Goal: Obtain resource: Download file/media

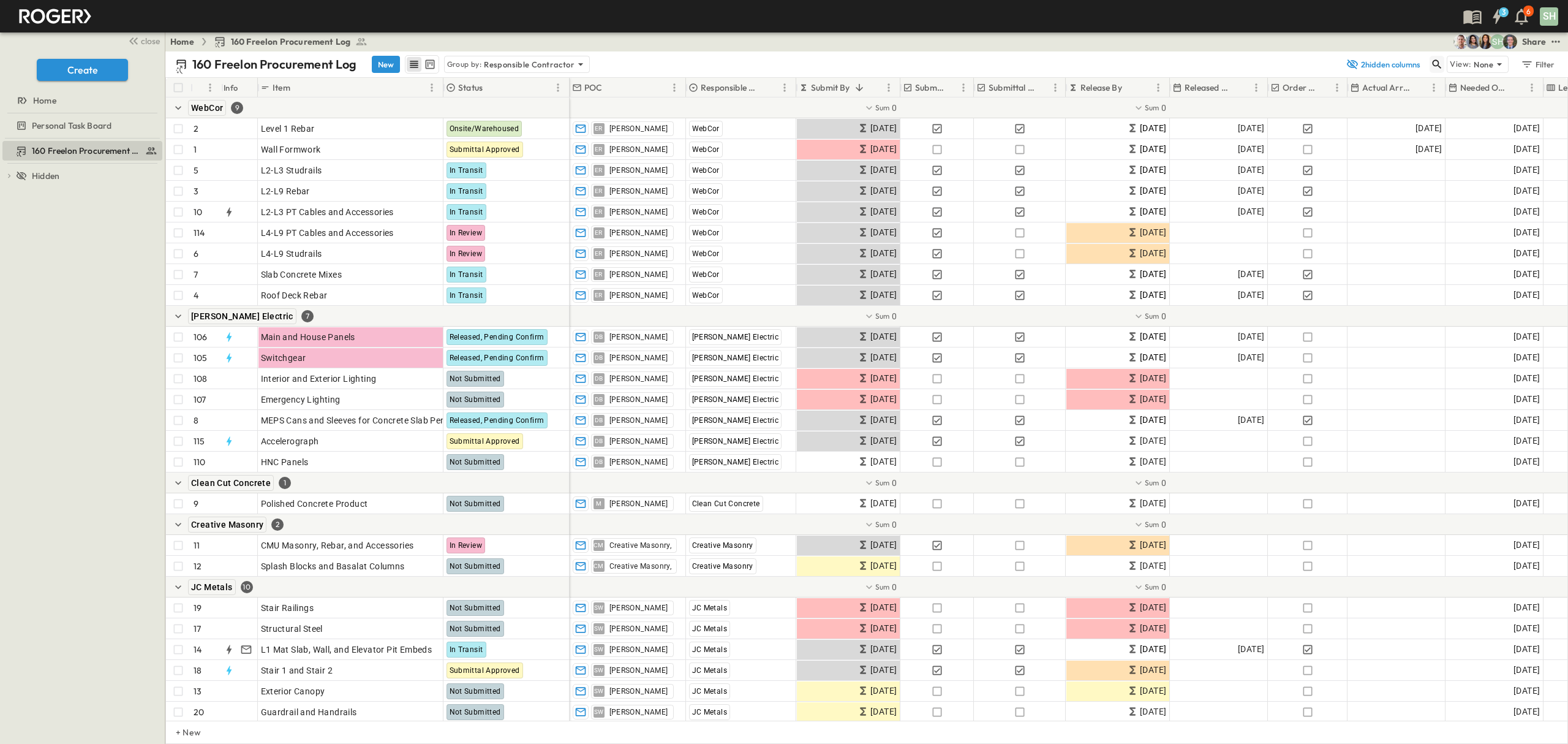
click at [1433, 66] on icon "button" at bounding box center [1437, 64] width 12 height 12
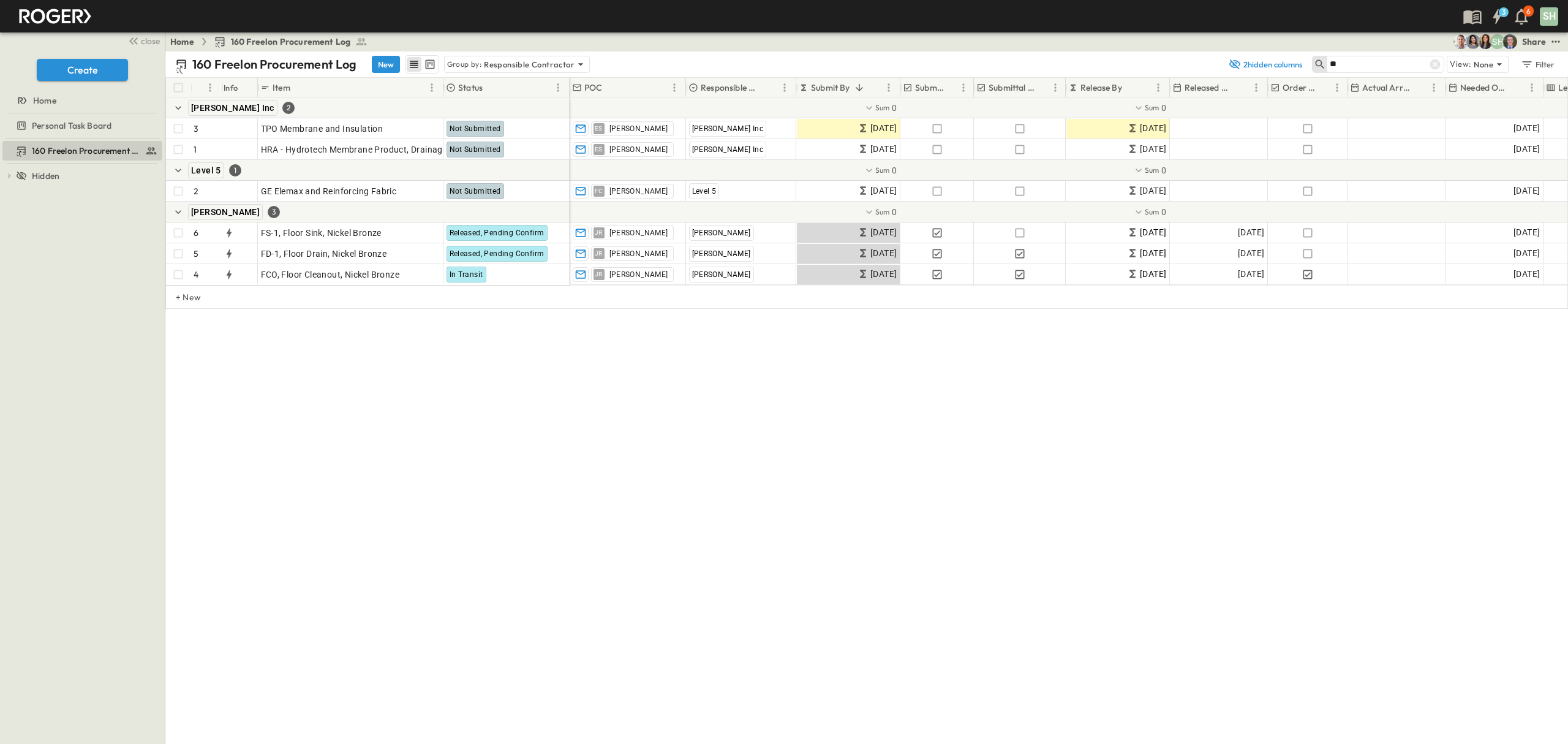
type input "*"
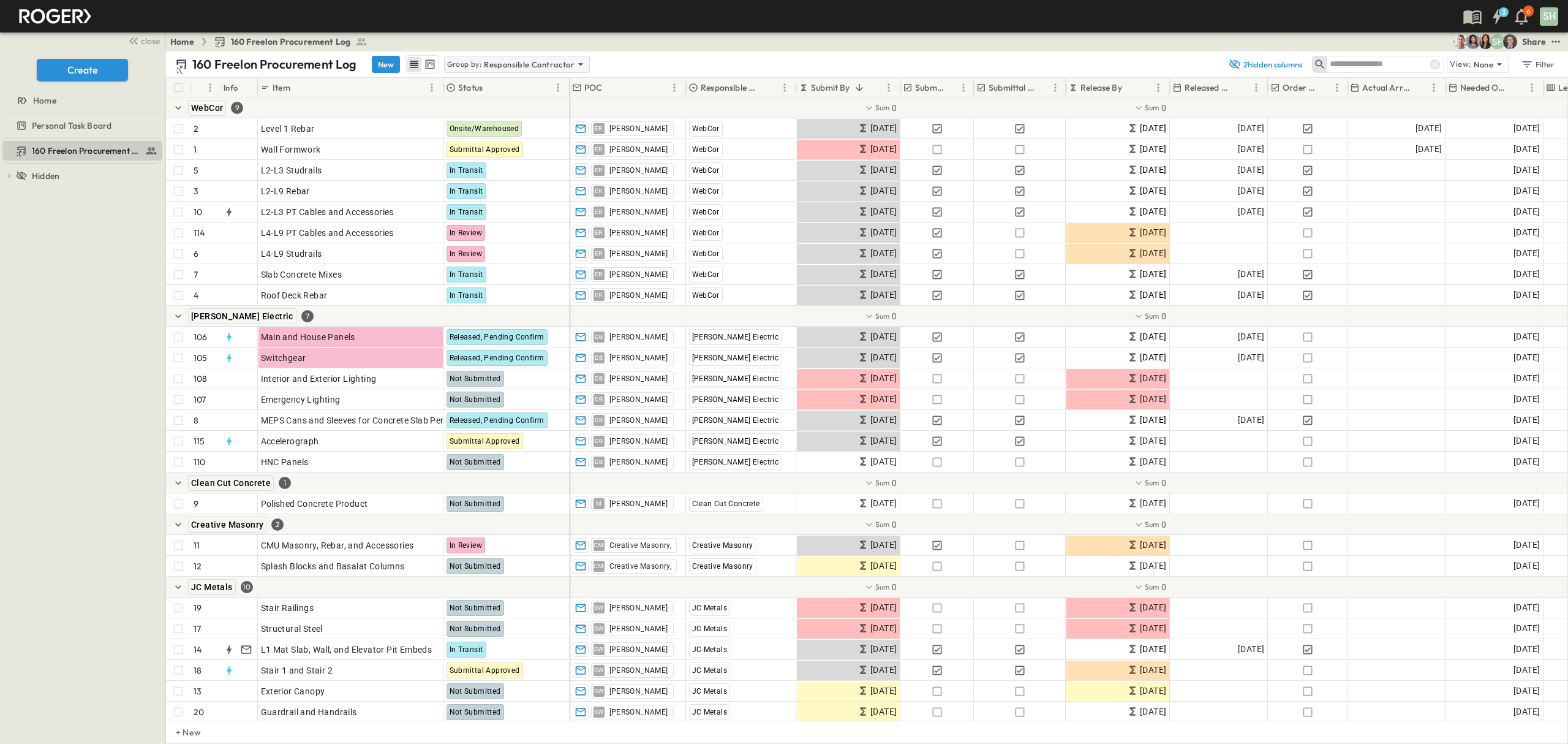
click at [579, 62] on icon at bounding box center [580, 64] width 12 height 12
click at [685, 28] on div "3 6 SH" at bounding box center [783, 16] width 1566 height 33
click at [1562, 40] on button "test" at bounding box center [1556, 42] width 15 height 15
click at [1165, 48] on div "Home 160 Freelon Procurement Log SH Share View Automations Define Variables Tem…" at bounding box center [866, 41] width 1403 height 20
click at [1540, 62] on div "Filter" at bounding box center [1538, 64] width 35 height 14
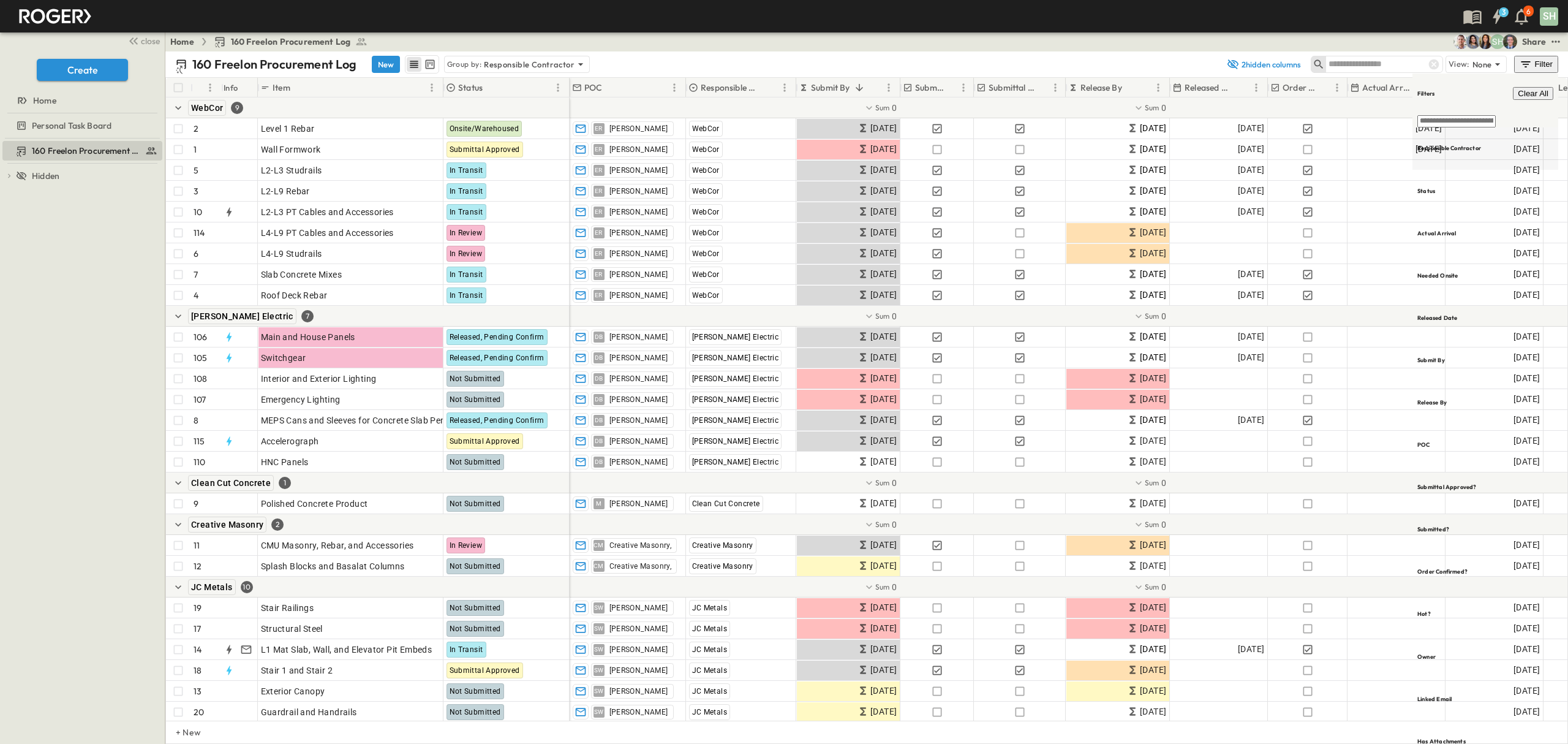
click at [1481, 144] on h6 "Responsible Contractor" at bounding box center [1449, 148] width 64 height 8
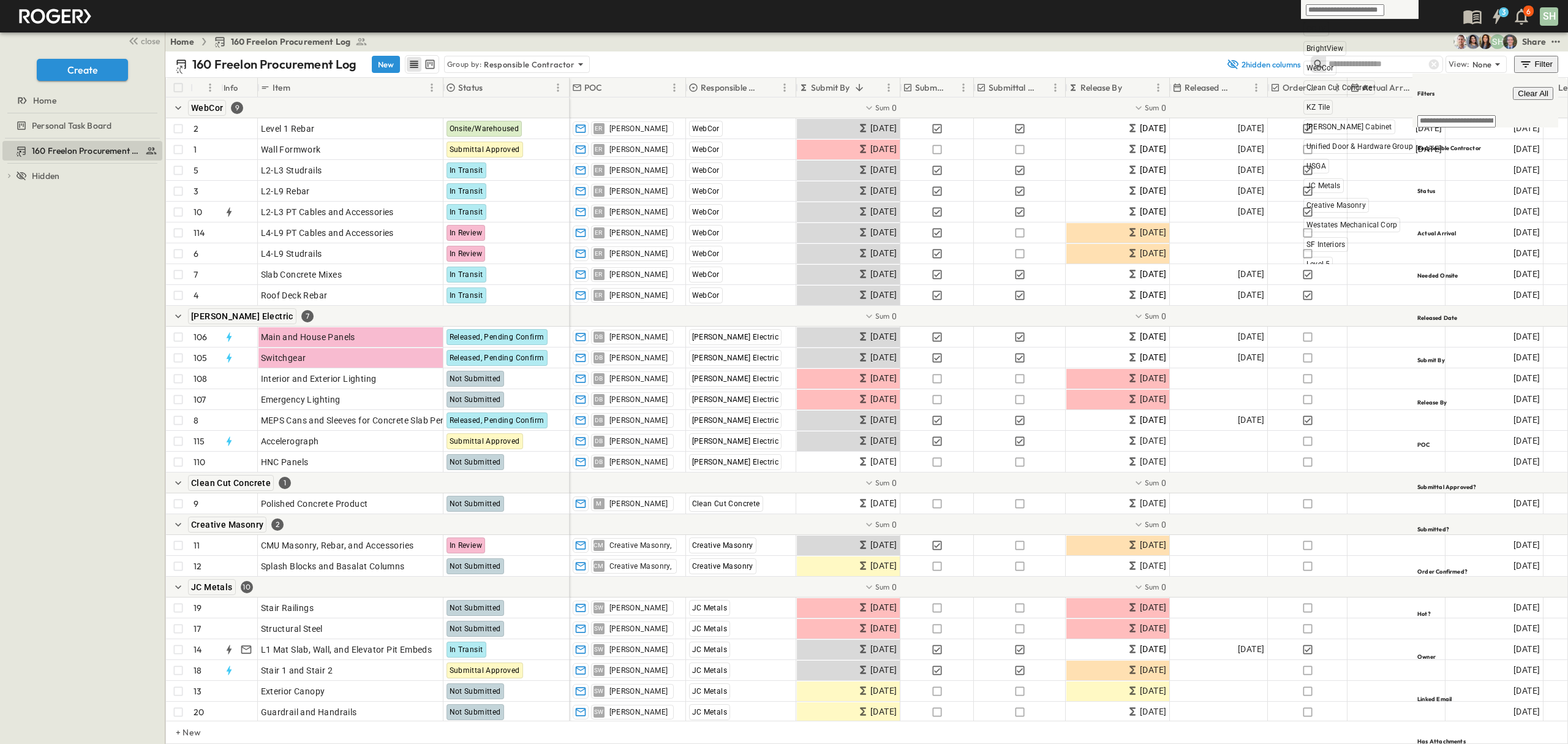
scroll to position [285, 0]
click at [1333, 436] on span "[PERSON_NAME] Electric" at bounding box center [1349, 440] width 84 height 9
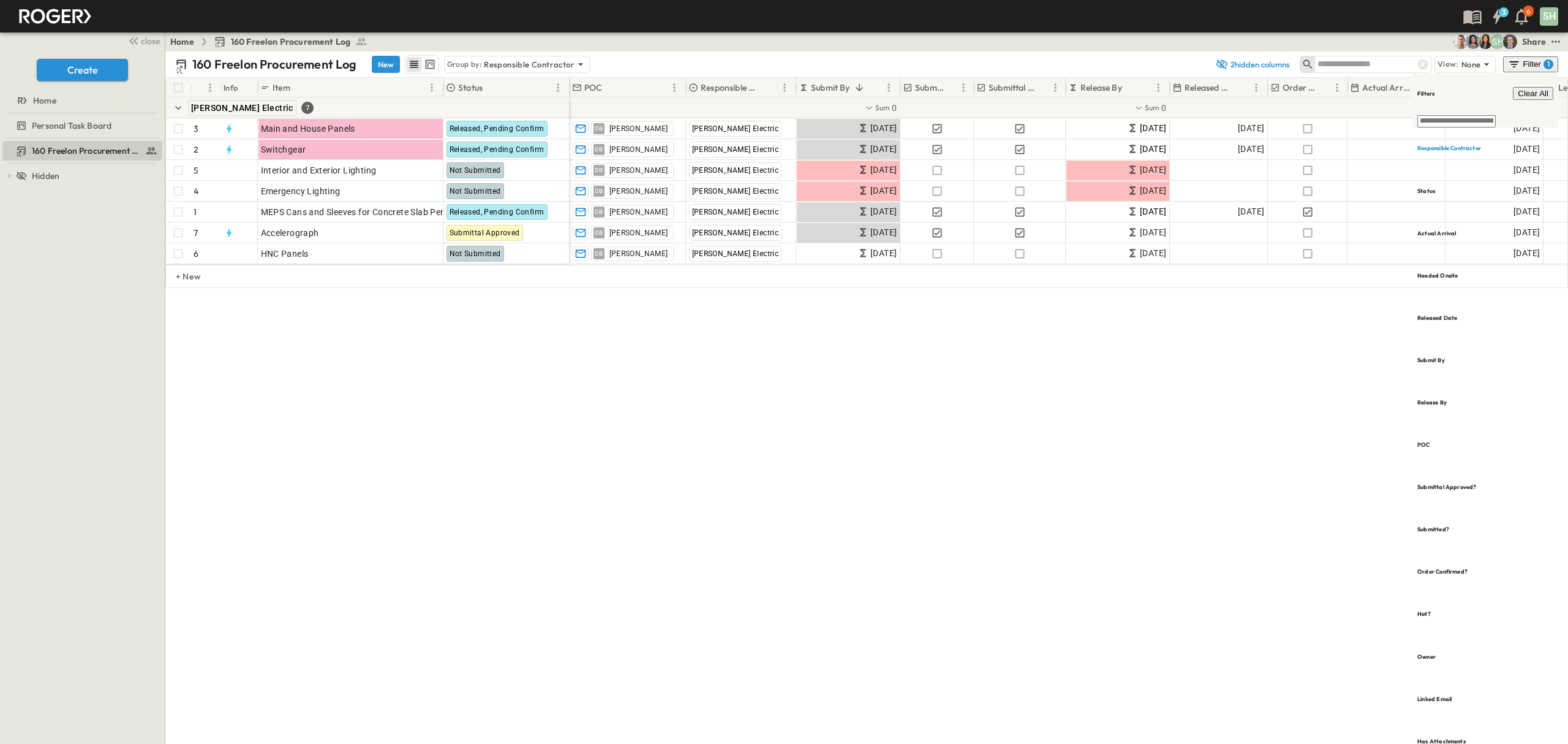
click at [774, 437] on div "160 Freelon Procurement Log New Group by: Responsible Contractor 2 hidden colum…" at bounding box center [866, 398] width 1403 height 693
click at [1213, 398] on div "160 Freelon Procurement Log New Group by: Responsible Contractor 2 hidden colum…" at bounding box center [866, 398] width 1403 height 693
click at [1374, 41] on div "Home 160 Freelon Procurement Log SH Share" at bounding box center [866, 41] width 1403 height 20
click at [1372, 41] on div "Home 160 Freelon Procurement Log SH Share" at bounding box center [866, 41] width 1403 height 20
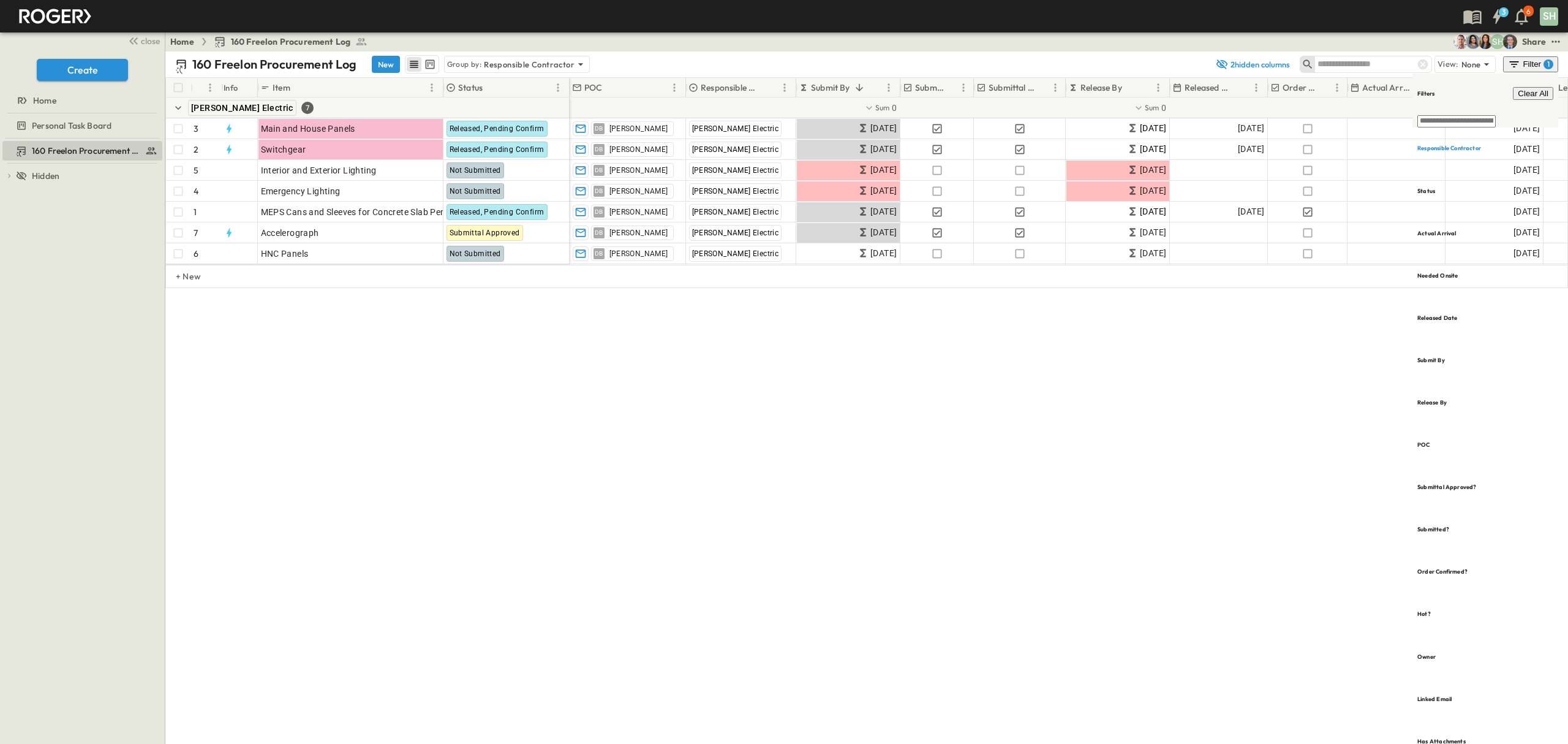
click at [1111, 45] on div "Home 160 Freelon Procurement Log SH Share" at bounding box center [866, 41] width 1403 height 20
click at [1118, 59] on div "160 Freelon Procurement Log New Group by: Responsible Contractor" at bounding box center [692, 64] width 1034 height 18
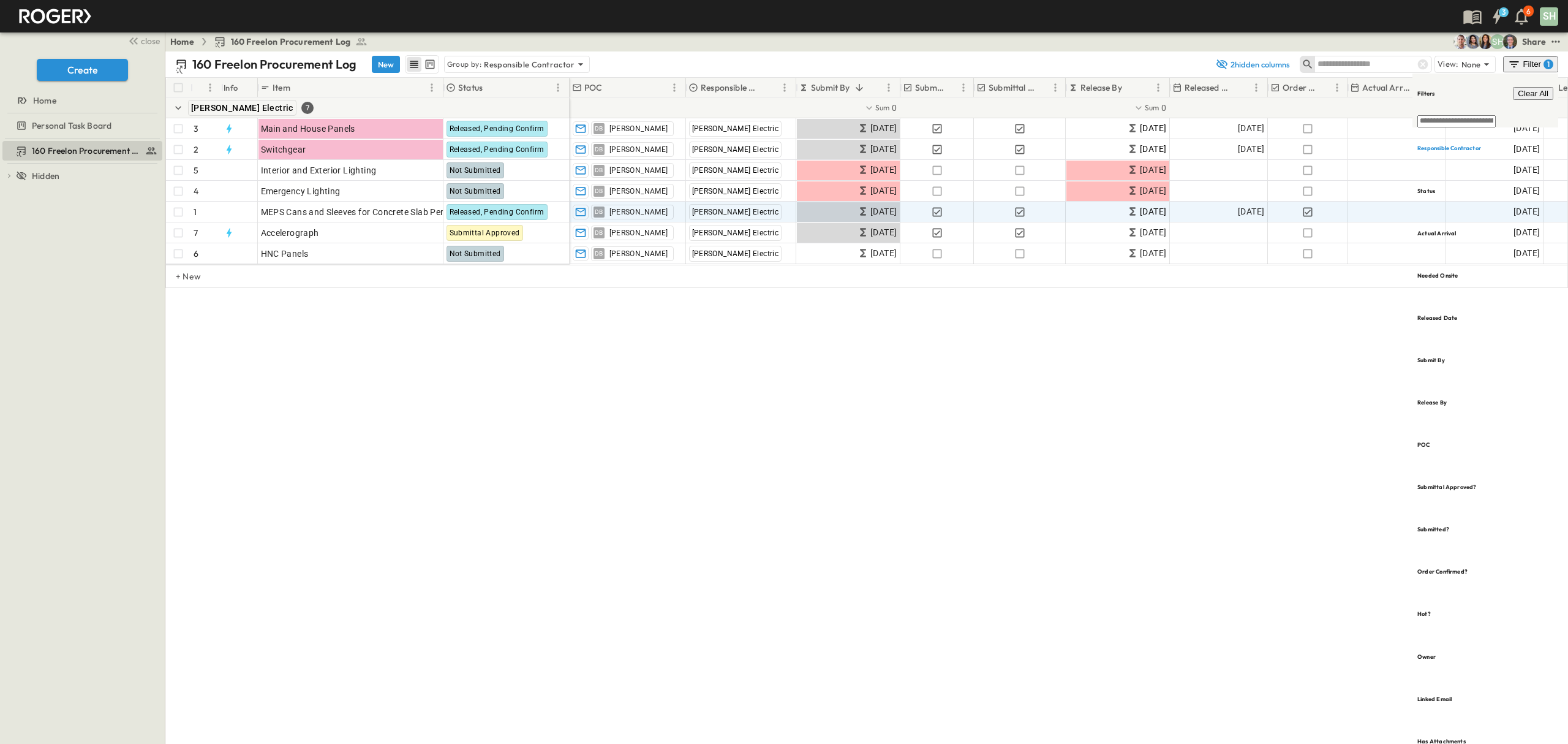
drag, startPoint x: 1120, startPoint y: 59, endPoint x: 1189, endPoint y: 222, distance: 177.0
click at [1120, 59] on div "160 Freelon Procurement Log New Group by: Responsible Contractor" at bounding box center [692, 64] width 1034 height 18
click at [1219, 522] on div "160 Freelon Procurement Log New Group by: Responsible Contractor 2 hidden colum…" at bounding box center [866, 398] width 1403 height 693
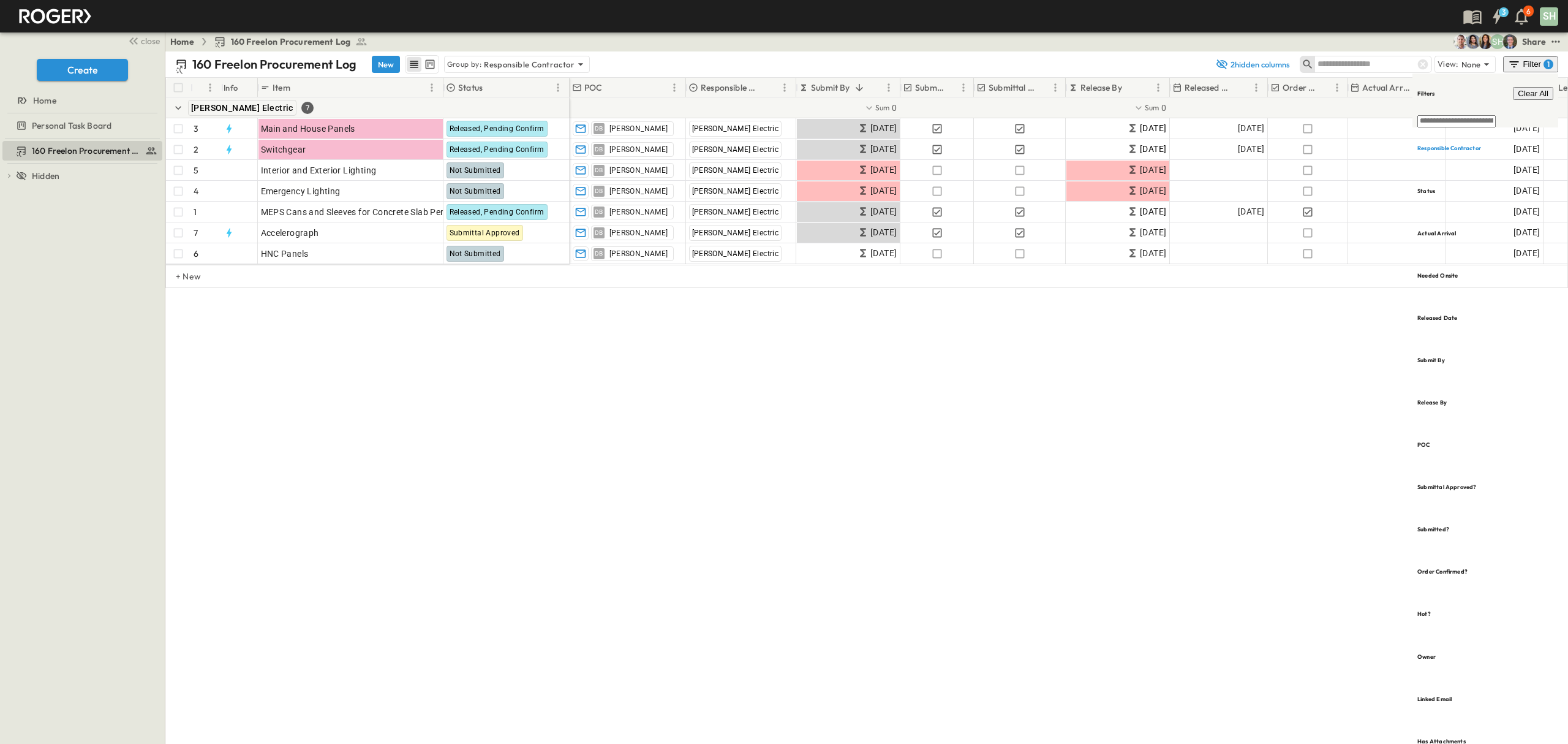
drag, startPoint x: 1231, startPoint y: 528, endPoint x: 1309, endPoint y: 582, distance: 94.9
click at [1231, 533] on div "160 Freelon Procurement Log New Group by: Responsible Contractor 2 hidden colum…" at bounding box center [866, 398] width 1403 height 693
click at [1321, 582] on div "160 Freelon Procurement Log New Group by: Responsible Contractor 2 hidden colum…" at bounding box center [866, 398] width 1403 height 693
drag, startPoint x: 1368, startPoint y: 581, endPoint x: 1358, endPoint y: 584, distance: 10.4
click at [1361, 584] on div "160 Freelon Procurement Log New Group by: Responsible Contractor 2 hidden colum…" at bounding box center [866, 398] width 1403 height 693
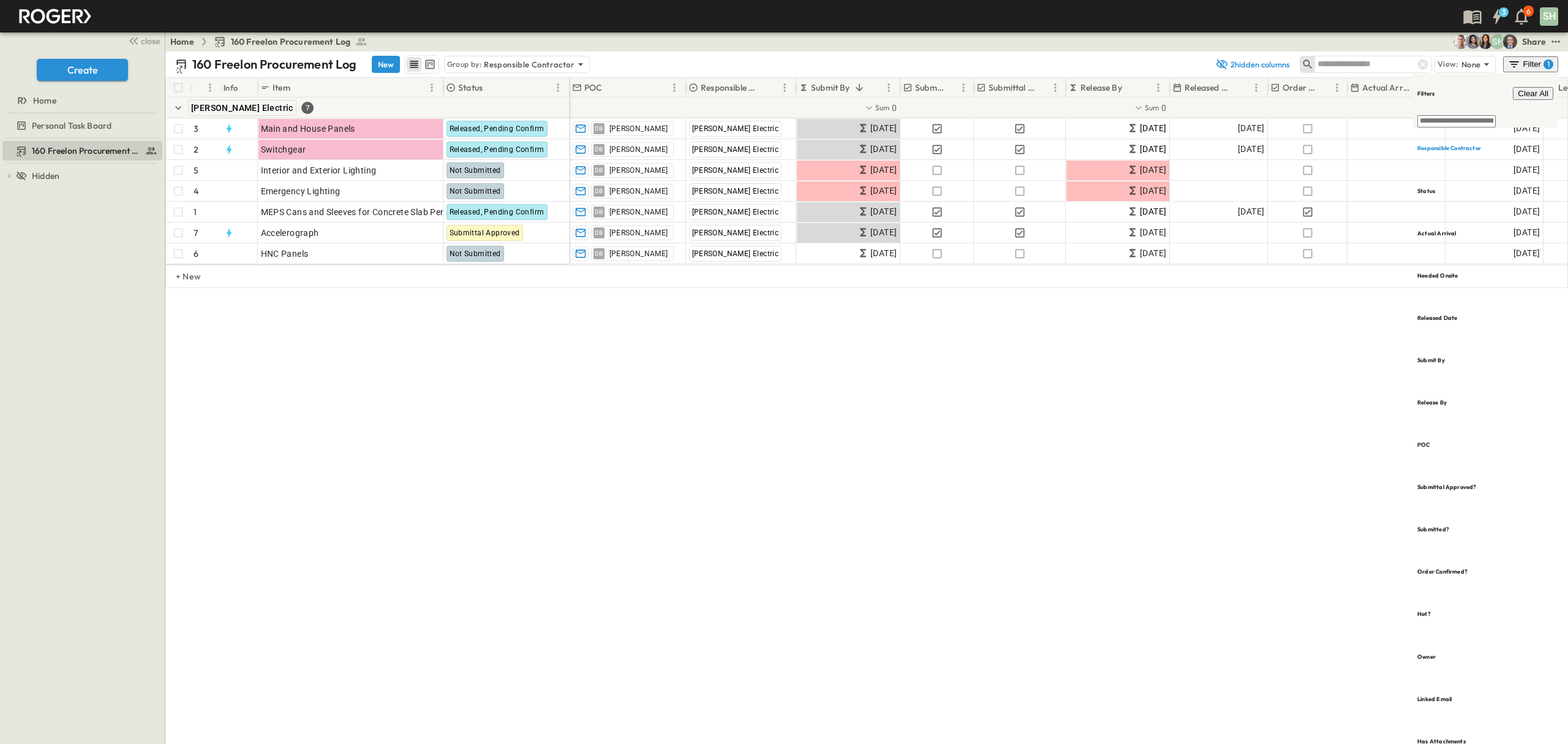
drag, startPoint x: 1260, startPoint y: 566, endPoint x: 1021, endPoint y: 363, distance: 313.6
click at [1251, 561] on div "160 Freelon Procurement Log New Group by: Responsible Contractor 2 hidden colum…" at bounding box center [866, 398] width 1403 height 693
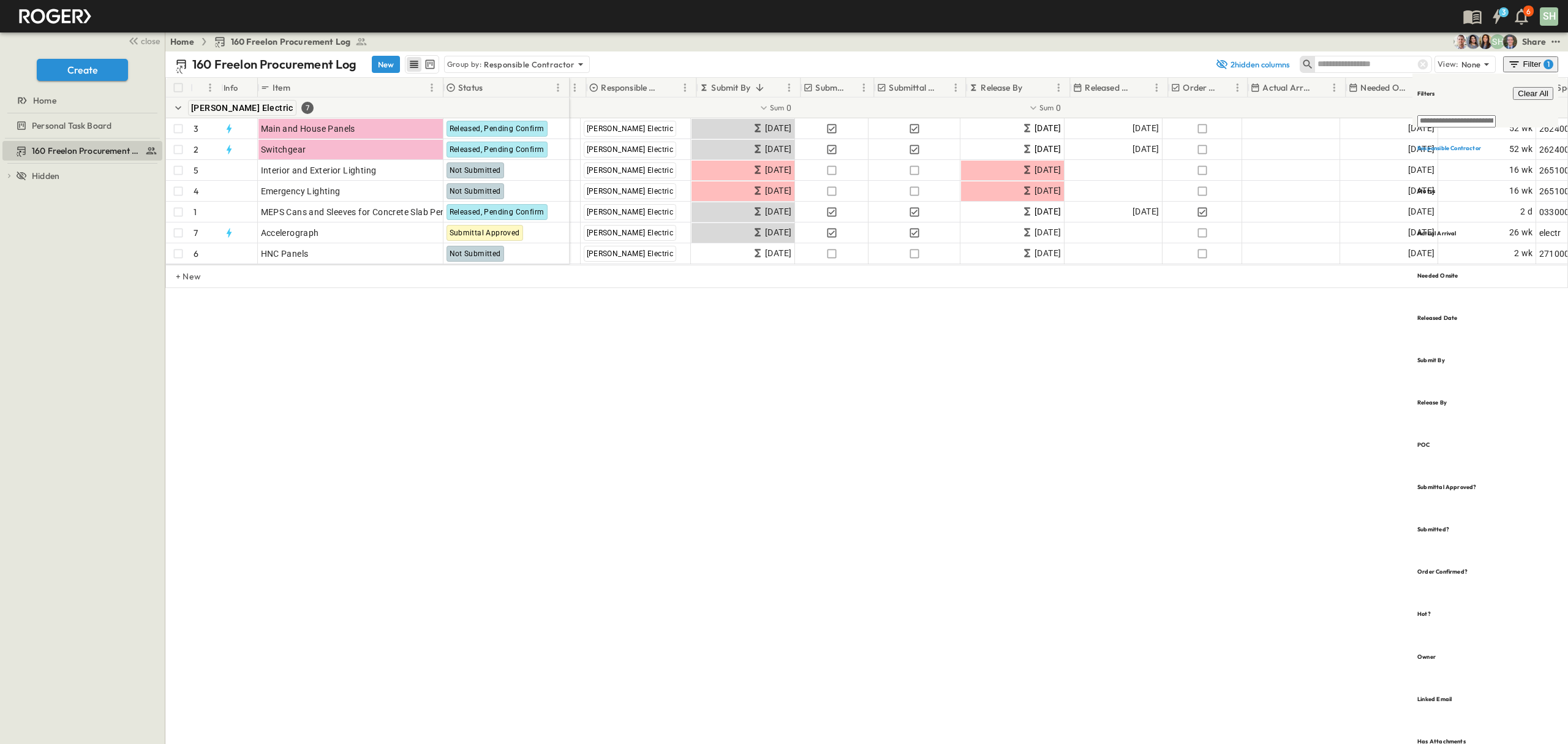
scroll to position [0, 100]
click at [1177, 420] on div "160 Freelon Procurement Log New Group by: Responsible Contractor 2 hidden colum…" at bounding box center [866, 398] width 1403 height 693
click at [1257, 516] on div "160 Freelon Procurement Log New Group by: Responsible Contractor 2 hidden colum…" at bounding box center [866, 398] width 1403 height 693
click at [1252, 516] on div "160 Freelon Procurement Log New Group by: Responsible Contractor 2 hidden colum…" at bounding box center [866, 398] width 1403 height 693
click at [1529, 57] on button "Filter 1" at bounding box center [1530, 64] width 55 height 16
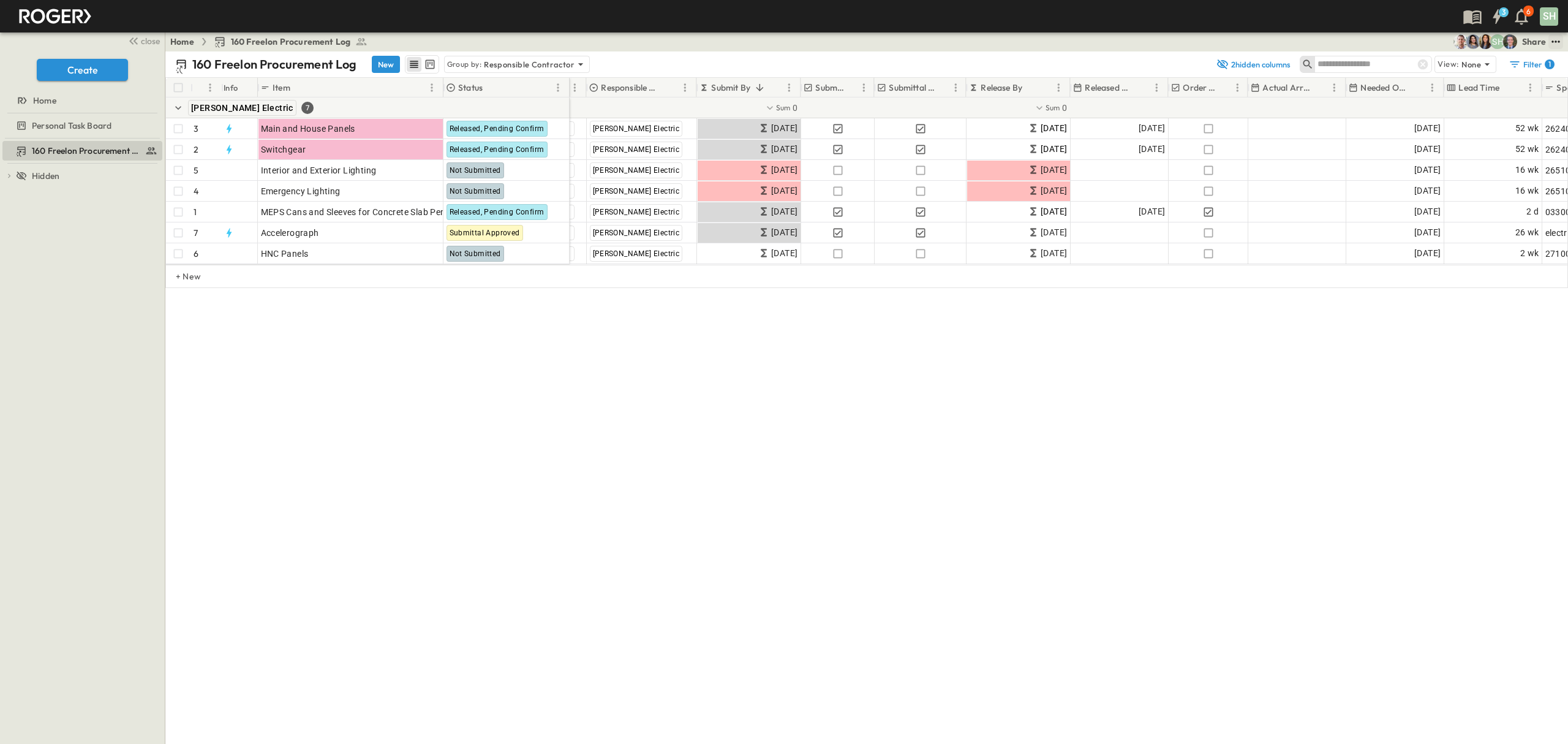
click at [1560, 41] on icon "test" at bounding box center [1556, 41] width 12 height 12
click at [1446, 211] on span "CSV" at bounding box center [1455, 217] width 18 height 11
click at [684, 57] on div "160 Freelon Procurement Log New Group by: Responsible Contractor" at bounding box center [692, 64] width 1034 height 18
click at [576, 66] on icon at bounding box center [580, 64] width 12 height 12
click at [917, 57] on div "160 Freelon Procurement Log New Group by: Responsible Contractor" at bounding box center [692, 64] width 1034 height 18
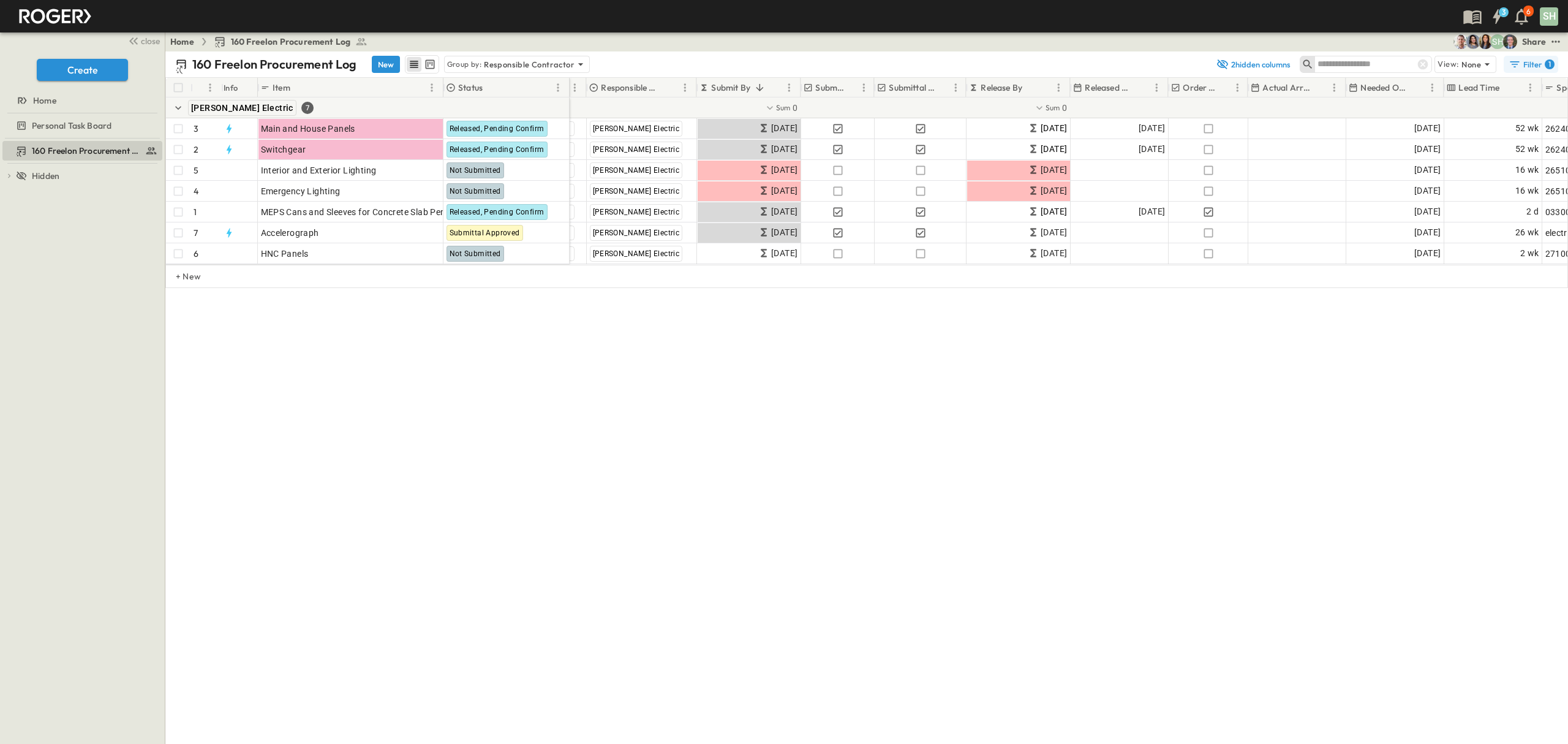
click at [1535, 65] on div "Filter 1" at bounding box center [1532, 64] width 46 height 12
click at [1473, 144] on h6 "Responsible Contractor" at bounding box center [1449, 148] width 64 height 8
click at [991, 358] on div "160 Freelon Procurement Log New Group by: Responsible Contractor 2 hidden colum…" at bounding box center [866, 398] width 1403 height 693
click at [1527, 64] on div "Filter 1" at bounding box center [1532, 64] width 46 height 12
click at [1449, 144] on h6 "Responsible Contractor" at bounding box center [1449, 148] width 64 height 8
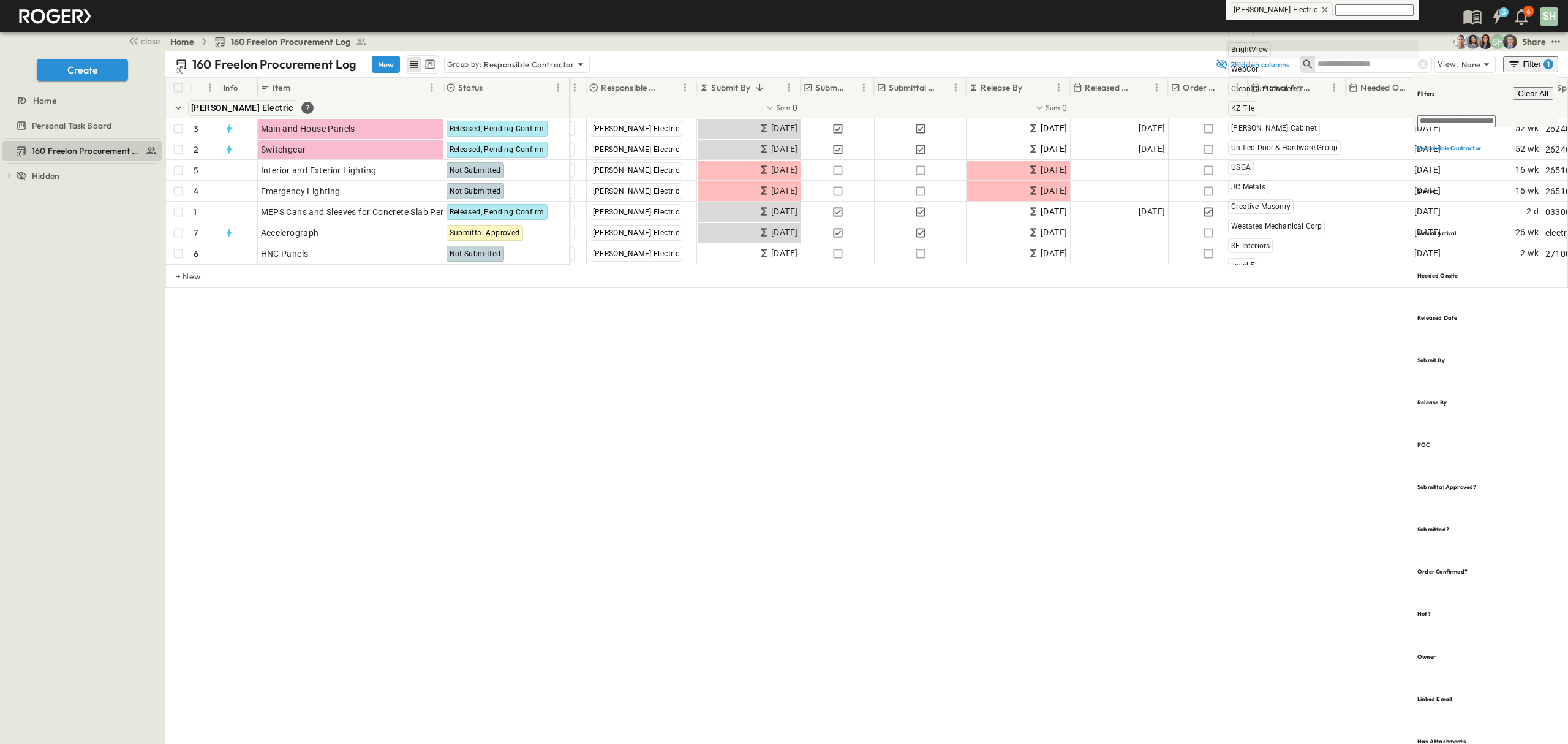
click at [1268, 50] on span "BrightView" at bounding box center [1250, 49] width 37 height 9
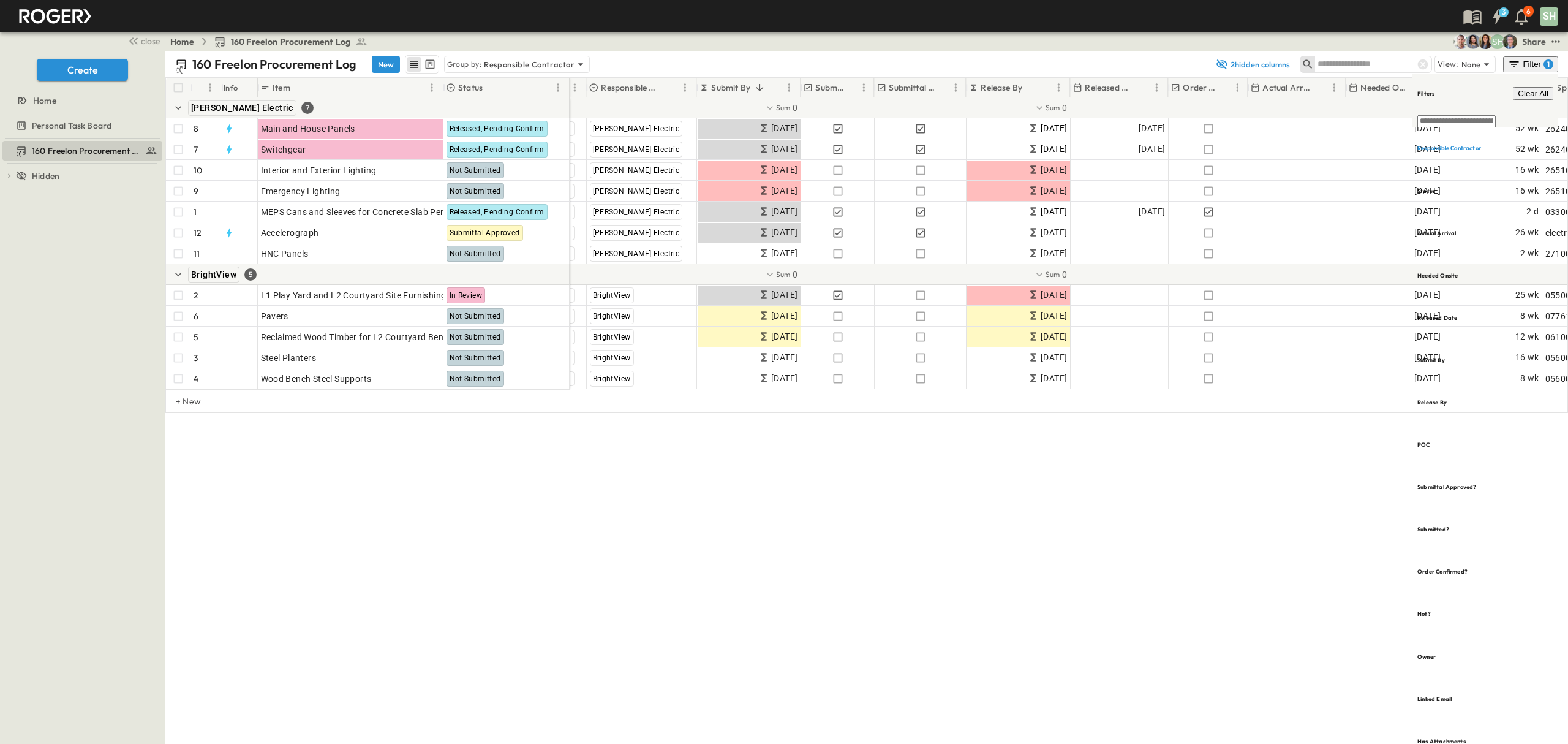
click at [949, 525] on div "160 Freelon Procurement Log New Group by: Responsible Contractor 2 hidden colum…" at bounding box center [866, 398] width 1403 height 693
click at [798, 484] on div "160 Freelon Procurement Log New Group by: Responsible Contractor 2 hidden colum…" at bounding box center [866, 398] width 1403 height 693
click at [1445, 144] on h6 "Responsible Contractor" at bounding box center [1449, 148] width 64 height 8
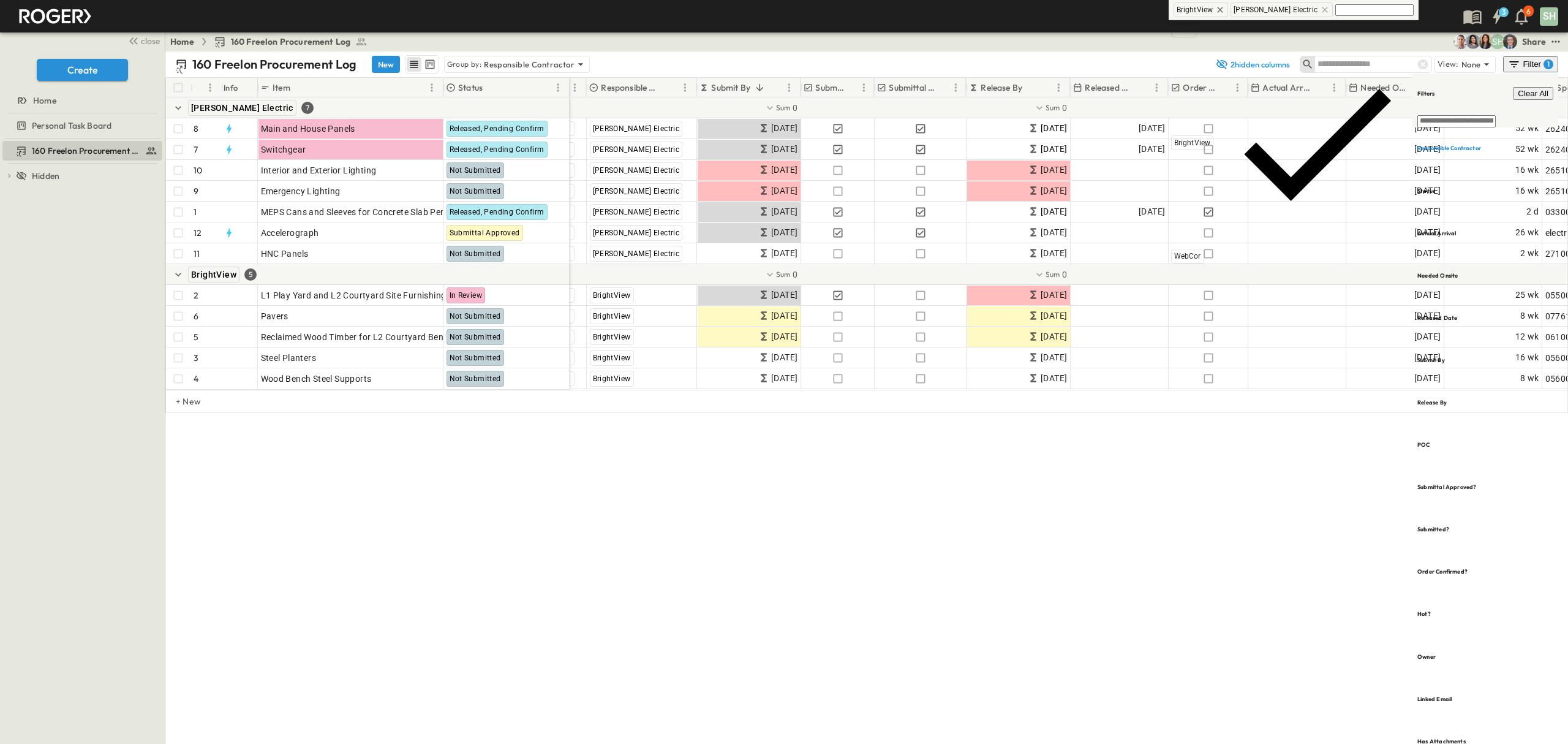
click at [1322, 9] on icon at bounding box center [1325, 9] width 9 height 9
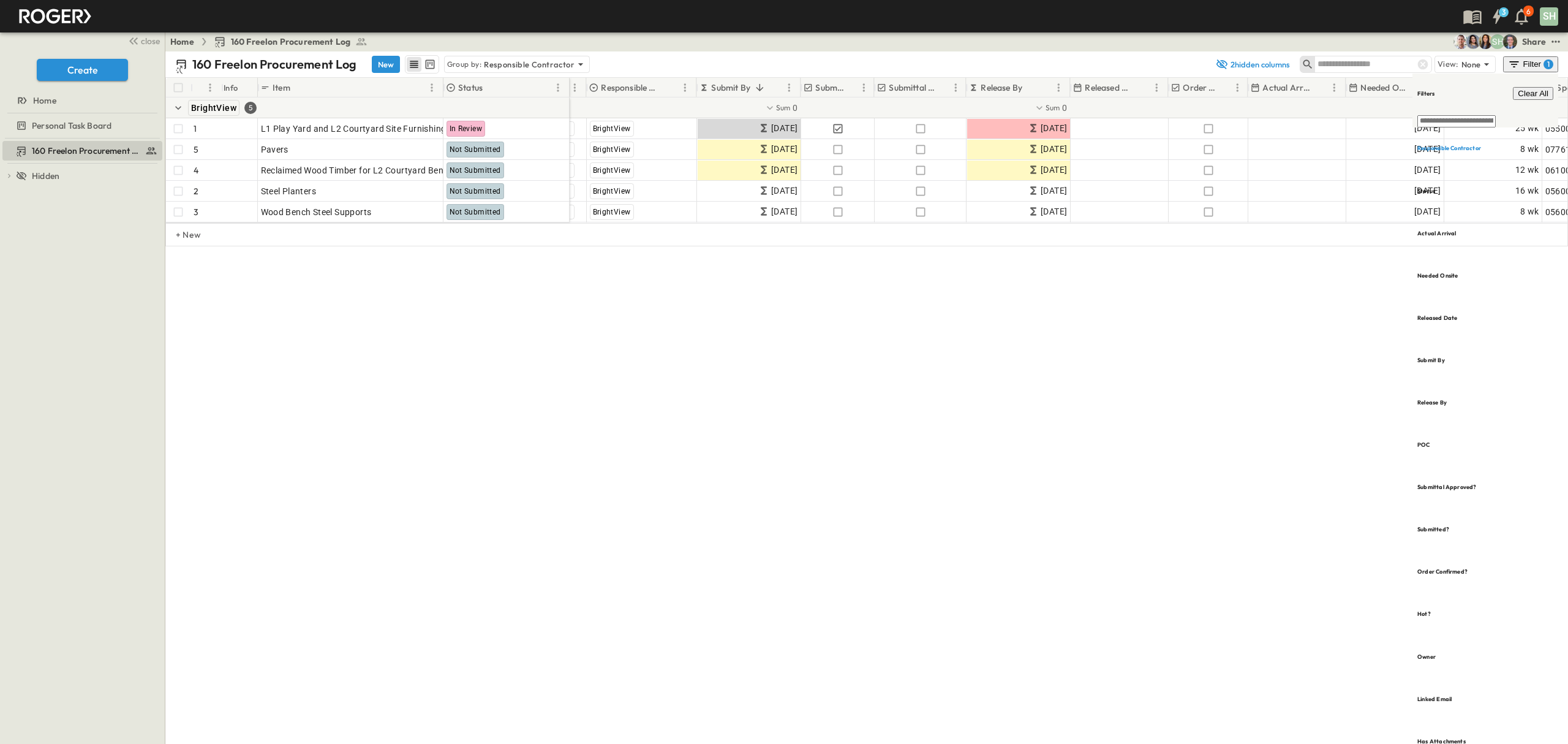
click at [1021, 426] on div "160 Freelon Procurement Log New Group by: Responsible Contractor 2 hidden colum…" at bounding box center [866, 398] width 1403 height 693
click at [1149, 429] on div "160 Freelon Procurement Log New Group by: Responsible Contractor 2 hidden colum…" at bounding box center [866, 398] width 1403 height 693
click at [1556, 41] on icon "test" at bounding box center [1556, 41] width 12 height 12
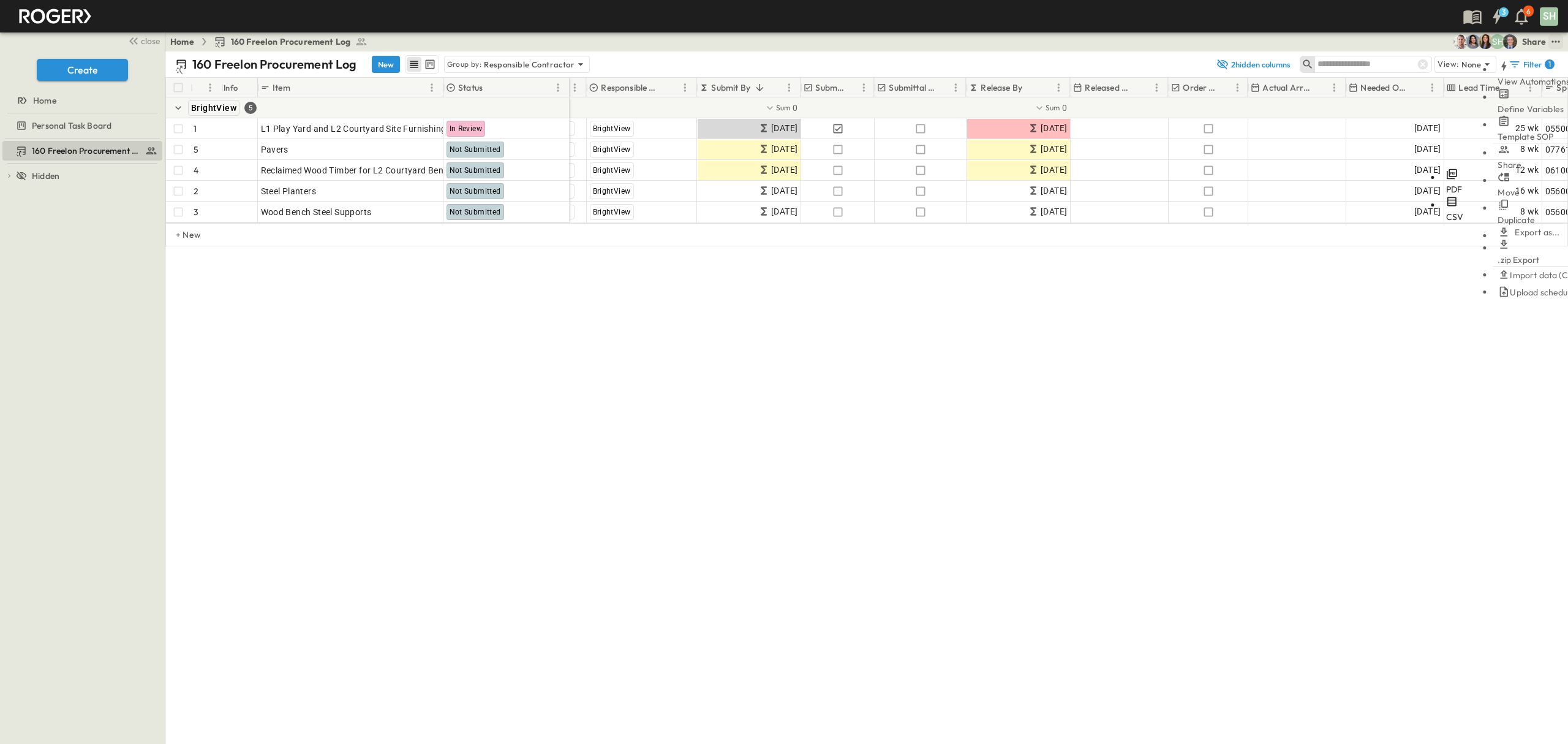
click at [1446, 211] on span "CSV" at bounding box center [1455, 217] width 18 height 11
click at [1204, 484] on div "160 Freelon Procurement Log New Group by: Responsible Contractor 2 hidden colum…" at bounding box center [866, 398] width 1403 height 693
click at [509, 358] on div "160 Freelon Procurement Log New Group by: Responsible Contractor 2 hidden colum…" at bounding box center [866, 398] width 1403 height 693
click at [1532, 64] on div "Filter 1" at bounding box center [1532, 64] width 46 height 12
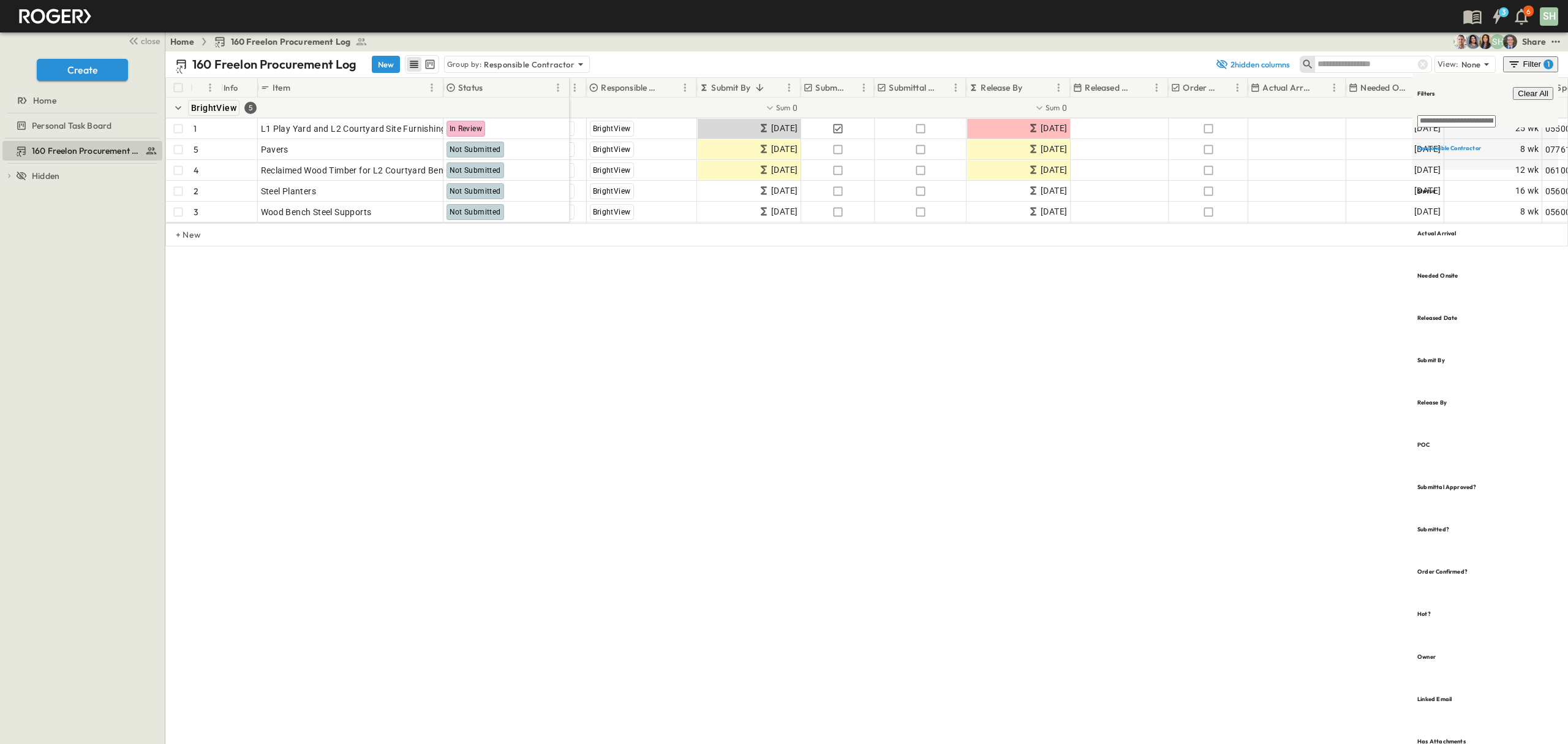
click at [1466, 144] on h6 "Responsible Contractor" at bounding box center [1449, 148] width 64 height 8
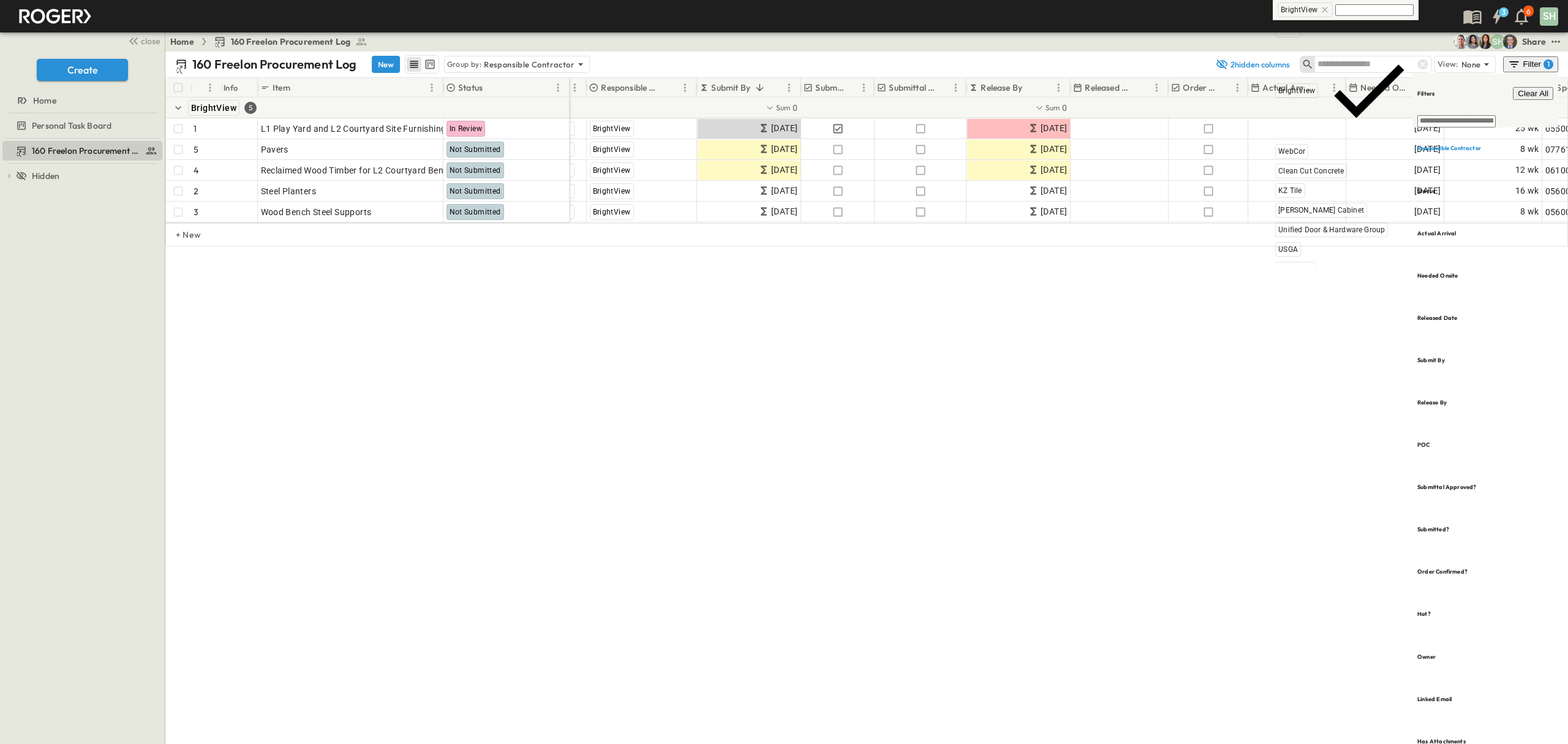
click at [1322, 8] on icon at bounding box center [1325, 9] width 5 height 5
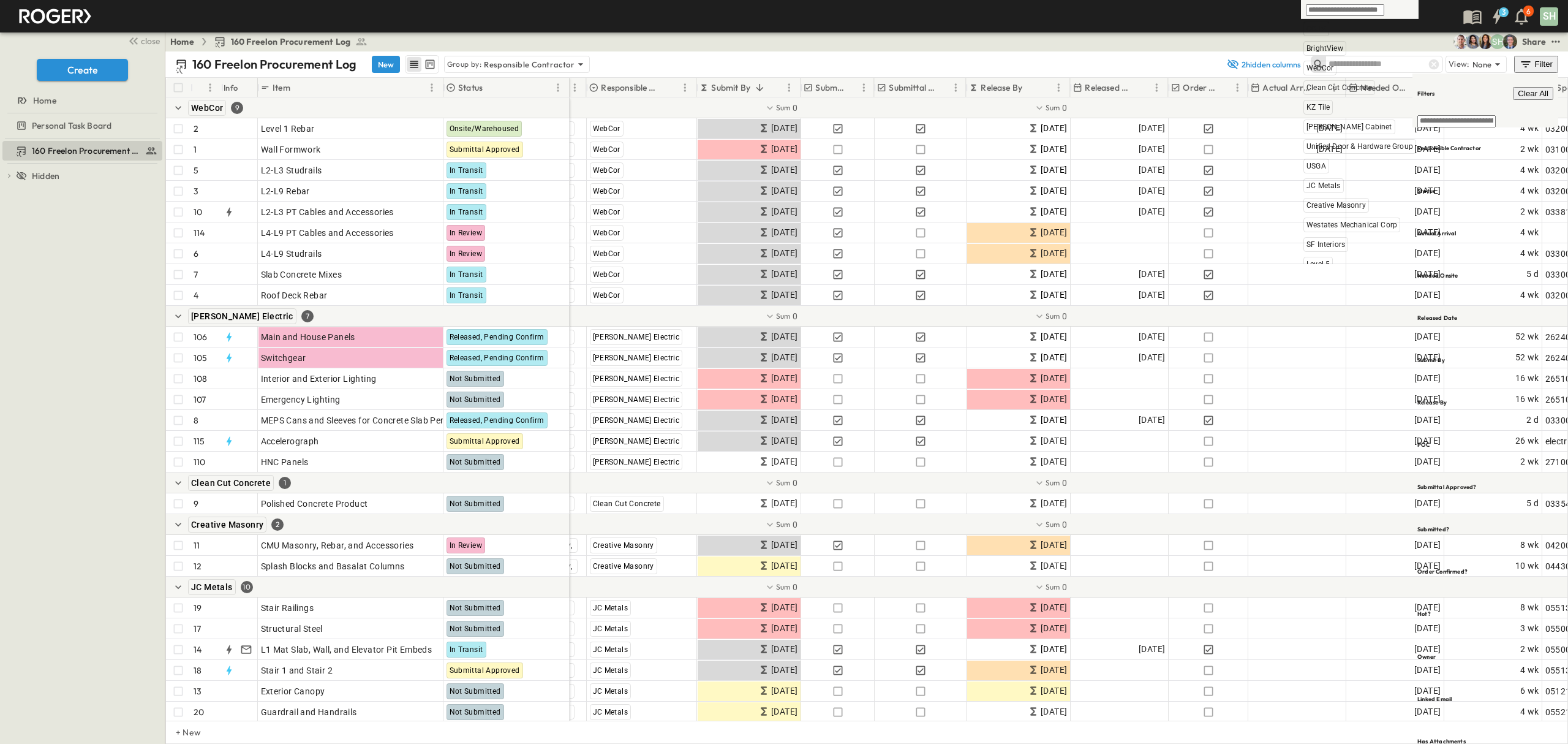
click at [1336, 9] on input "text" at bounding box center [1345, 9] width 79 height 12
type input "*"
click at [1538, 70] on div "Filter" at bounding box center [1536, 64] width 35 height 14
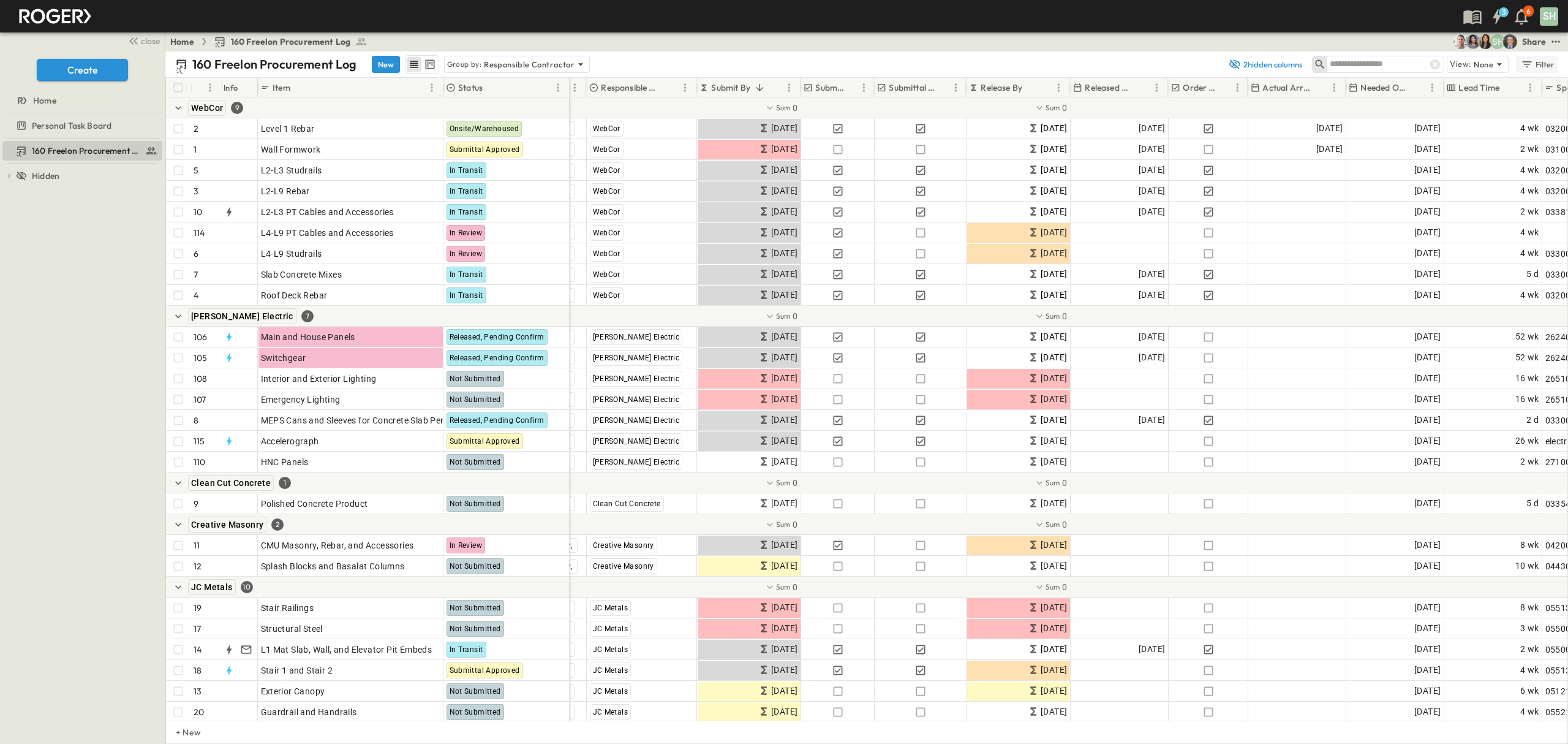
click at [1525, 65] on icon "button" at bounding box center [1527, 64] width 12 height 12
click at [1480, 144] on h6 "Responsible Contractor" at bounding box center [1449, 148] width 64 height 8
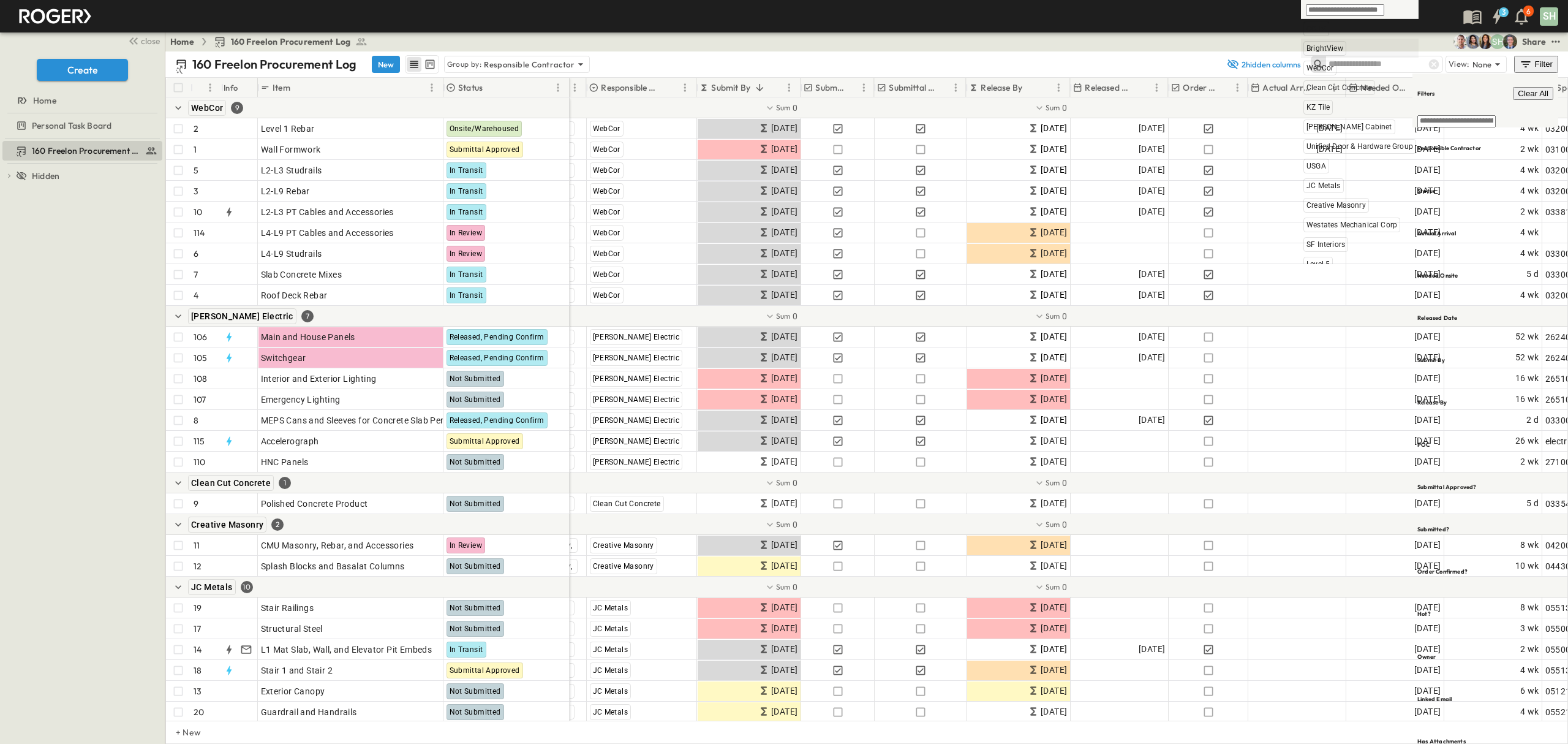
type input "*"
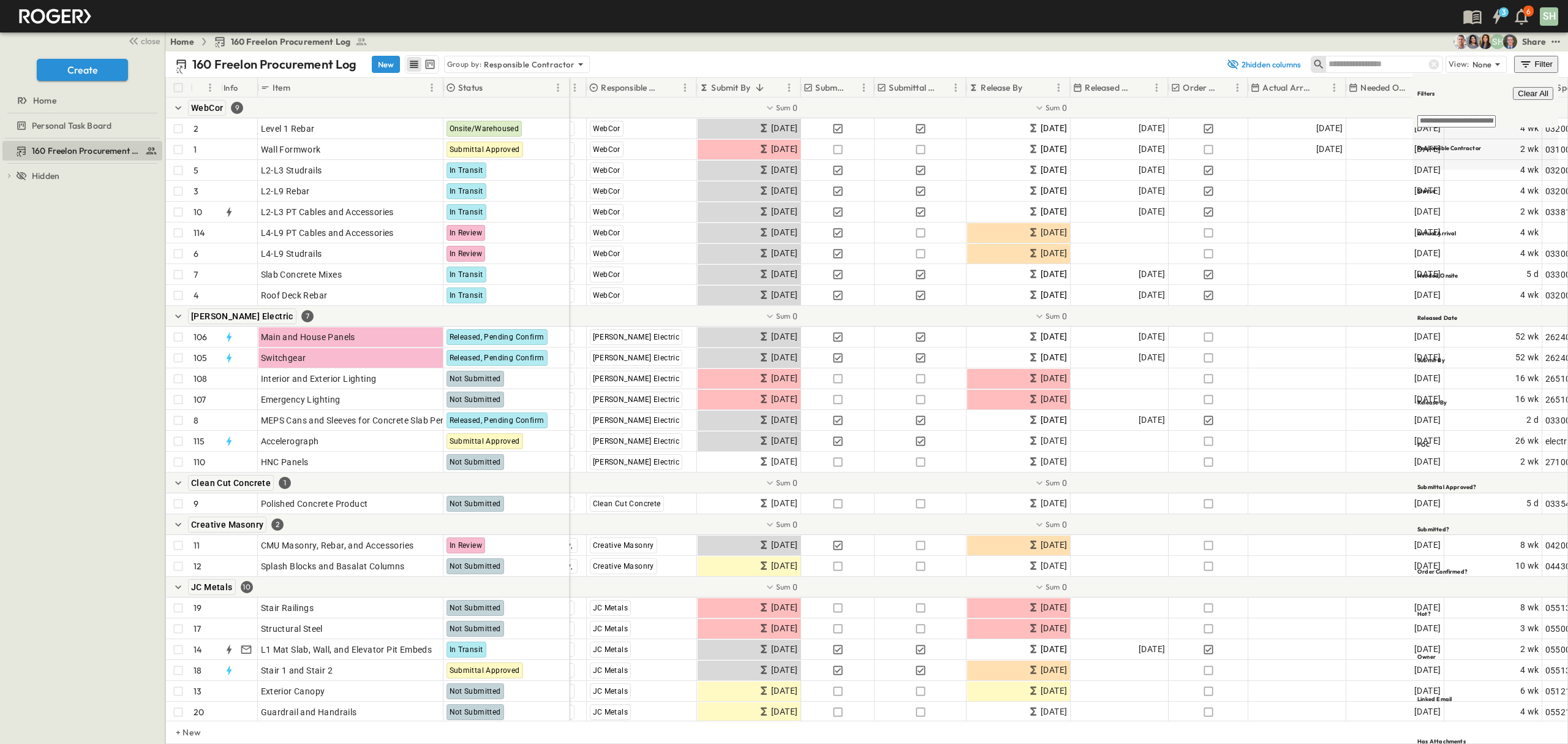
click at [1462, 127] on div "Responsible Contractor" at bounding box center [1485, 148] width 146 height 42
click at [1358, 119] on span "BrightView" at bounding box center [1348, 121] width 37 height 9
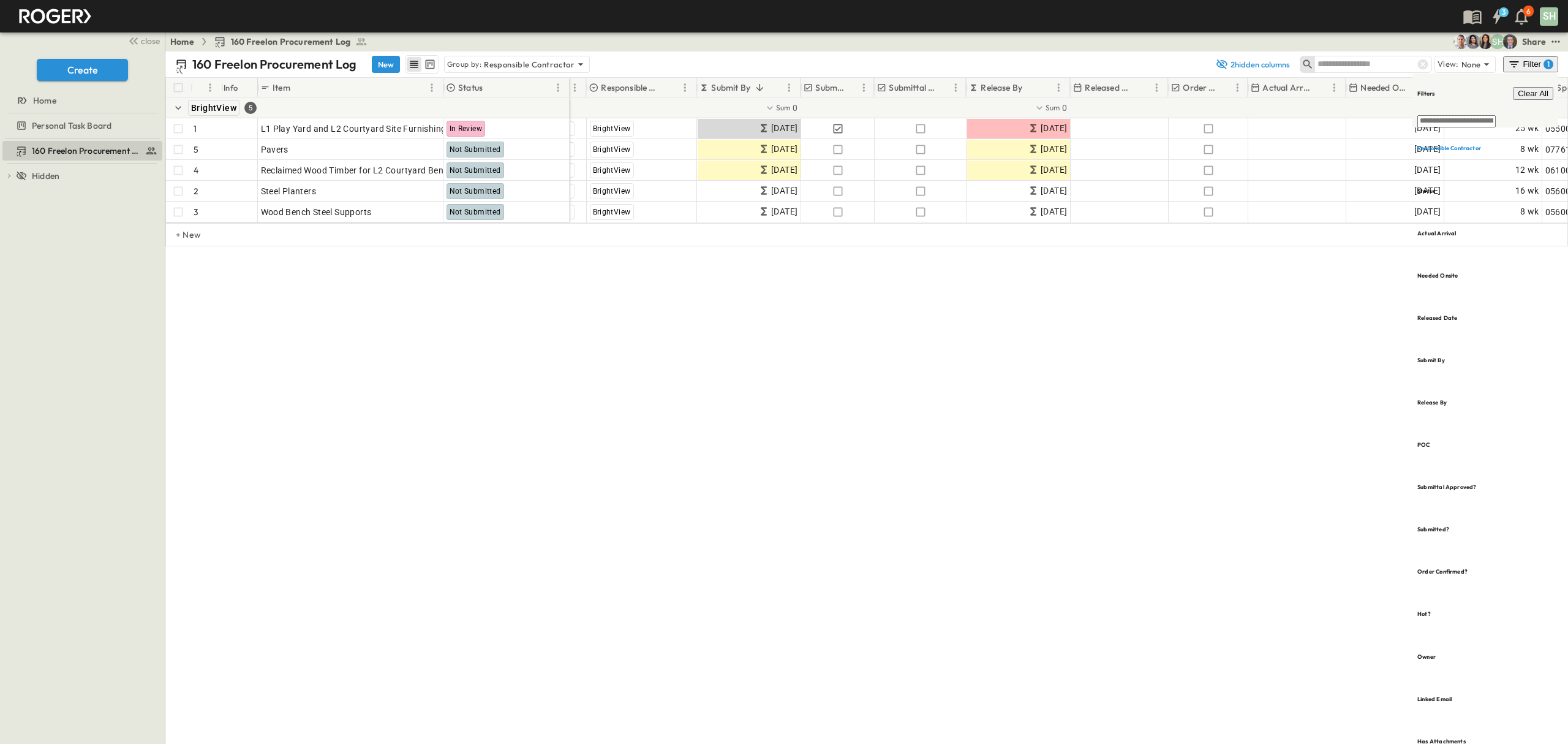
click at [1124, 41] on div "Home 160 Freelon Procurement Log SH Share" at bounding box center [866, 41] width 1403 height 20
click at [1212, 37] on div "Home 160 Freelon Procurement Log SH Share" at bounding box center [866, 41] width 1403 height 20
click at [1540, 62] on div "Filter 1" at bounding box center [1531, 64] width 45 height 12
click at [1551, 44] on icon "test" at bounding box center [1556, 41] width 12 height 12
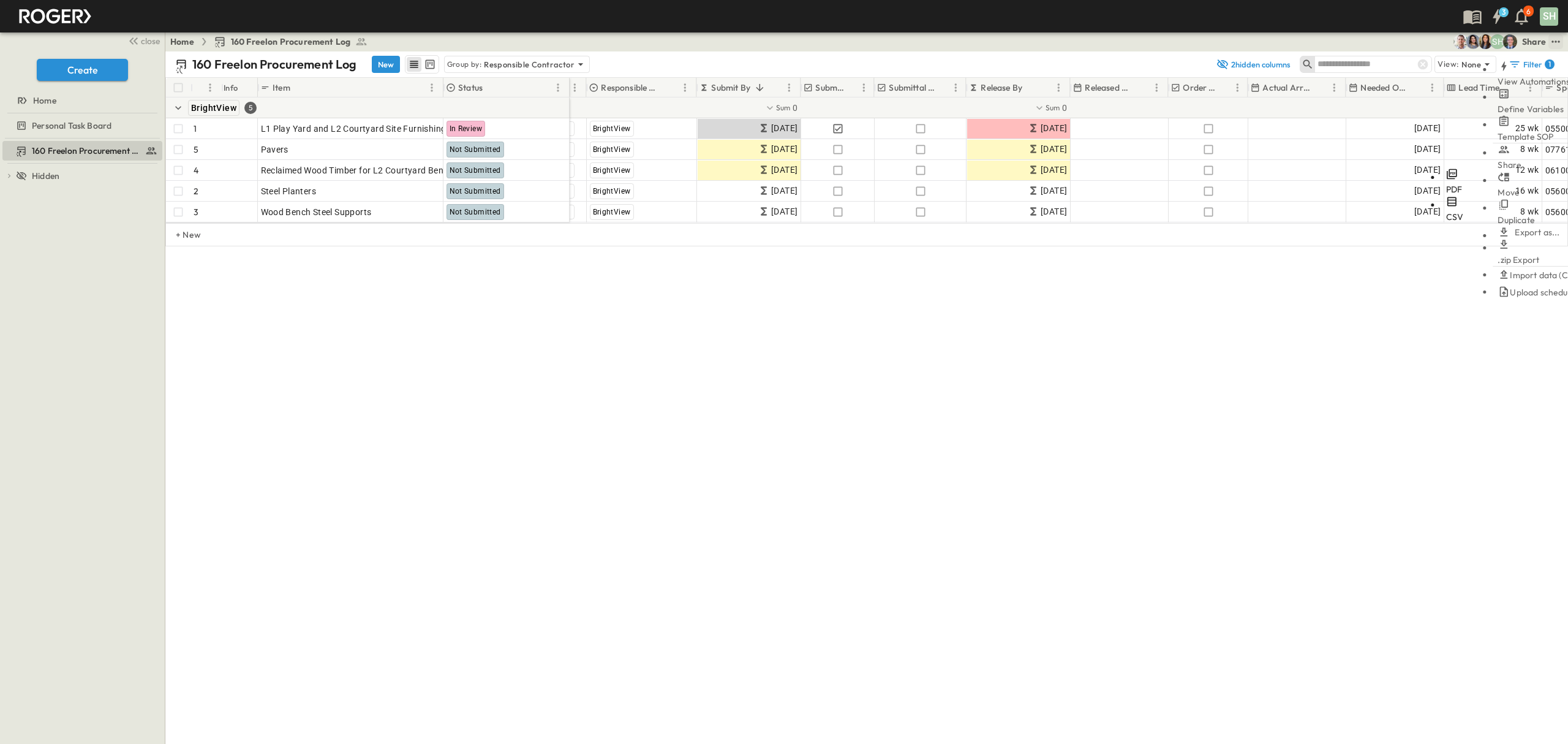
click at [1446, 211] on span "CSV" at bounding box center [1455, 217] width 18 height 11
click at [1559, 38] on icon "test" at bounding box center [1556, 41] width 12 height 12
click at [1547, 66] on div "1" at bounding box center [1550, 64] width 9 height 9
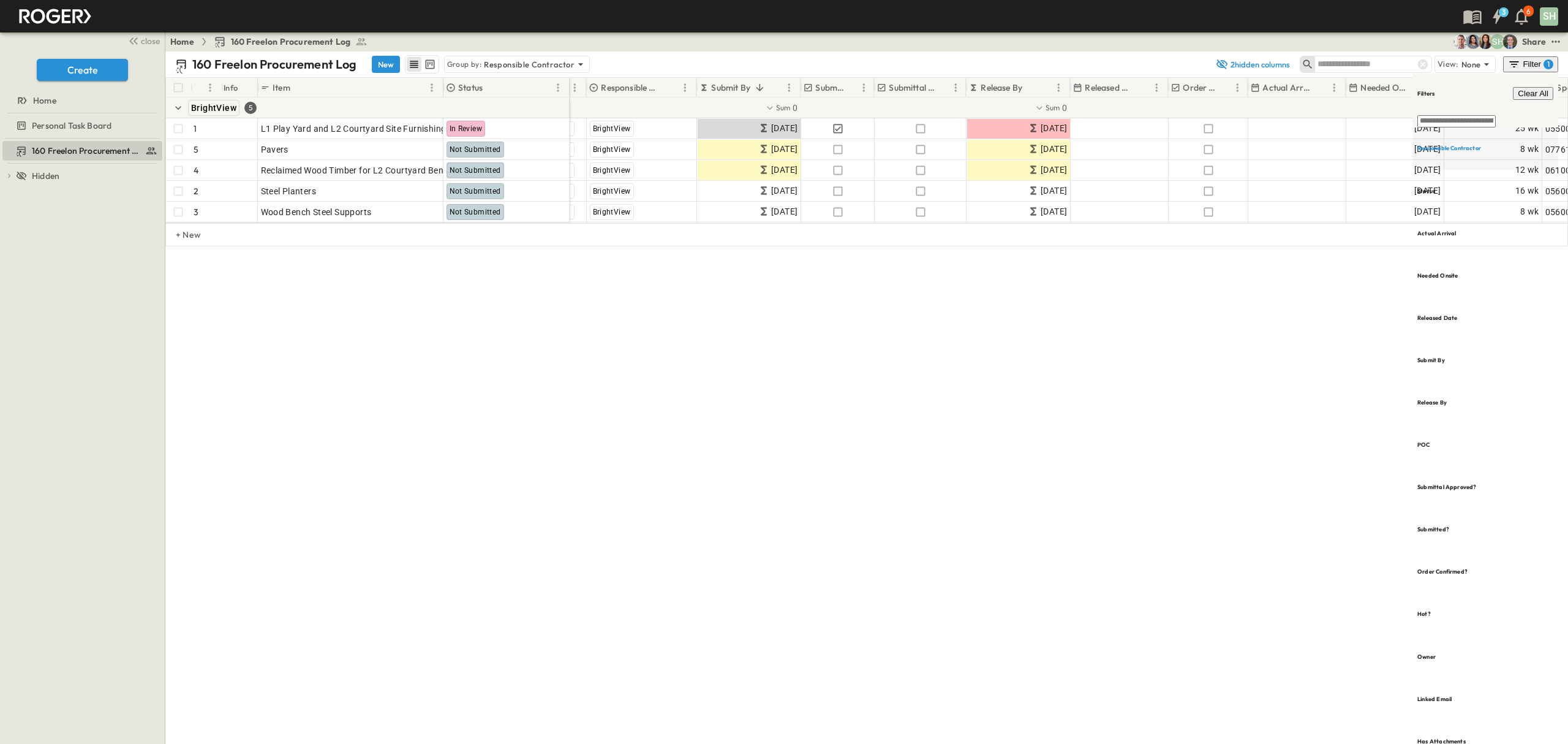
click at [1471, 144] on h6 "Responsible Contractor" at bounding box center [1449, 148] width 64 height 8
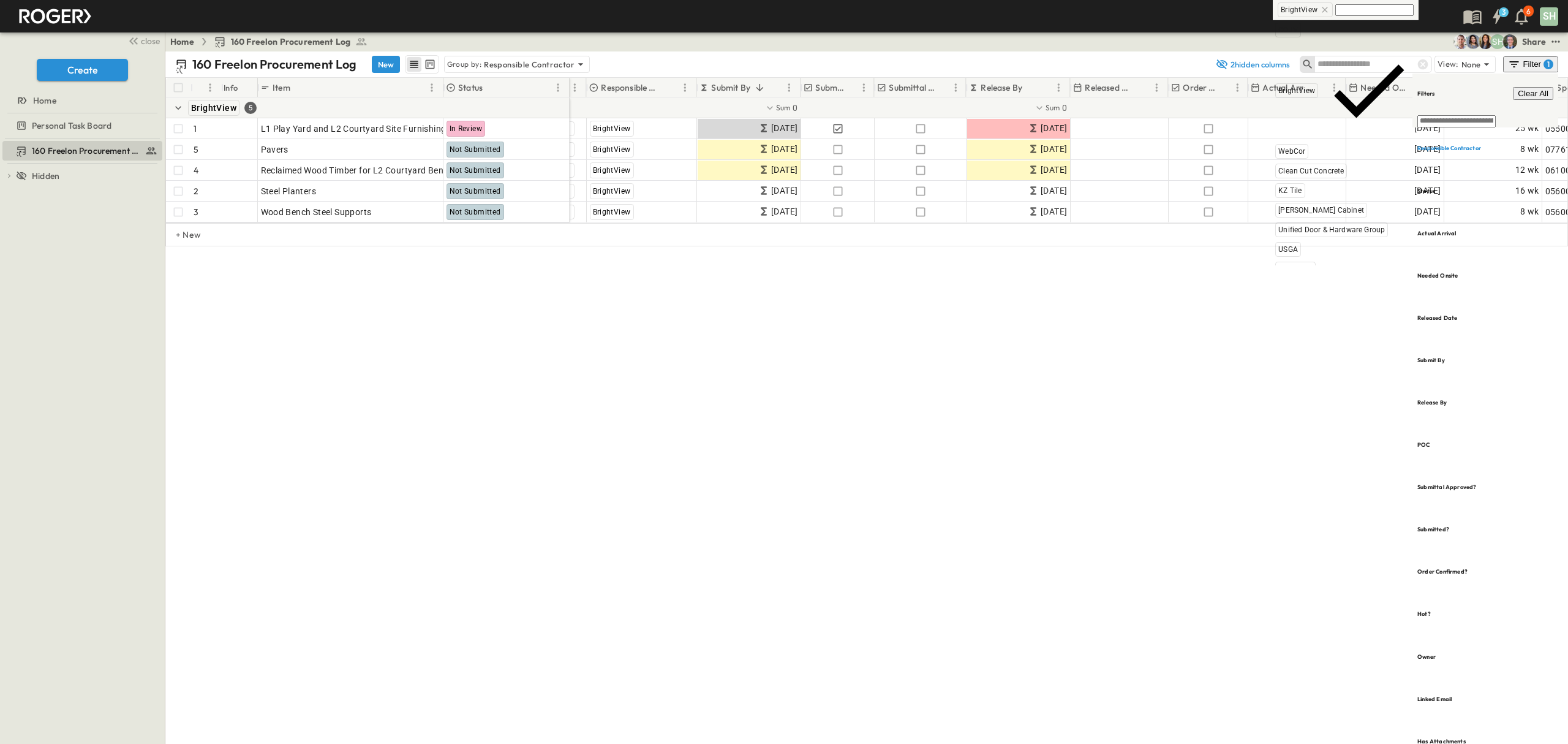
click at [1326, 11] on icon at bounding box center [1325, 9] width 9 height 9
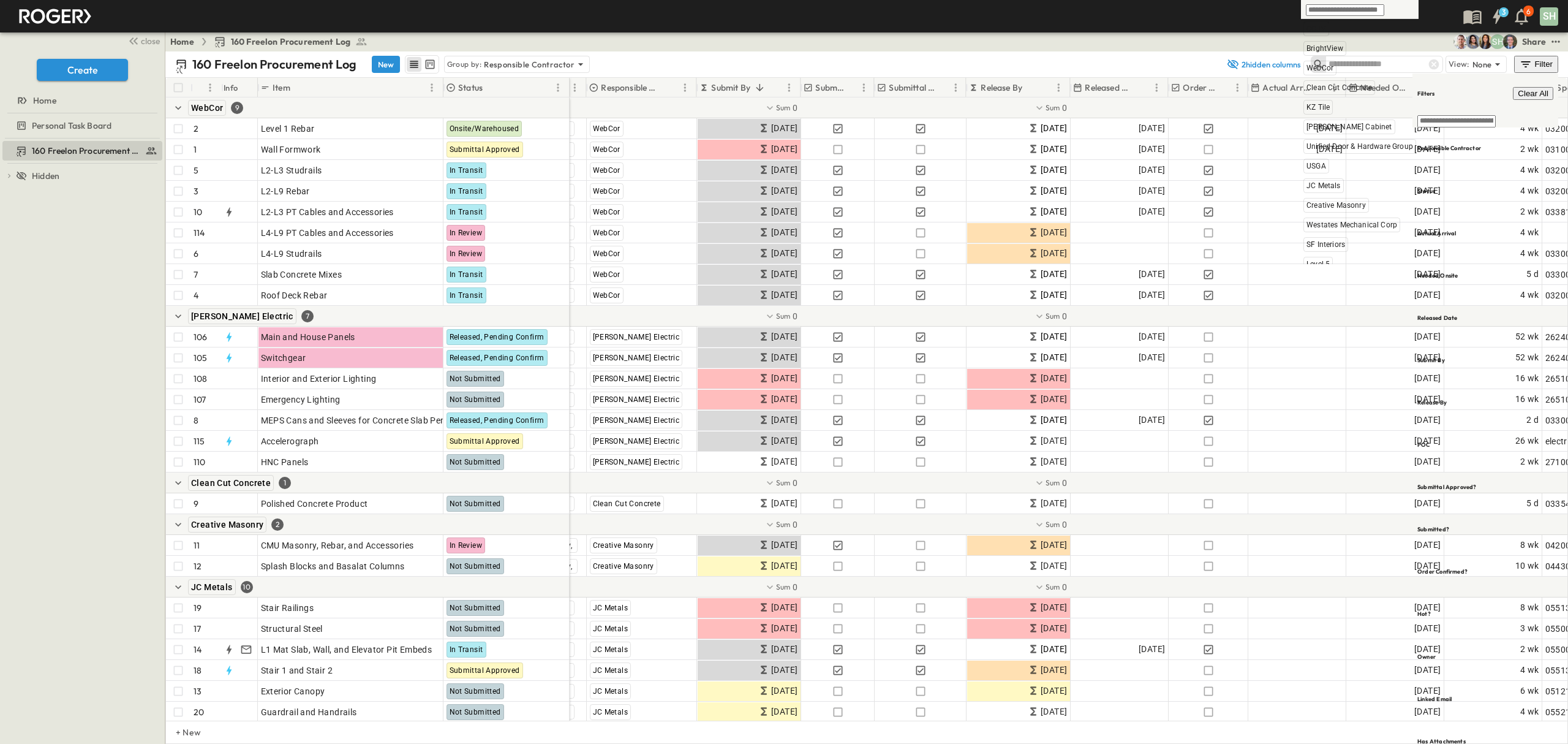
click at [1334, 11] on input "text" at bounding box center [1345, 9] width 79 height 12
click at [1468, 115] on input "text" at bounding box center [1457, 121] width 79 height 12
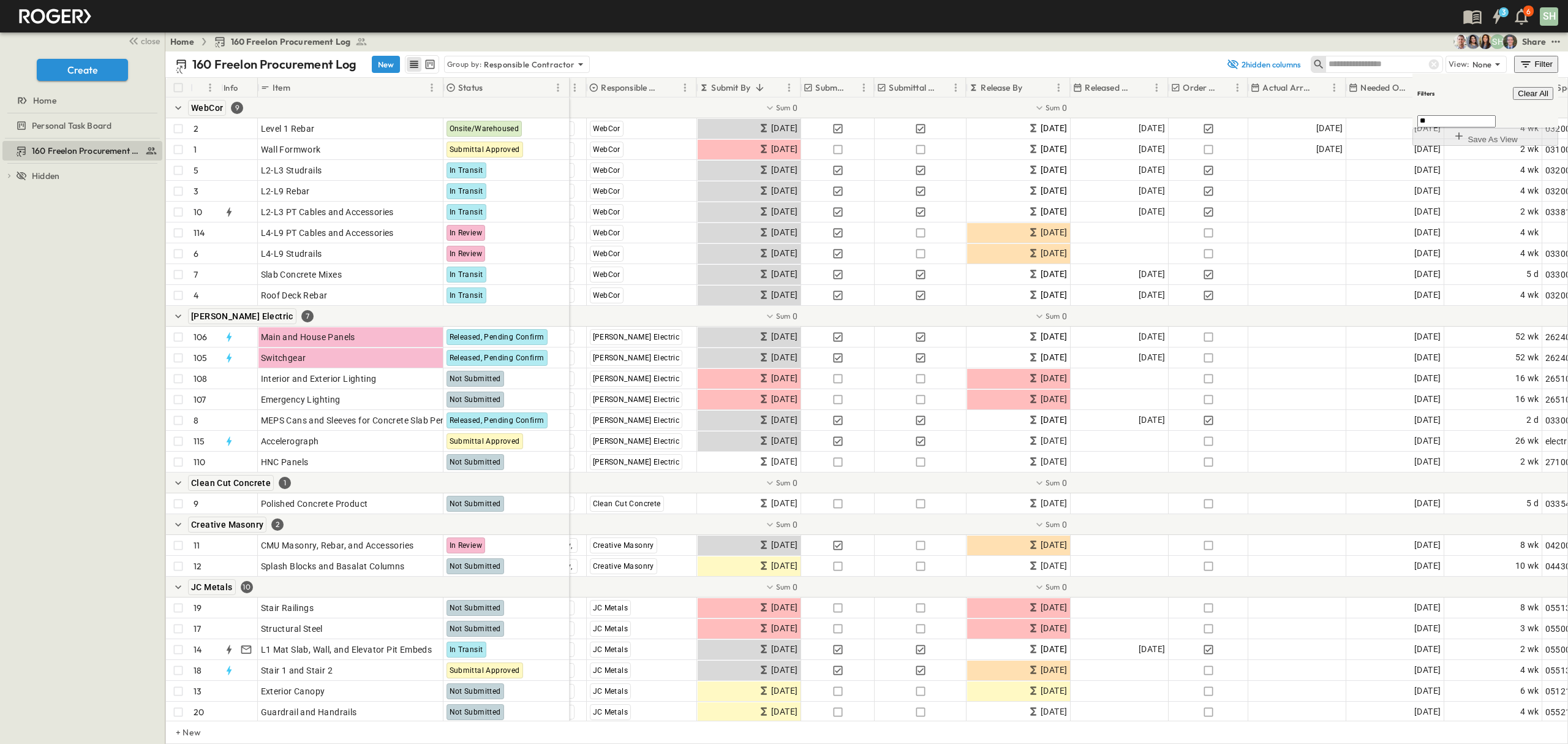
type input "*"
click at [1464, 115] on input "**" at bounding box center [1457, 121] width 79 height 12
type input "*"
click at [1459, 144] on h6 "Responsible Contractor" at bounding box center [1449, 148] width 64 height 8
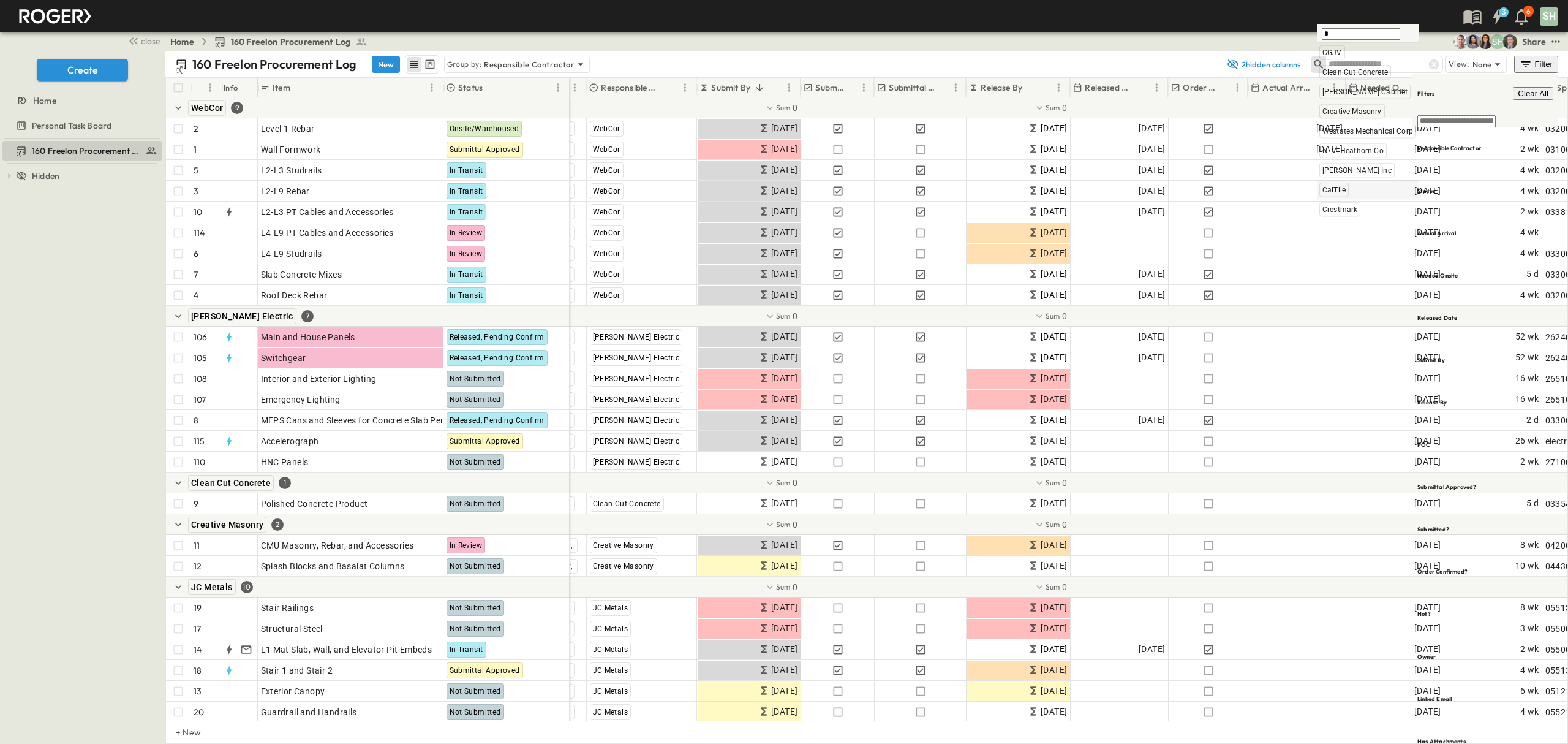
type input "*"
click at [1336, 191] on span "CalTile" at bounding box center [1334, 190] width 23 height 9
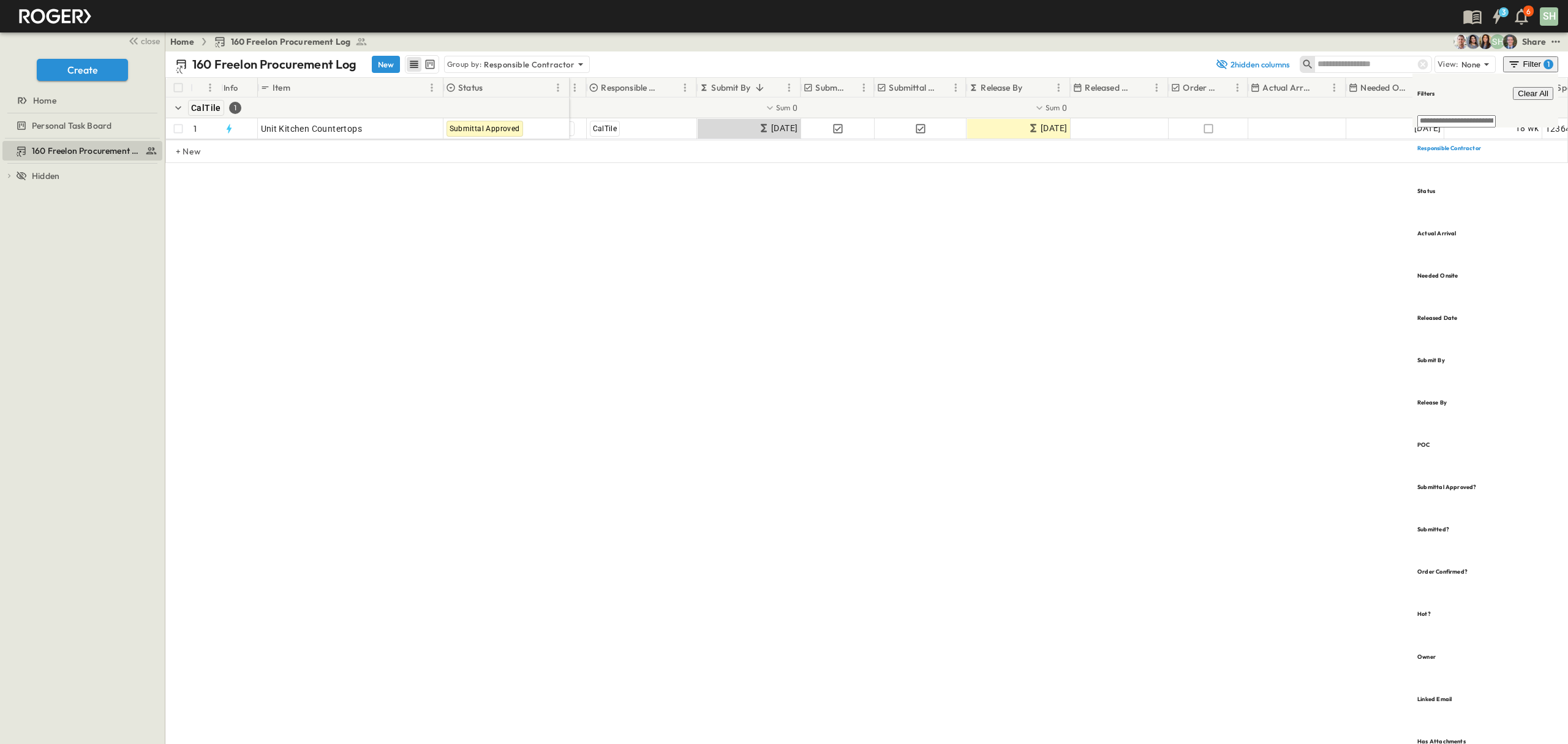
click at [910, 337] on div "160 Freelon Procurement Log New Group by: Responsible Contractor 2 hidden colum…" at bounding box center [866, 398] width 1403 height 693
click at [1227, 323] on div "160 Freelon Procurement Log New Group by: Responsible Contractor 2 hidden colum…" at bounding box center [866, 398] width 1403 height 693
click at [1127, 257] on div "# Info Item Status POC Responsible Contractor Submit By Submitted? Submittal Ap…" at bounding box center [866, 169] width 1403 height 184
click at [942, 344] on div "160 Freelon Procurement Log New Group by: Responsible Contractor 2 hidden colum…" at bounding box center [866, 398] width 1403 height 693
click at [1118, 283] on div "160 Freelon Procurement Log New Group by: Responsible Contractor 2 hidden colum…" at bounding box center [866, 398] width 1403 height 693
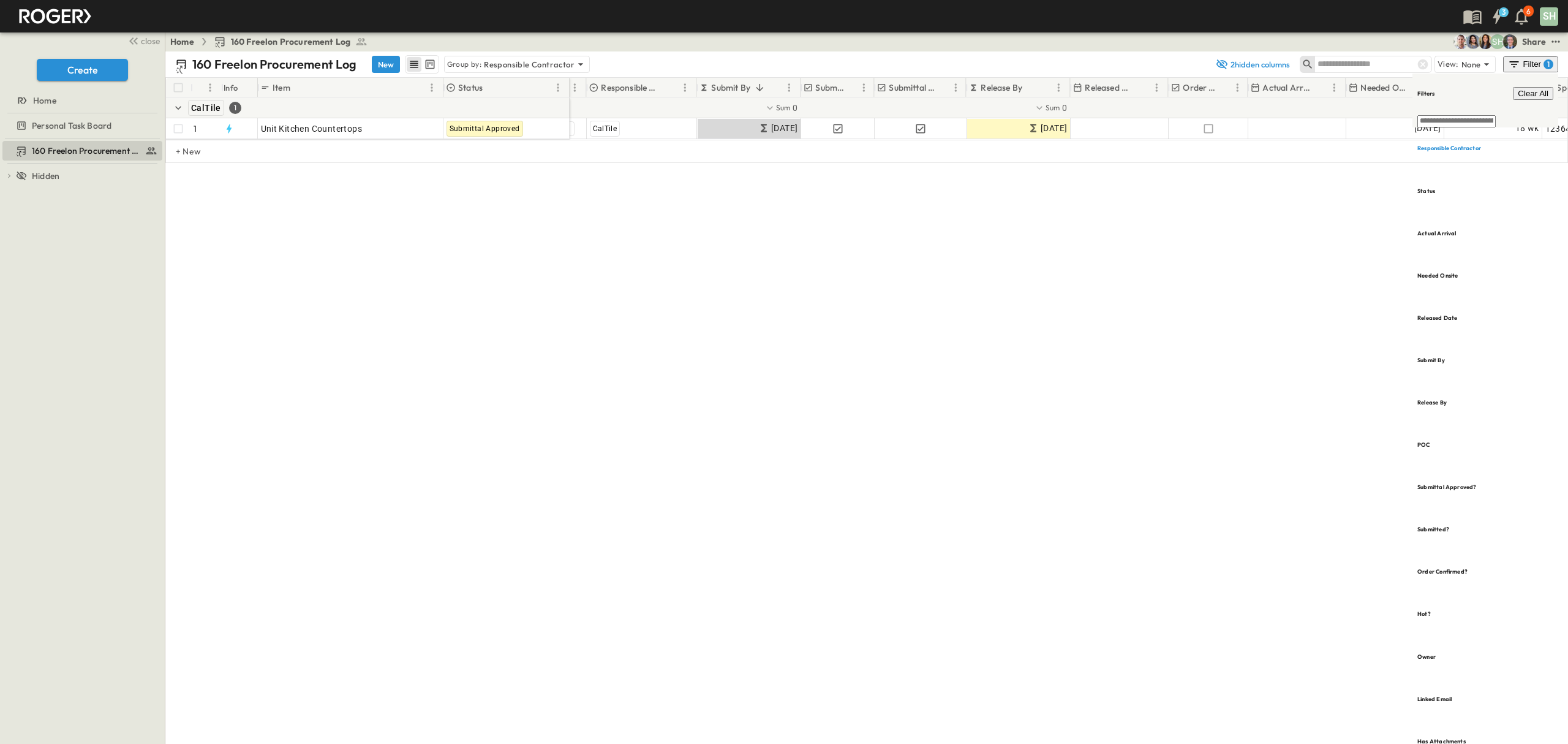
click at [1531, 64] on div "Filter 1" at bounding box center [1531, 64] width 45 height 12
click at [1554, 38] on icon "test" at bounding box center [1556, 41] width 12 height 12
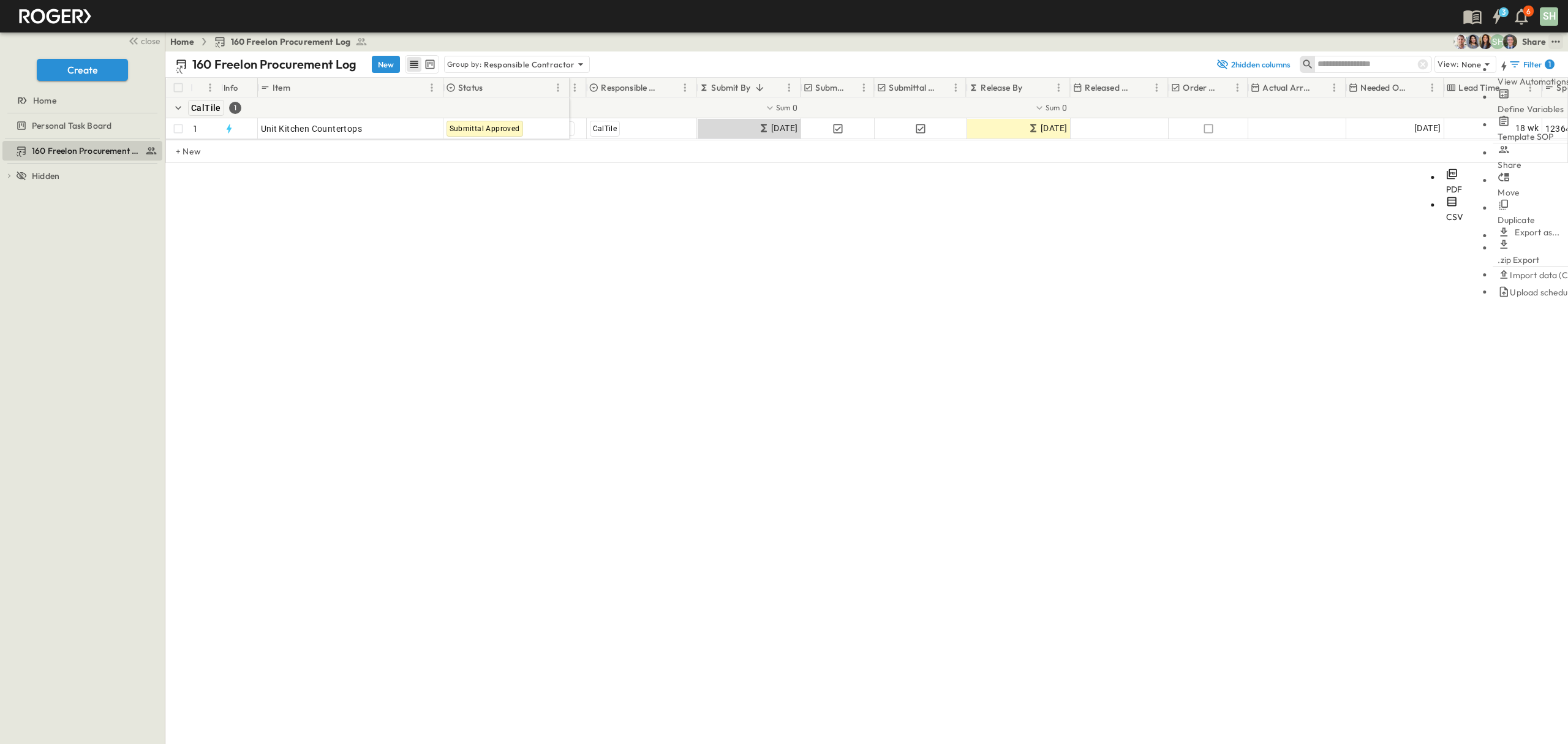
click at [1446, 211] on span "CSV" at bounding box center [1455, 217] width 18 height 11
click at [1350, 236] on div "# Info Item Status POC Responsible Contractor Submit By Submitted? Submittal Ap…" at bounding box center [866, 169] width 1403 height 184
click at [1559, 62] on div "160 Freelon Procurement Log New Group by: Responsible Contractor 2 hidden colum…" at bounding box center [866, 64] width 1403 height 26
click at [1542, 64] on div "Filter 1" at bounding box center [1532, 64] width 46 height 12
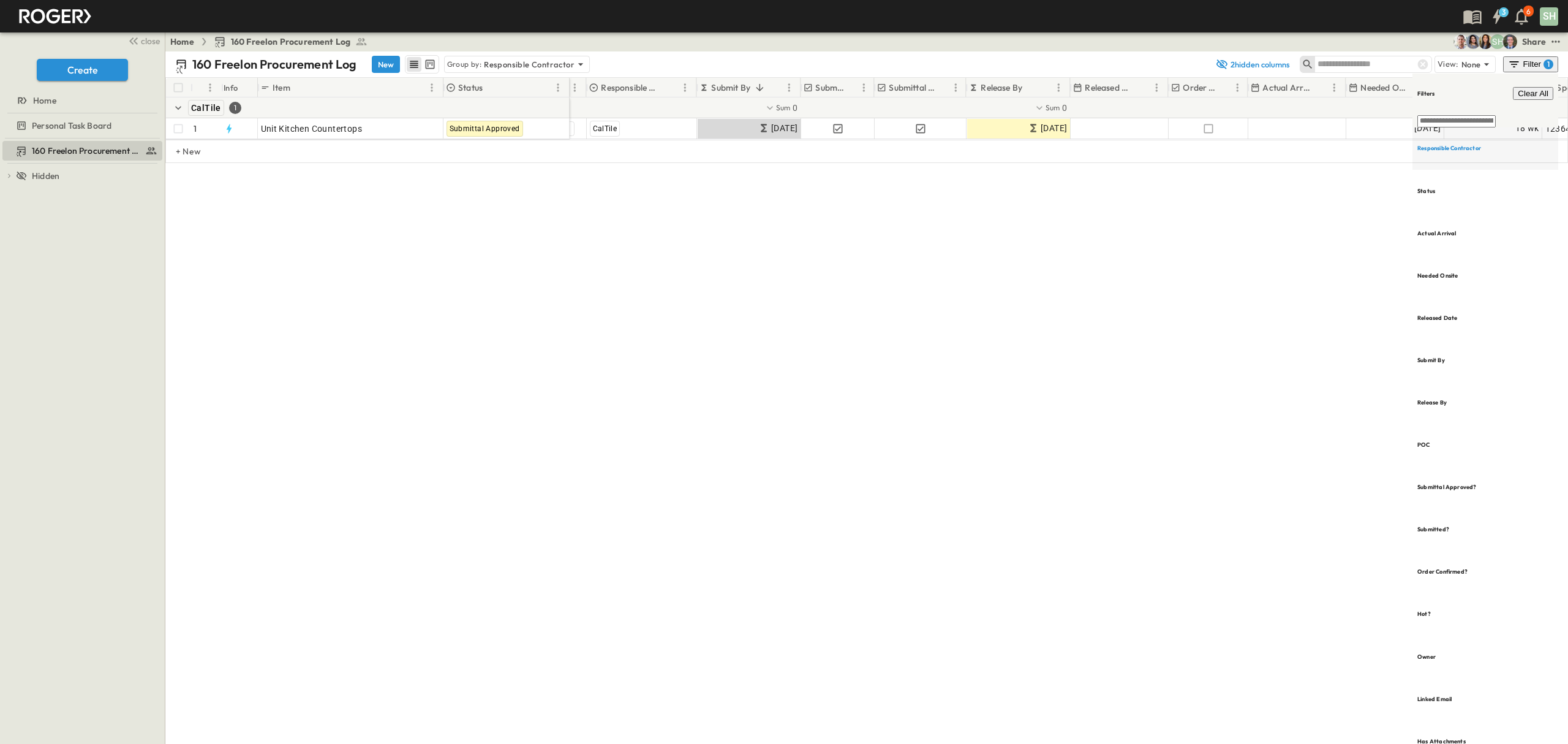
click at [1466, 144] on h6 "Responsible Contractor" at bounding box center [1449, 148] width 64 height 8
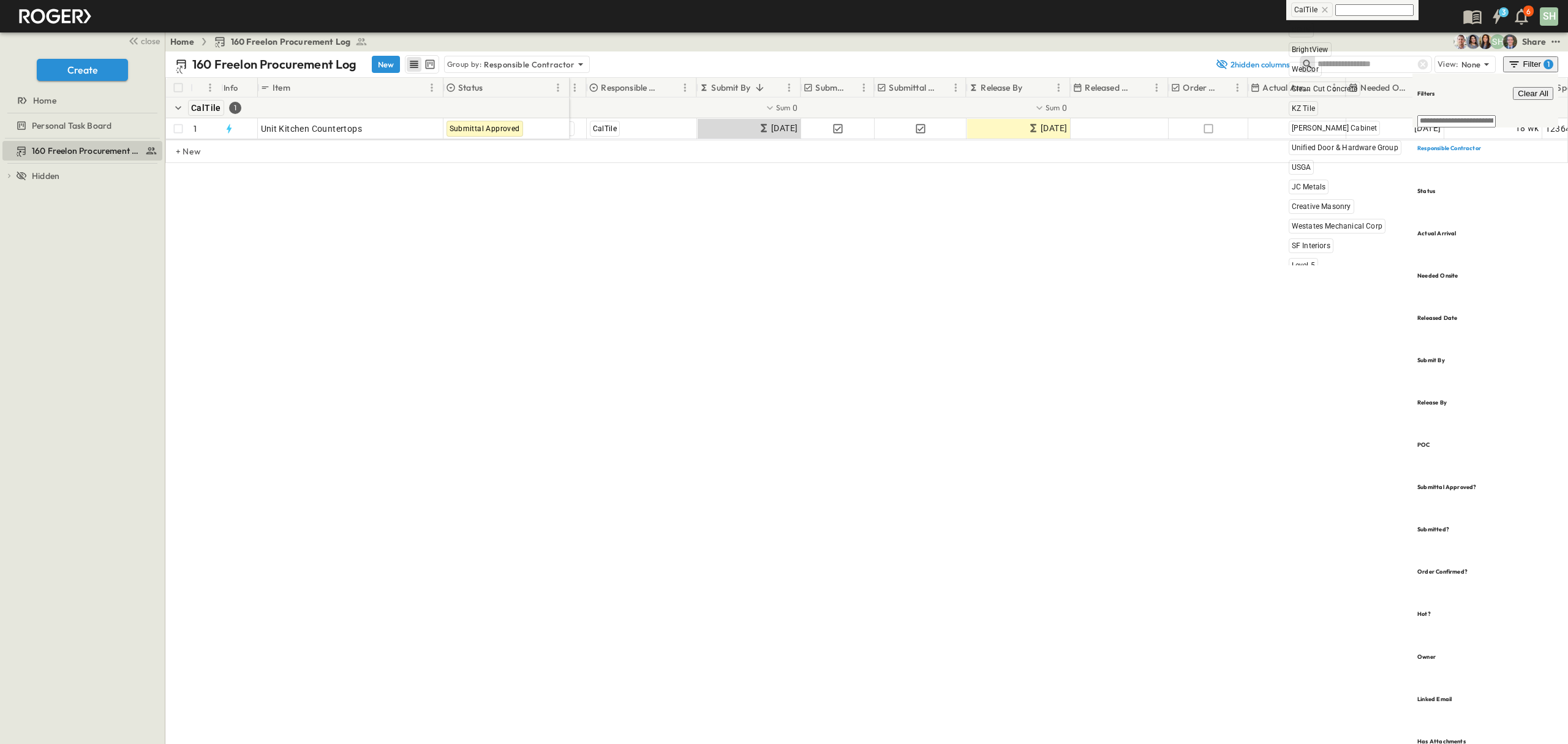
click at [1320, 10] on icon at bounding box center [1325, 9] width 9 height 9
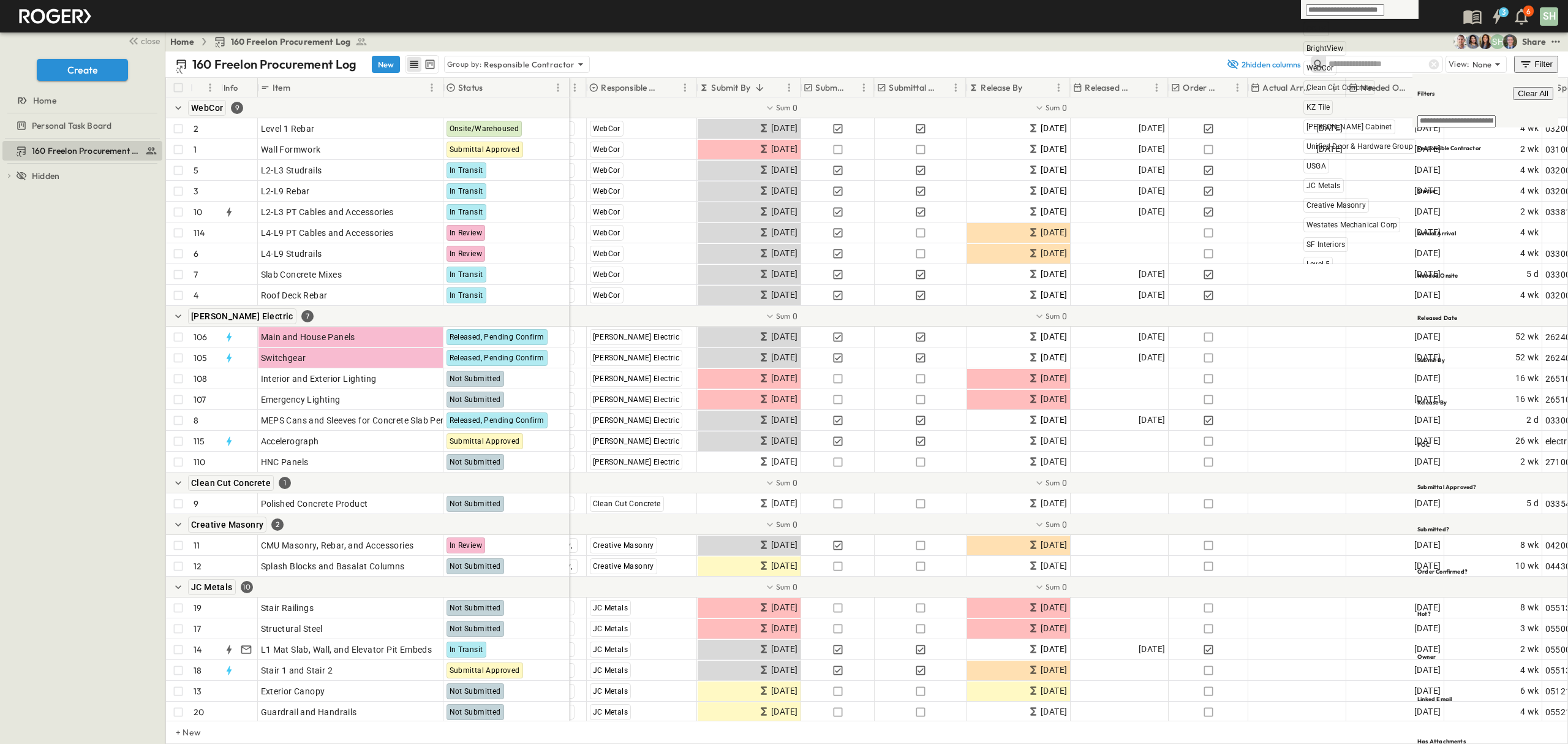
click at [1349, 14] on input "text" at bounding box center [1345, 9] width 79 height 12
click at [1466, 115] on input "text" at bounding box center [1457, 121] width 79 height 12
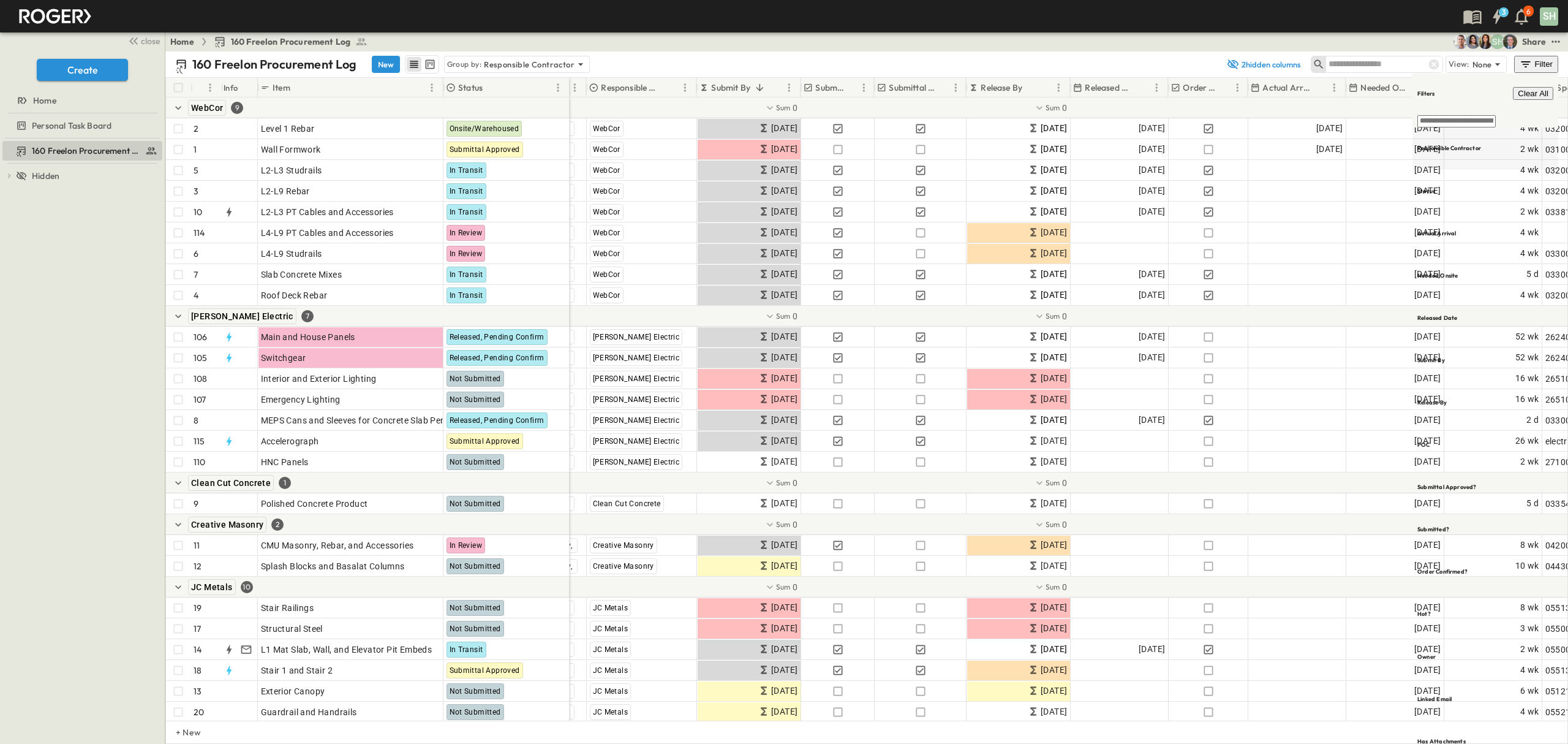
click at [1469, 144] on h6 "Responsible Contractor" at bounding box center [1449, 148] width 64 height 8
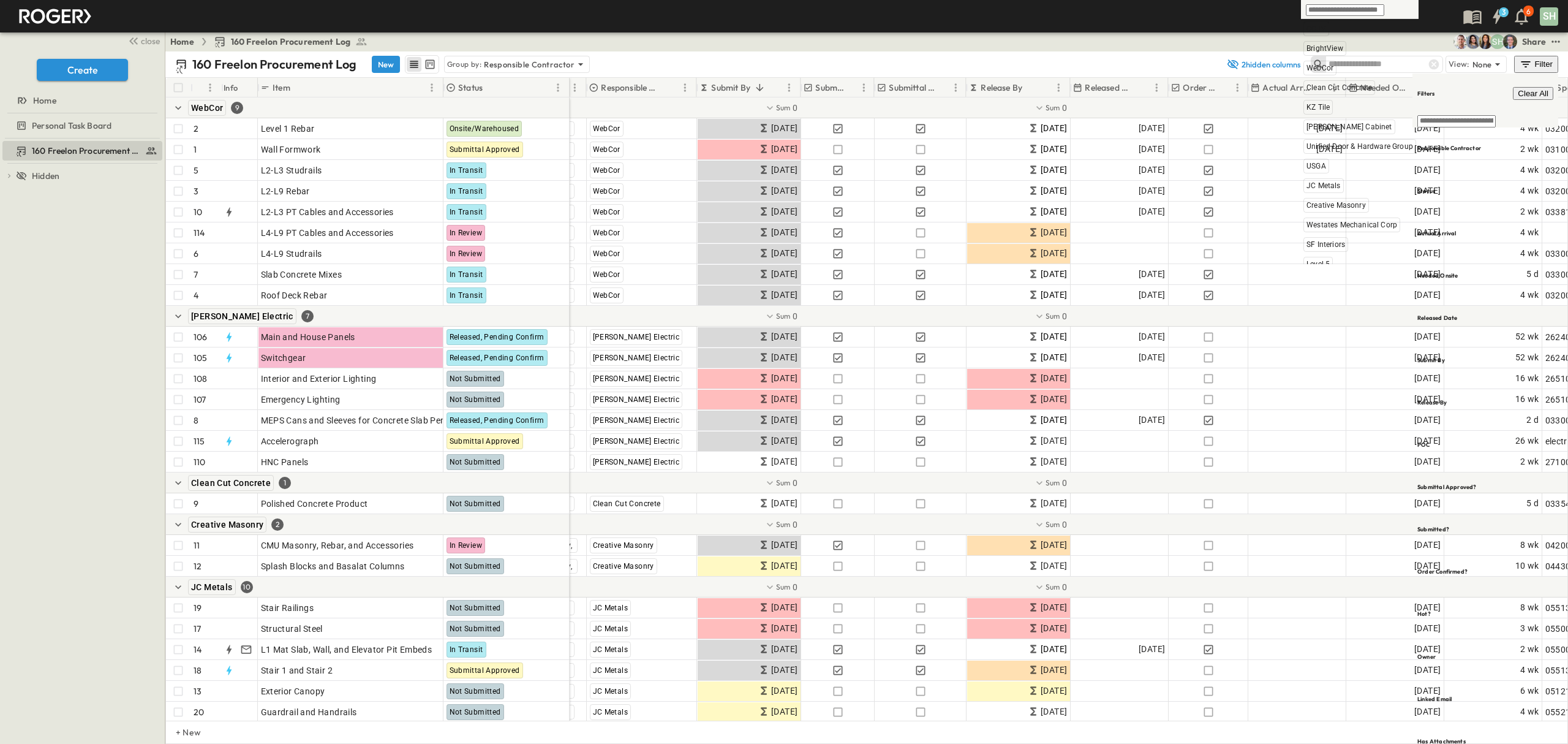
click at [1458, 115] on input "text" at bounding box center [1457, 121] width 79 height 12
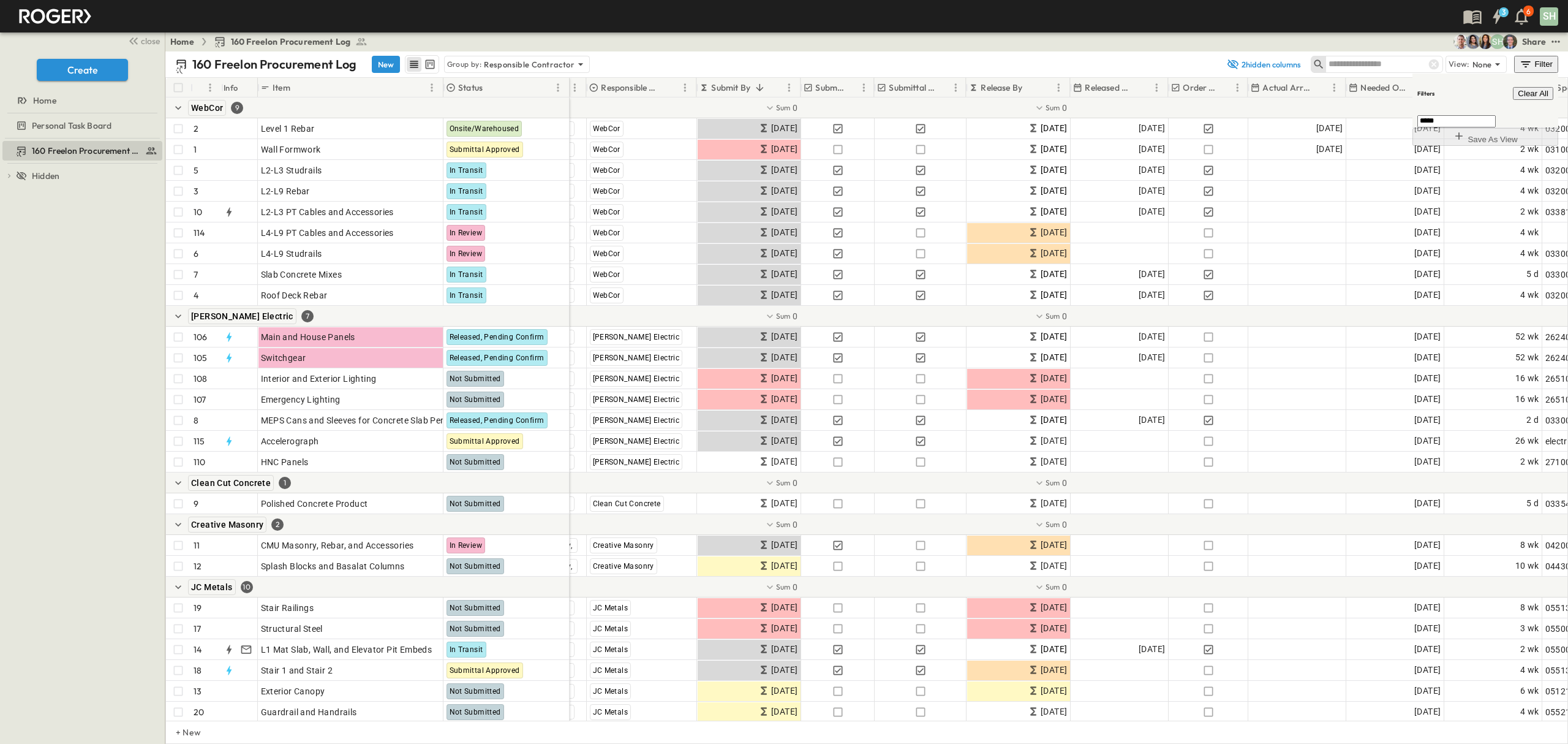
type input "*****"
drag, startPoint x: 1456, startPoint y: 103, endPoint x: 1383, endPoint y: 104, distance: 73.0
click at [1383, 104] on body "3 6 SH close Create Home Personal Task Board 160 Freelon Procurement Log To pic…" at bounding box center [784, 372] width 1568 height 744
click at [1544, 64] on div "Filter" at bounding box center [1538, 64] width 35 height 14
type input "*"
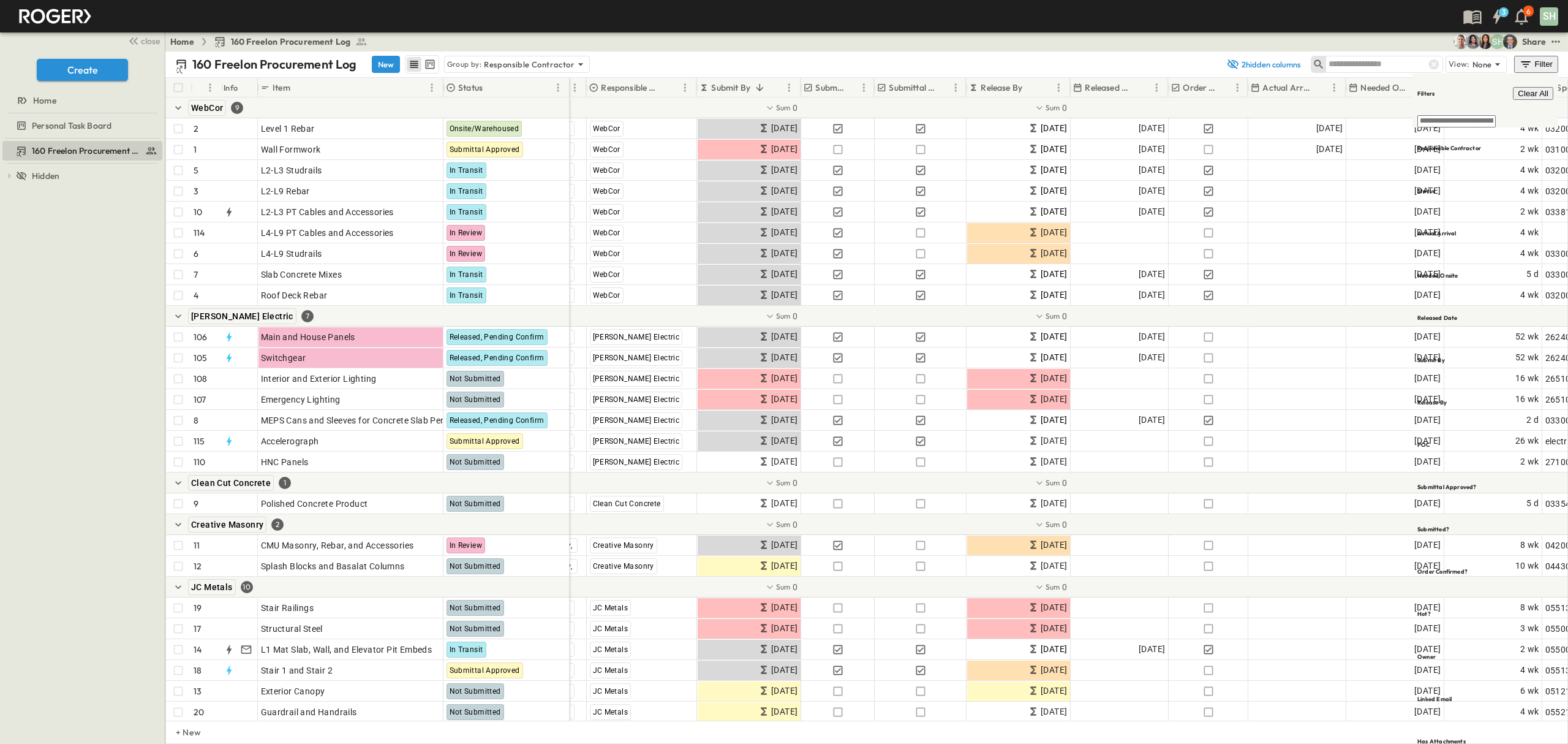
click at [1150, 45] on div "Home 160 Freelon Procurement Log SH Share" at bounding box center [866, 41] width 1403 height 20
click at [1548, 67] on div "Filter" at bounding box center [1538, 64] width 35 height 14
click at [1481, 144] on h6 "Responsible Contractor" at bounding box center [1449, 148] width 64 height 8
type input "**"
click at [1463, 144] on h6 "Responsible Contractor" at bounding box center [1449, 148] width 64 height 8
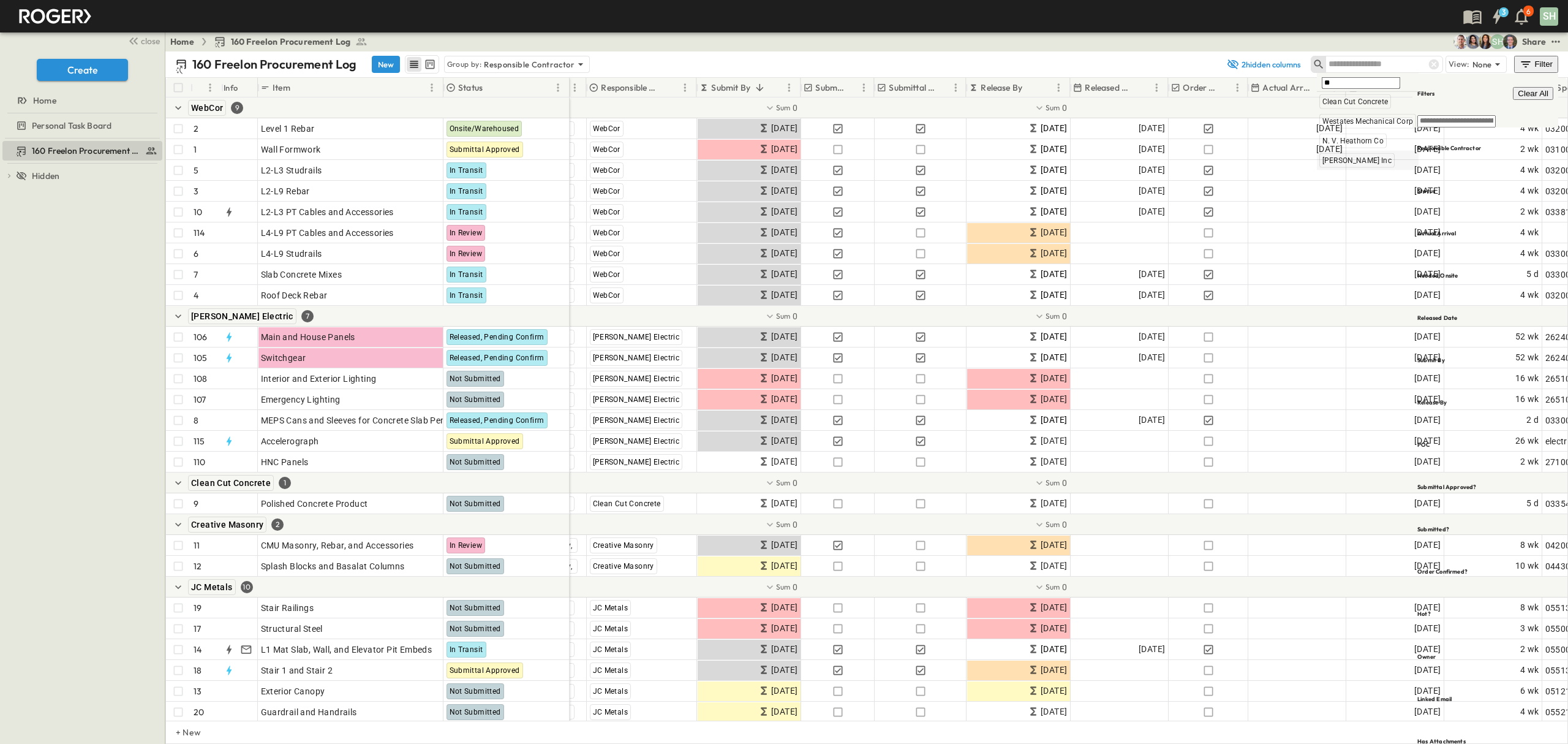
click at [1349, 164] on span "[PERSON_NAME] Inc" at bounding box center [1357, 161] width 69 height 9
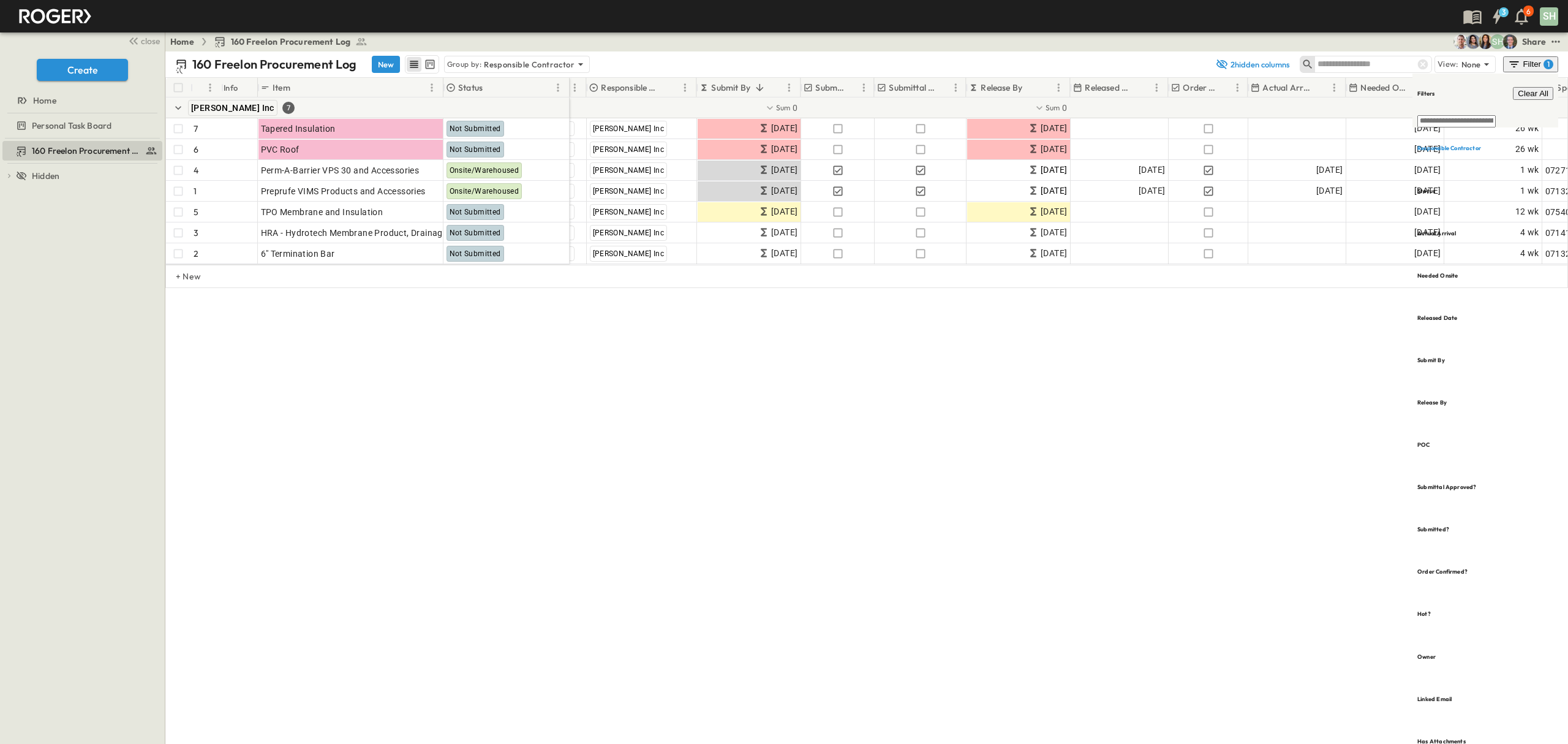
click at [1282, 390] on div "160 Freelon Procurement Log New Group by: Responsible Contractor 2 hidden colum…" at bounding box center [866, 398] width 1403 height 693
click at [937, 369] on div "160 Freelon Procurement Log New Group by: Responsible Contractor 2 hidden colum…" at bounding box center [866, 398] width 1403 height 693
click at [1214, 315] on div "160 Freelon Procurement Log New Group by: Responsible Contractor 2 hidden colum…" at bounding box center [866, 398] width 1403 height 693
click at [1464, 144] on h6 "Responsible Contractor" at bounding box center [1449, 148] width 64 height 8
click at [1204, 375] on div "160 Freelon Procurement Log New Group by: Responsible Contractor 2 hidden colum…" at bounding box center [866, 398] width 1403 height 693
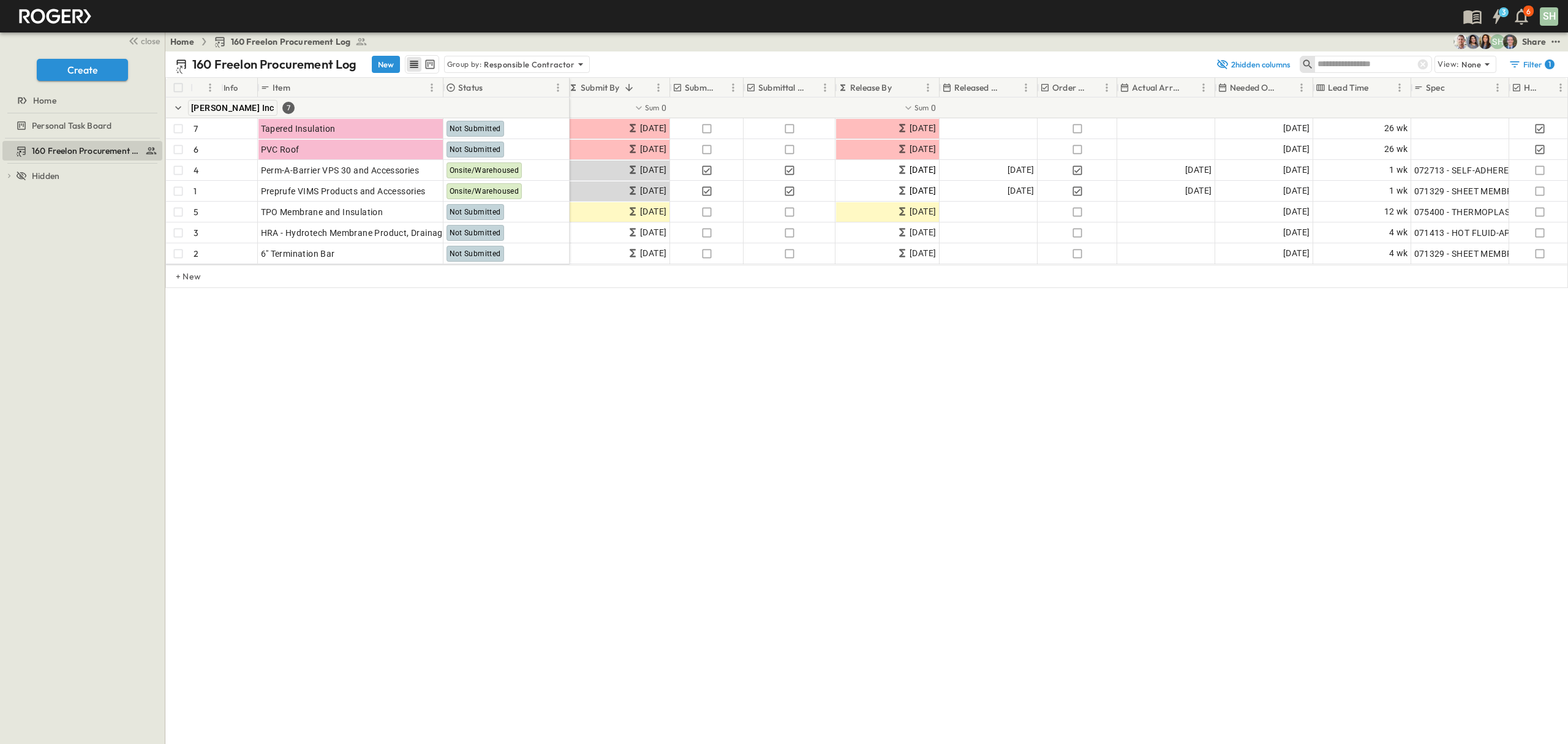
scroll to position [0, 234]
click at [1559, 44] on icon "test" at bounding box center [1556, 41] width 12 height 12
click at [1446, 211] on span "CSV" at bounding box center [1455, 217] width 18 height 11
click at [680, 455] on div "160 Freelon Procurement Log New Group by: Responsible Contractor 2 hidden colum…" at bounding box center [866, 398] width 1403 height 693
click at [1542, 67] on div "Filter 1" at bounding box center [1532, 64] width 46 height 12
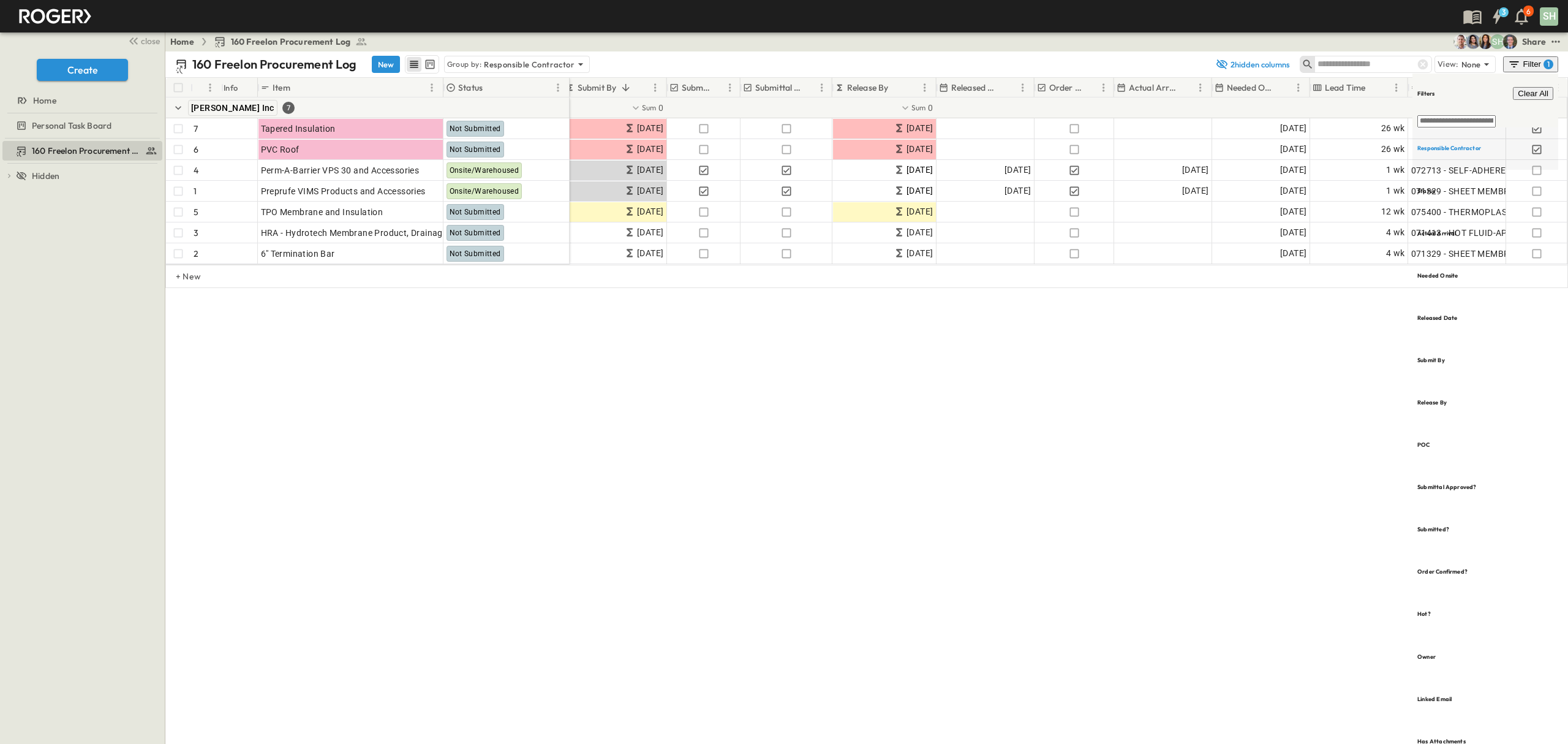
click at [1481, 144] on h6 "Responsible Contractor" at bounding box center [1449, 148] width 64 height 8
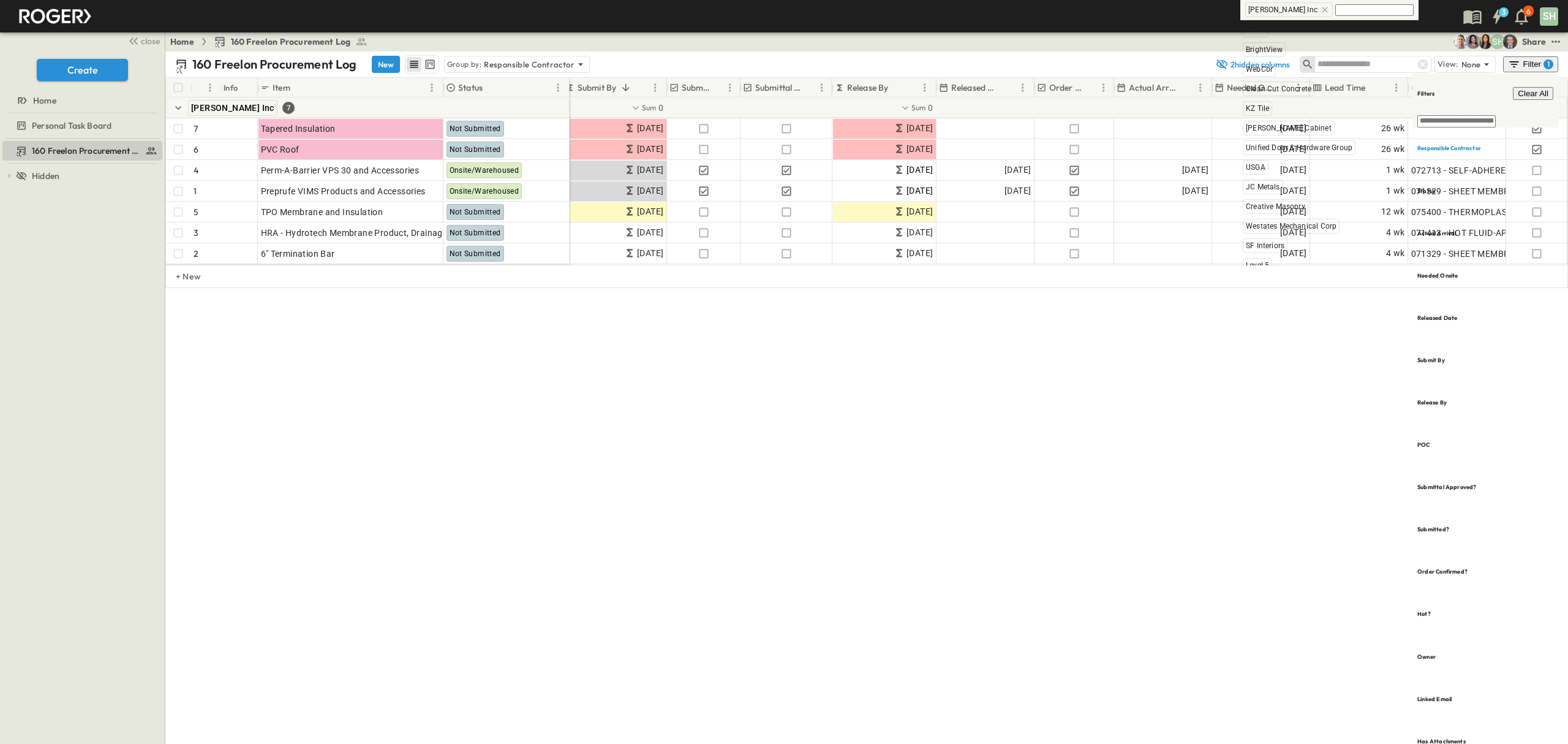
click at [1322, 8] on icon at bounding box center [1325, 9] width 5 height 5
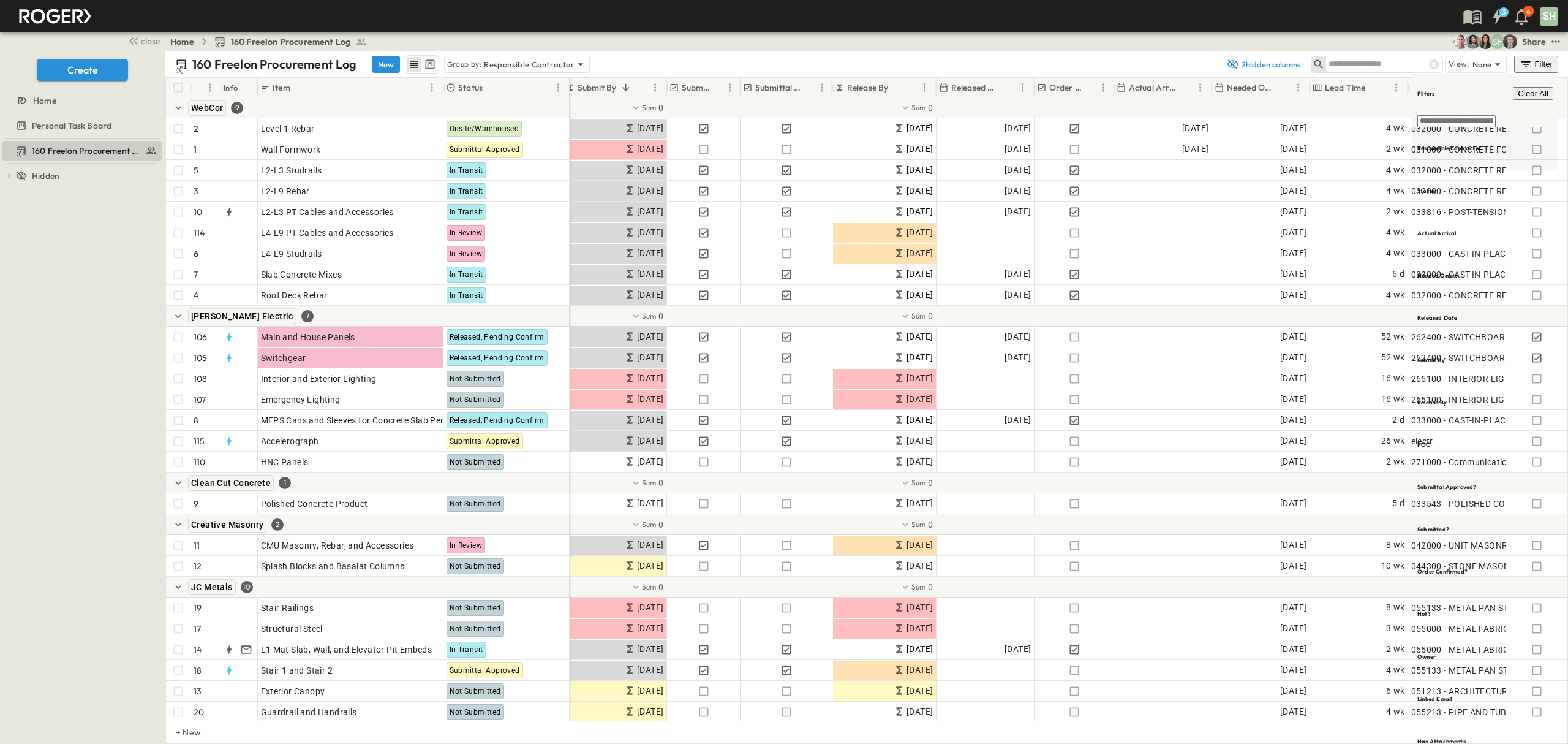
click at [1481, 144] on h6 "Responsible Contractor" at bounding box center [1449, 148] width 64 height 8
type input "**"
click at [1361, 125] on span "Creative Masonry" at bounding box center [1366, 121] width 60 height 9
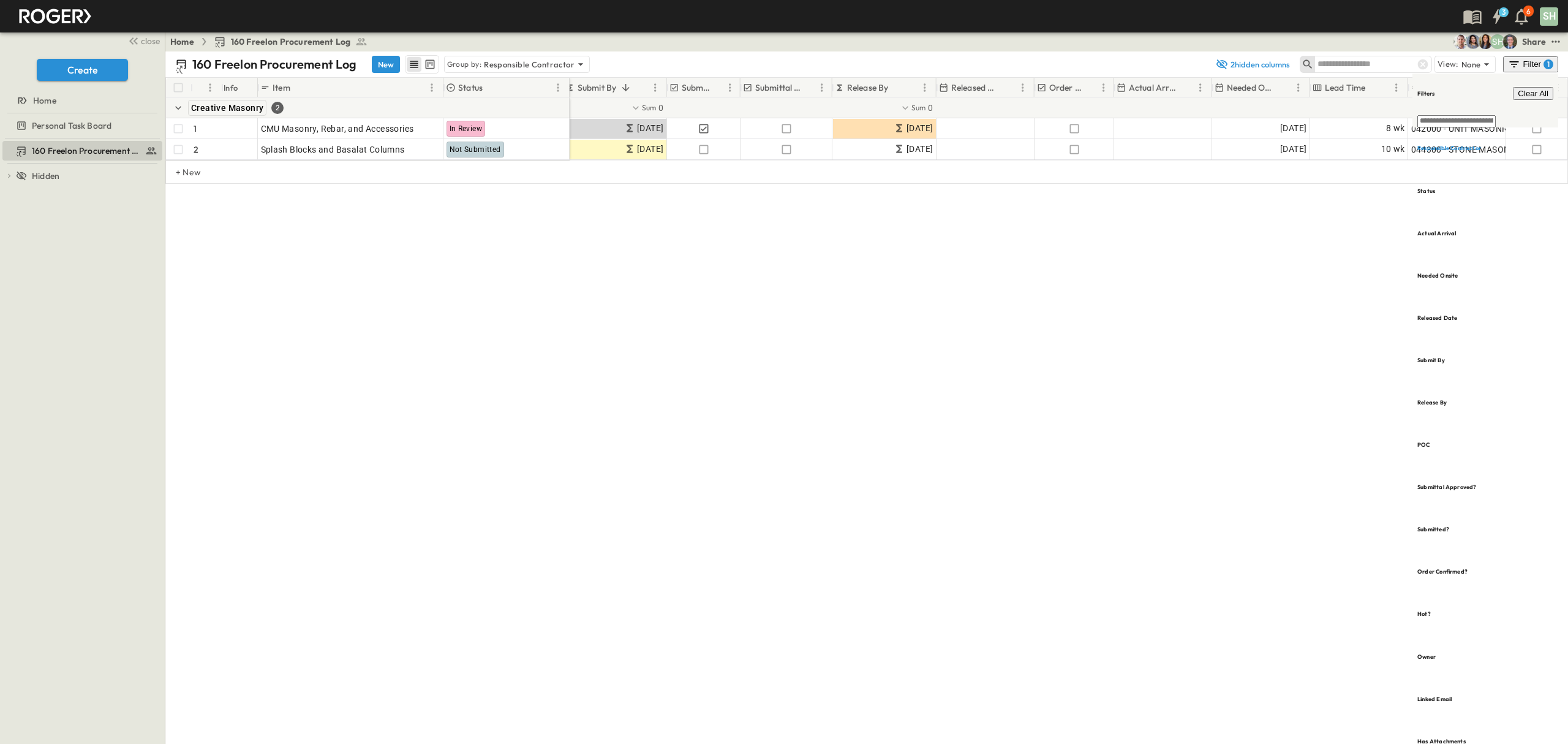
click at [1279, 279] on div "160 Freelon Procurement Log New Group by: Responsible Contractor 2 hidden colum…" at bounding box center [866, 398] width 1403 height 693
click at [1298, 309] on div "160 Freelon Procurement Log New Group by: Responsible Contractor 2 hidden colum…" at bounding box center [866, 398] width 1403 height 693
click at [1442, 144] on h6 "Responsible Contractor" at bounding box center [1449, 148] width 64 height 8
drag, startPoint x: 1315, startPoint y: 415, endPoint x: 1348, endPoint y: 395, distance: 38.6
click at [1314, 415] on div "160 Freelon Procurement Log New Group by: Responsible Contractor 2 hidden colum…" at bounding box center [866, 398] width 1403 height 693
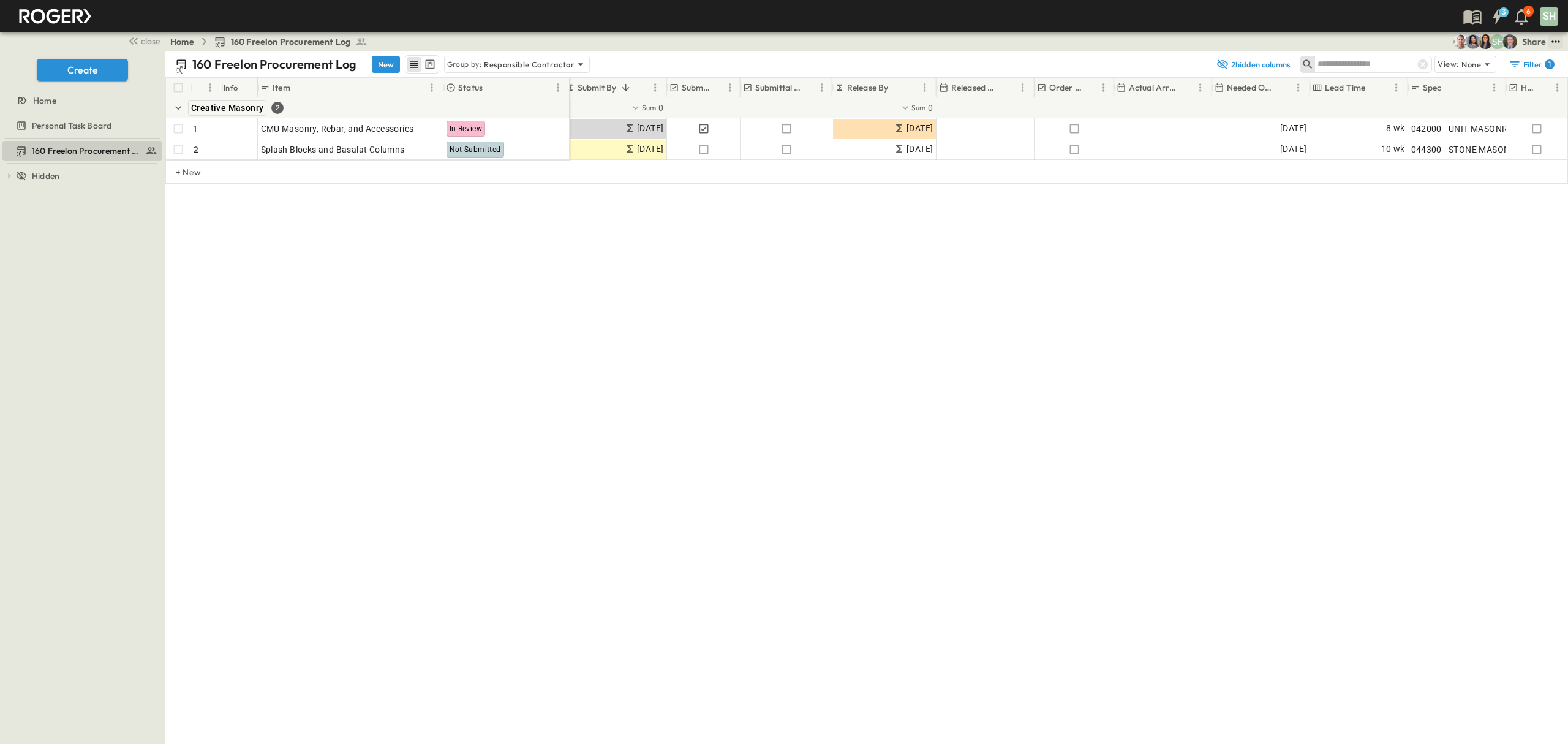
click at [1554, 40] on icon "test" at bounding box center [1556, 41] width 12 height 12
click at [1446, 211] on span "CSV" at bounding box center [1455, 217] width 18 height 11
click at [645, 343] on div "160 Freelon Procurement Log New Group by: Responsible Contractor 2 hidden colum…" at bounding box center [866, 398] width 1403 height 693
click at [1549, 70] on div "Filter 1" at bounding box center [1532, 64] width 46 height 12
click at [1481, 144] on h6 "Responsible Contractor" at bounding box center [1449, 148] width 64 height 8
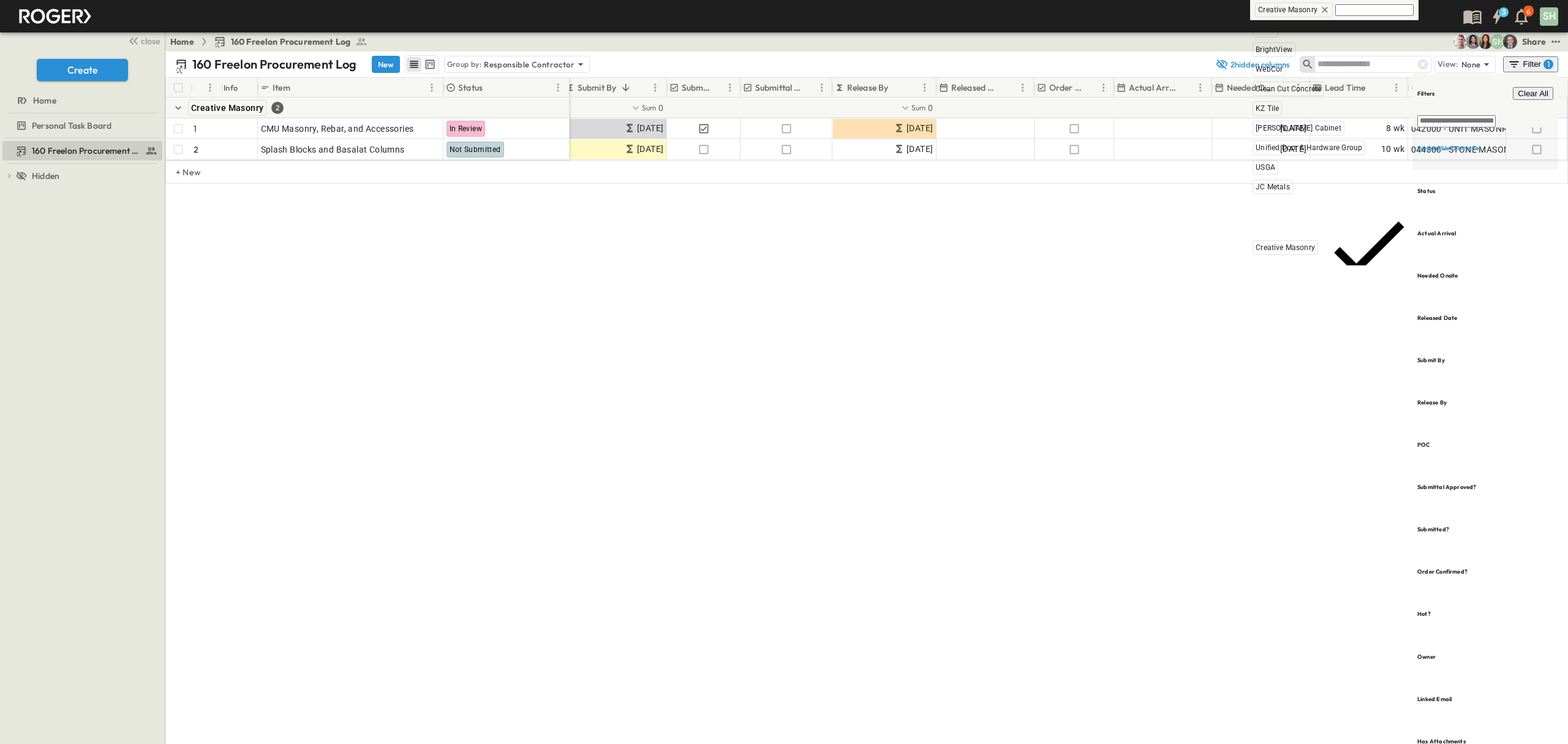
click at [1321, 7] on icon at bounding box center [1325, 9] width 9 height 9
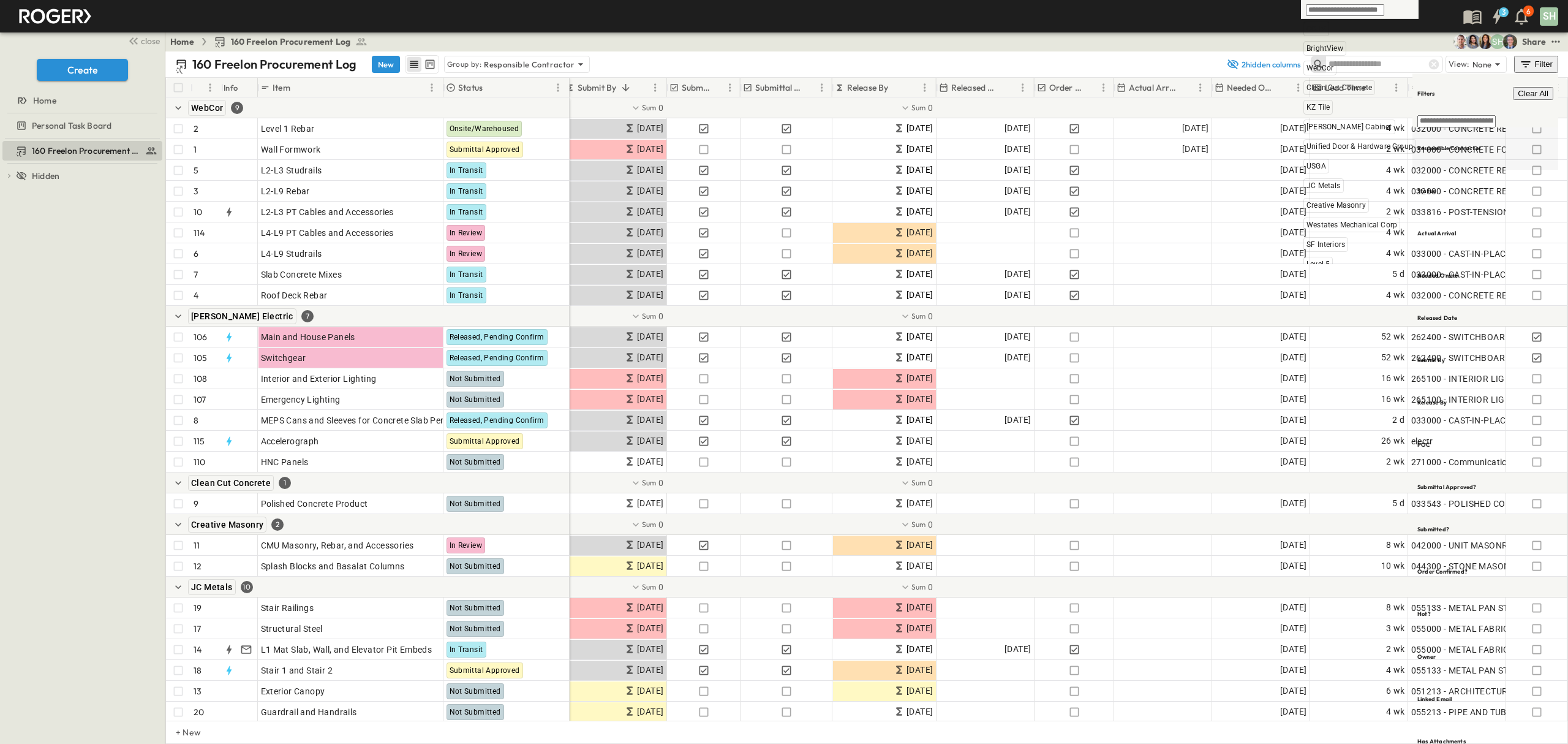
click at [1470, 144] on h6 "Responsible Contractor" at bounding box center [1449, 148] width 64 height 8
click at [1471, 144] on h6 "Responsible Contractor" at bounding box center [1449, 148] width 64 height 8
type input "*"
click at [1442, 144] on h6 "Responsible Contractor" at bounding box center [1449, 148] width 64 height 8
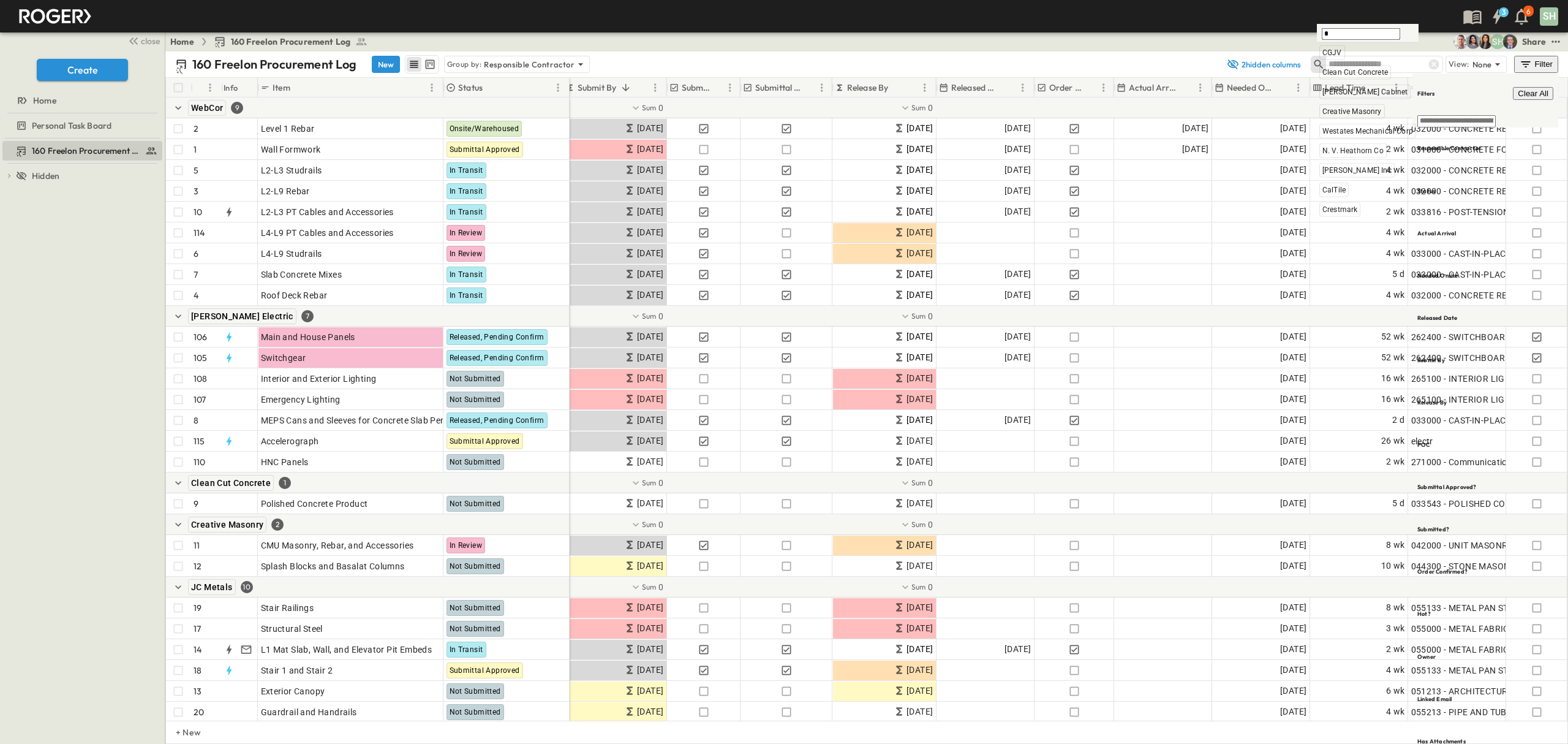
type input "**"
click at [1446, 127] on div "Responsible Contractor" at bounding box center [1485, 148] width 146 height 42
click at [1363, 140] on span "Crestmark" at bounding box center [1354, 141] width 35 height 9
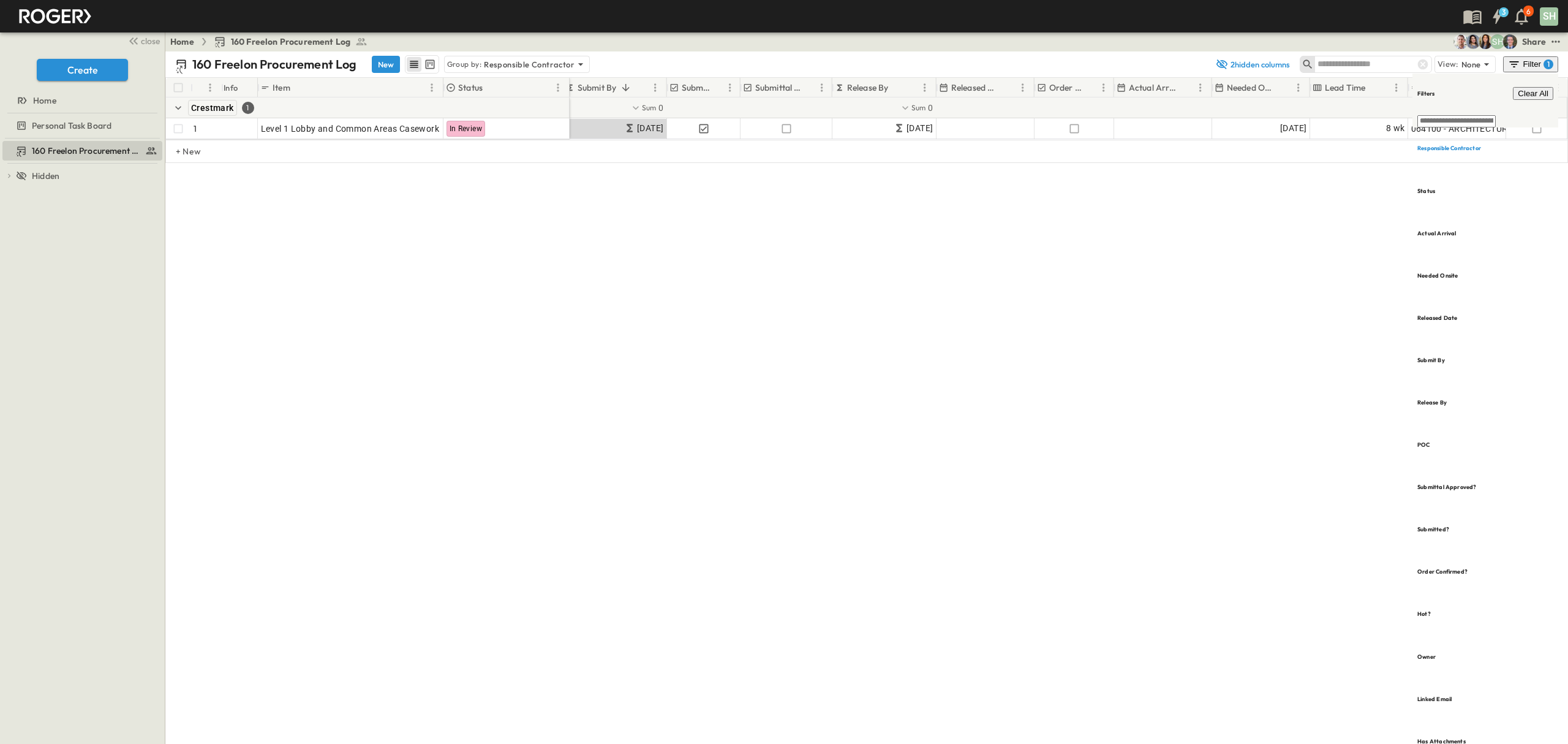
click at [1130, 35] on div "Home 160 Freelon Procurement Log SH Share" at bounding box center [866, 41] width 1403 height 20
click at [1099, 368] on div "160 Freelon Procurement Log New Group by: Responsible Contractor 2 hidden colum…" at bounding box center [866, 398] width 1403 height 693
click at [1554, 44] on icon "test" at bounding box center [1556, 41] width 12 height 12
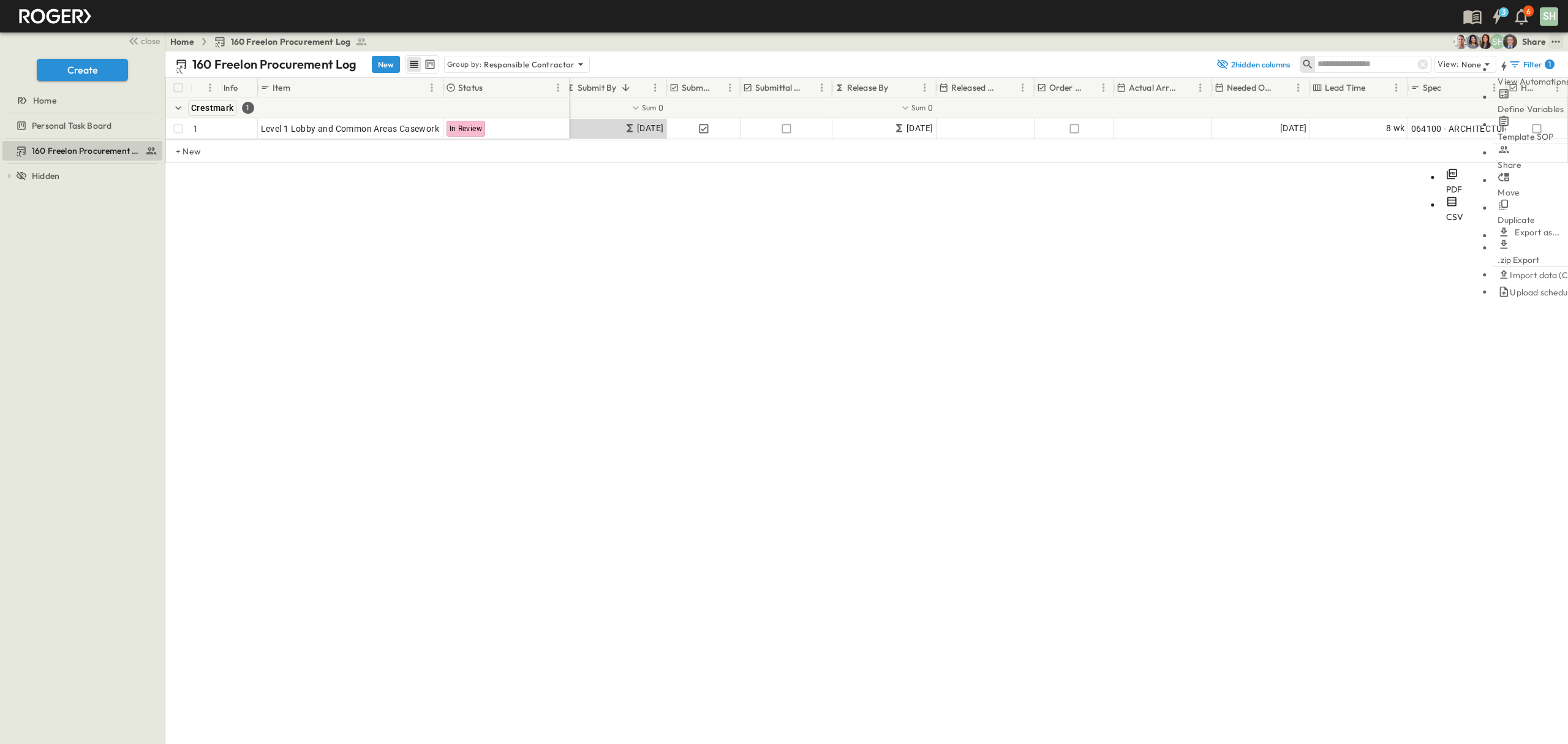
click at [1441, 196] on li "CSV" at bounding box center [1455, 209] width 28 height 28
click at [1365, 246] on div "# Info Item Status POC Responsible Contractor Submit By Submitted? Submittal Ap…" at bounding box center [866, 169] width 1403 height 184
click at [1535, 70] on div "Filter 1" at bounding box center [1532, 64] width 46 height 12
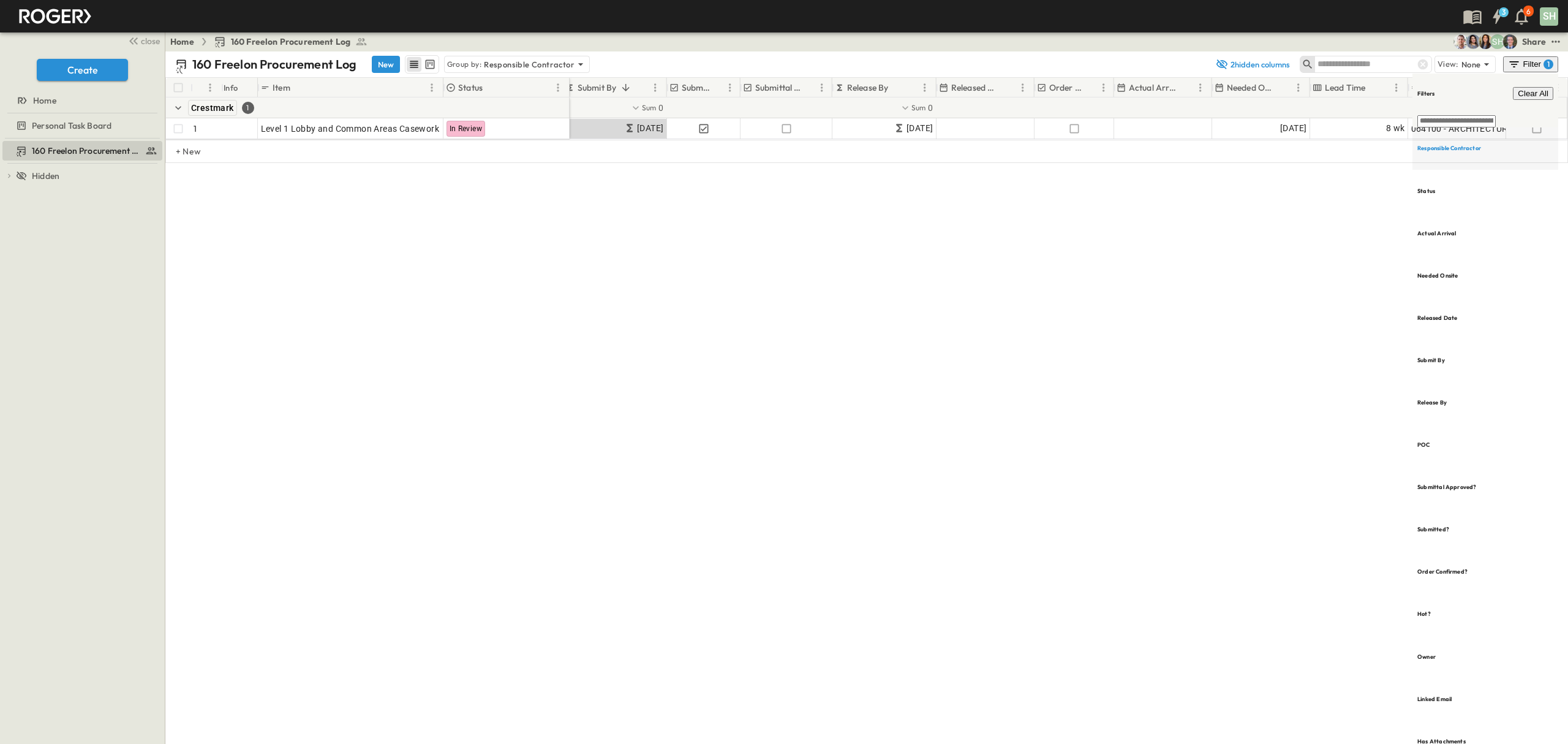
click at [1470, 144] on h6 "Responsible Contractor" at bounding box center [1449, 148] width 64 height 8
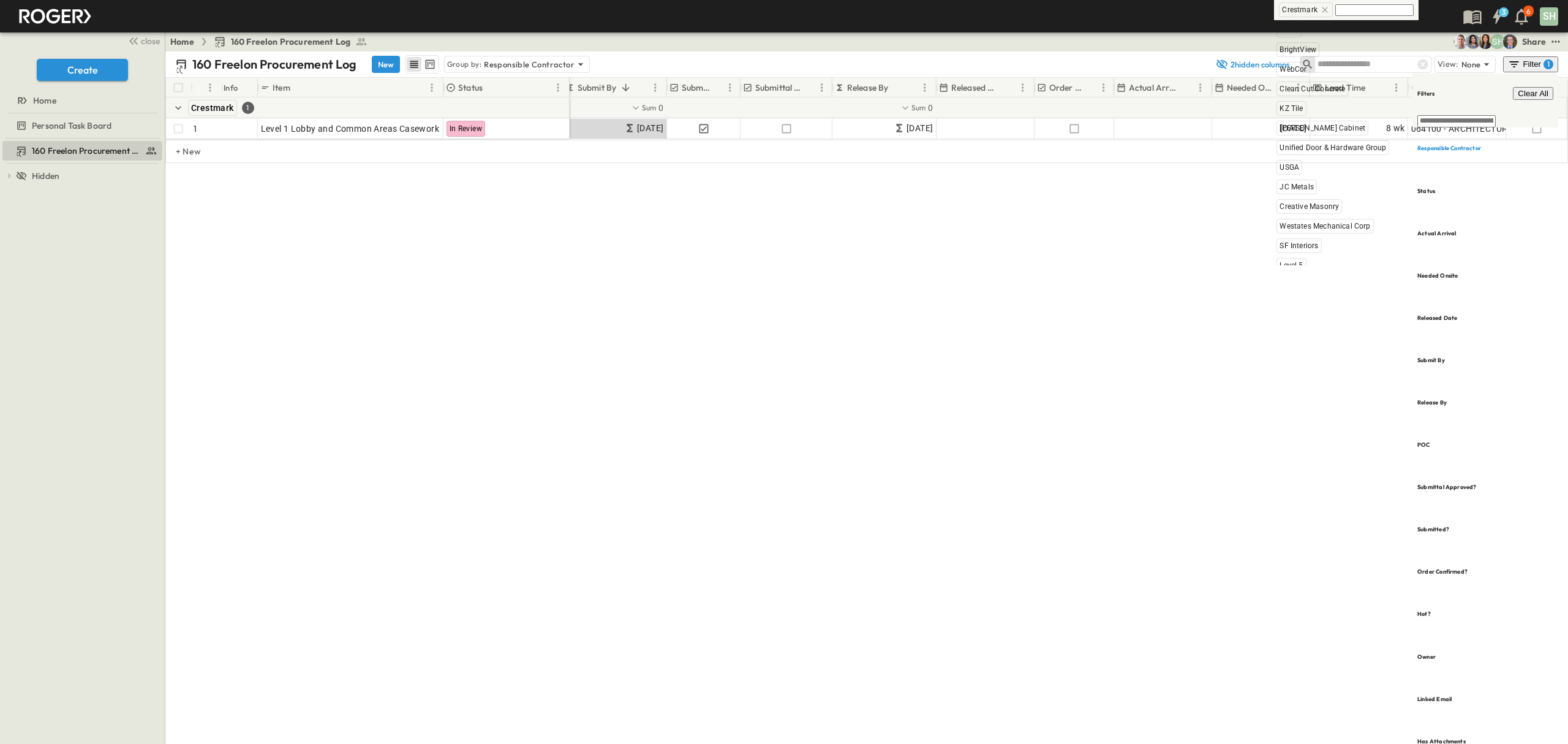
click at [1322, 12] on icon at bounding box center [1325, 9] width 9 height 9
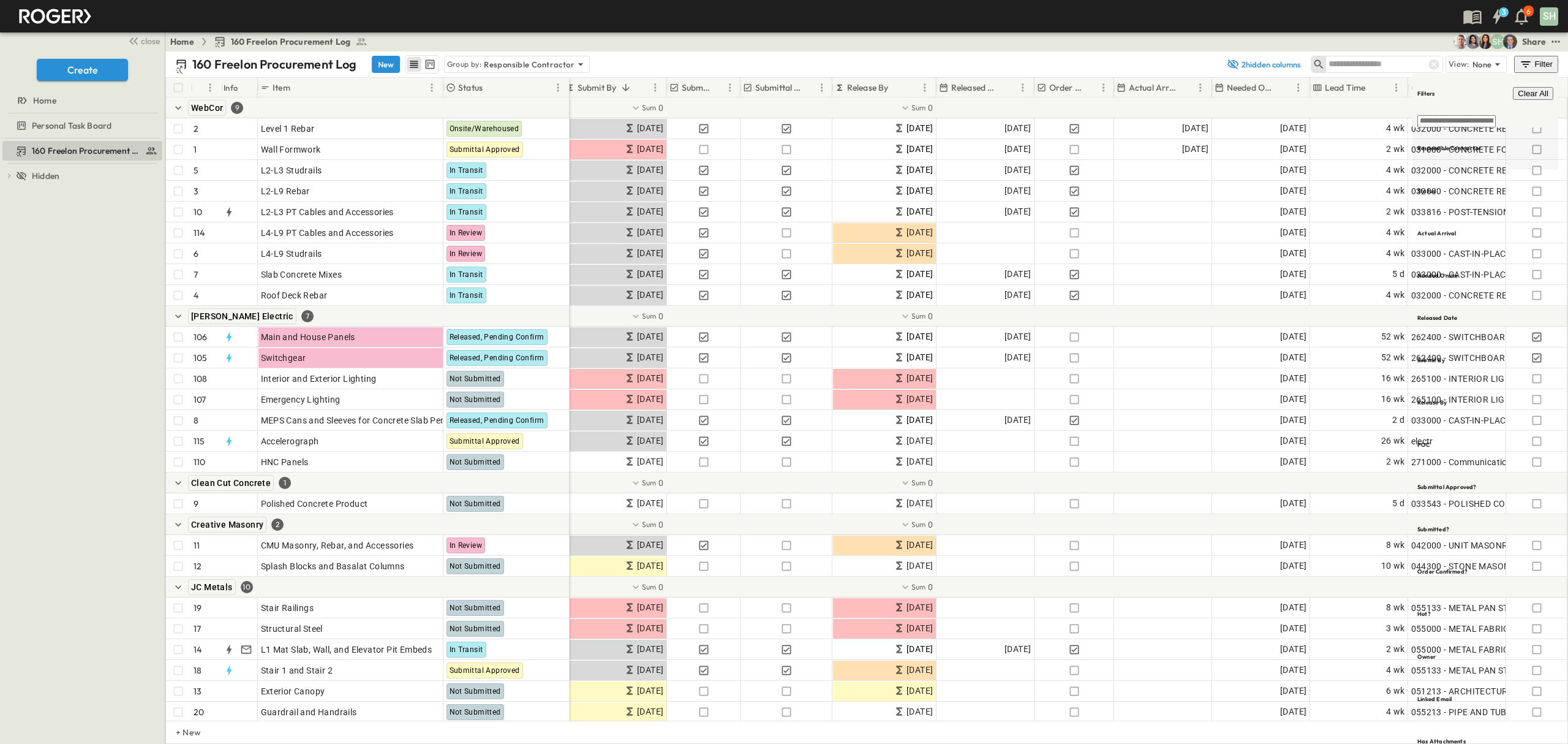
click at [1481, 144] on h6 "Responsible Contractor" at bounding box center [1449, 148] width 64 height 8
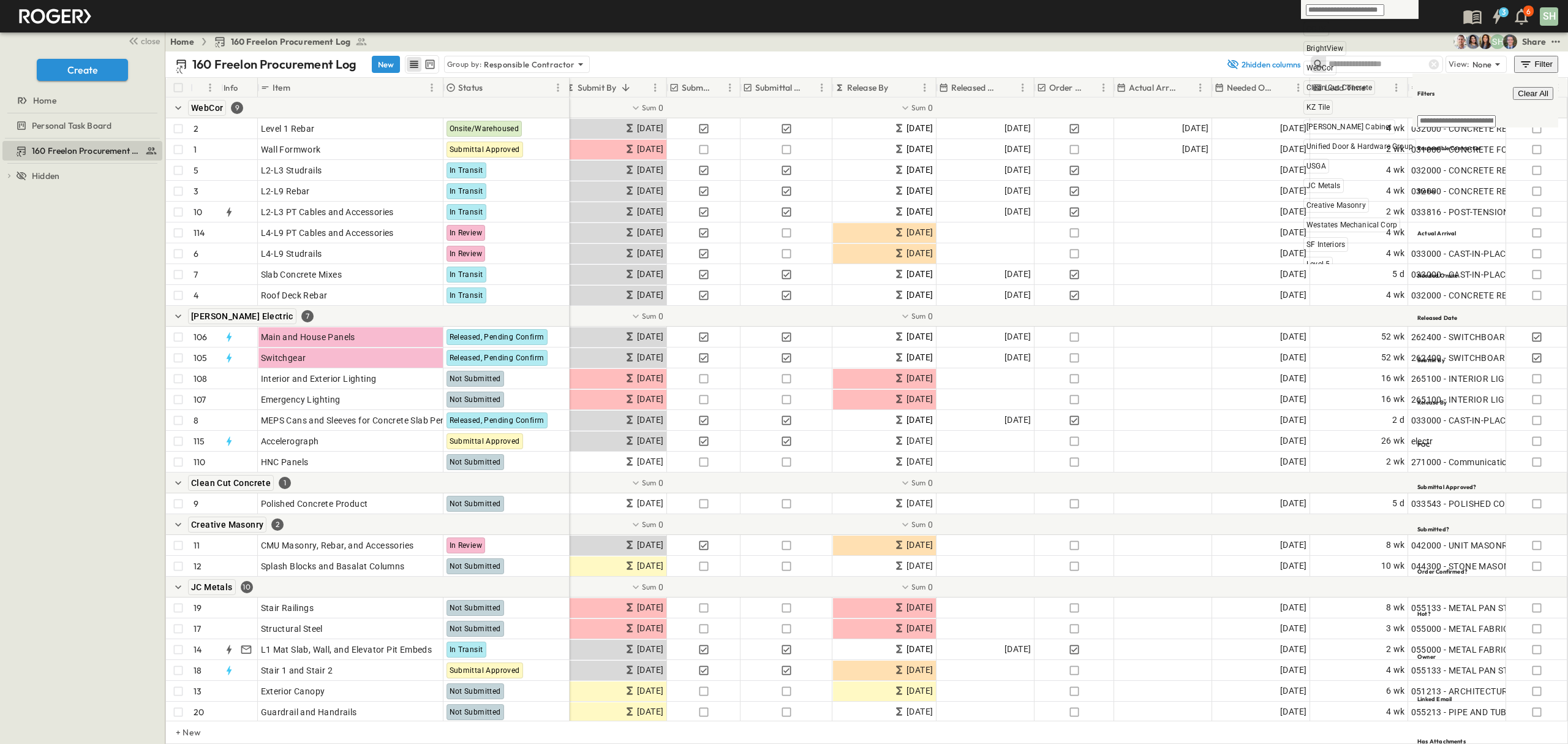
click at [1343, 11] on input "text" at bounding box center [1345, 9] width 79 height 12
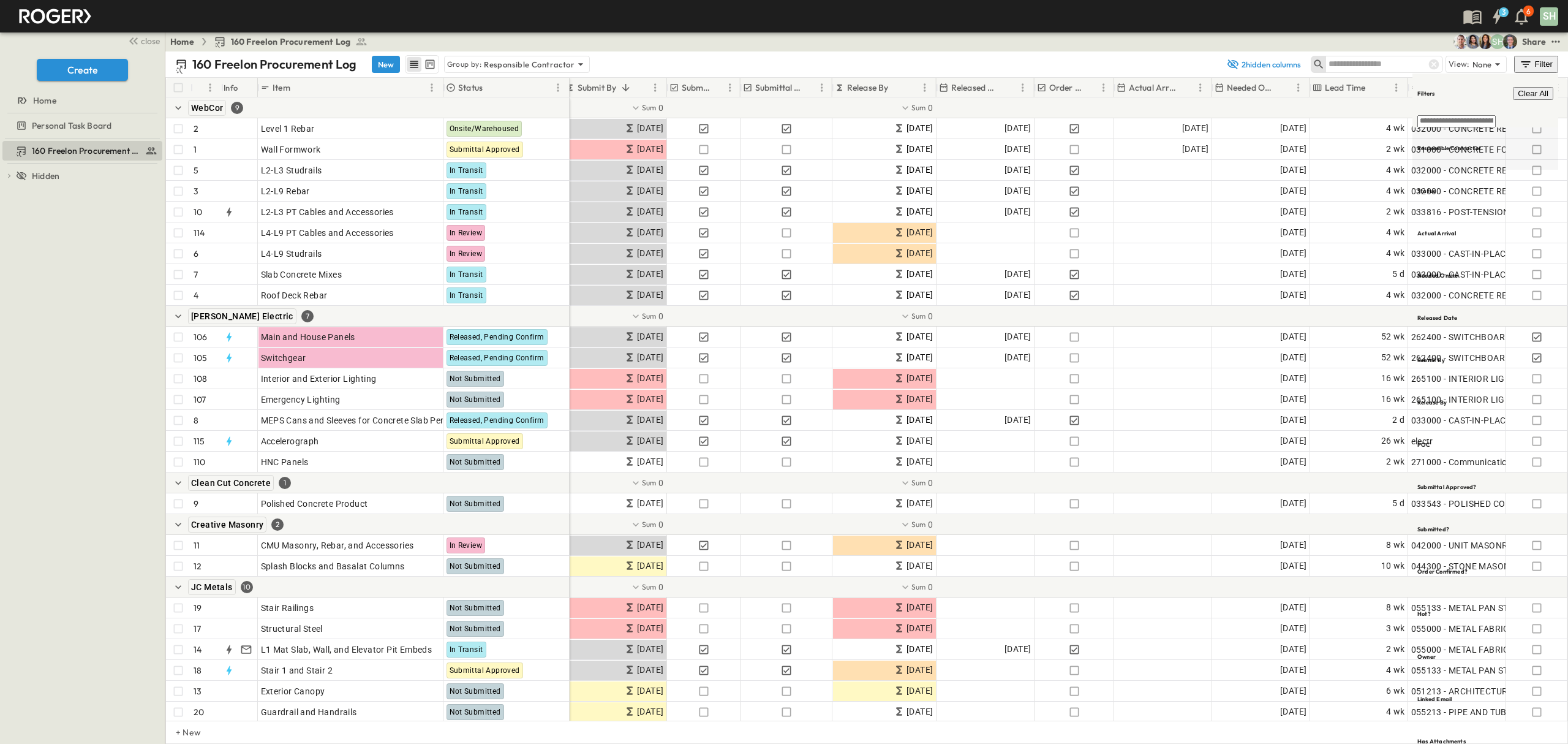
click at [1449, 144] on h6 "Responsible Contractor" at bounding box center [1449, 148] width 64 height 8
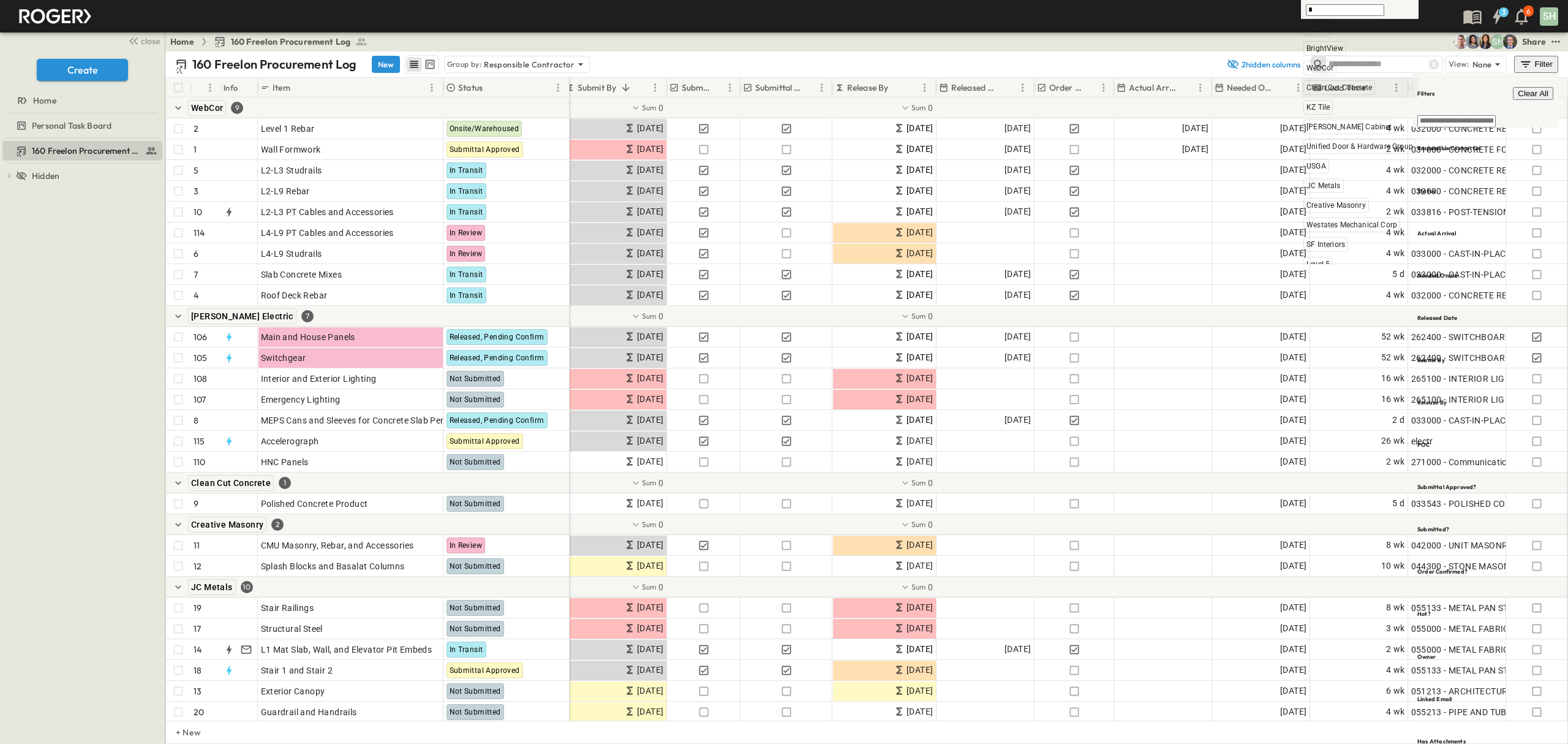
type input "**"
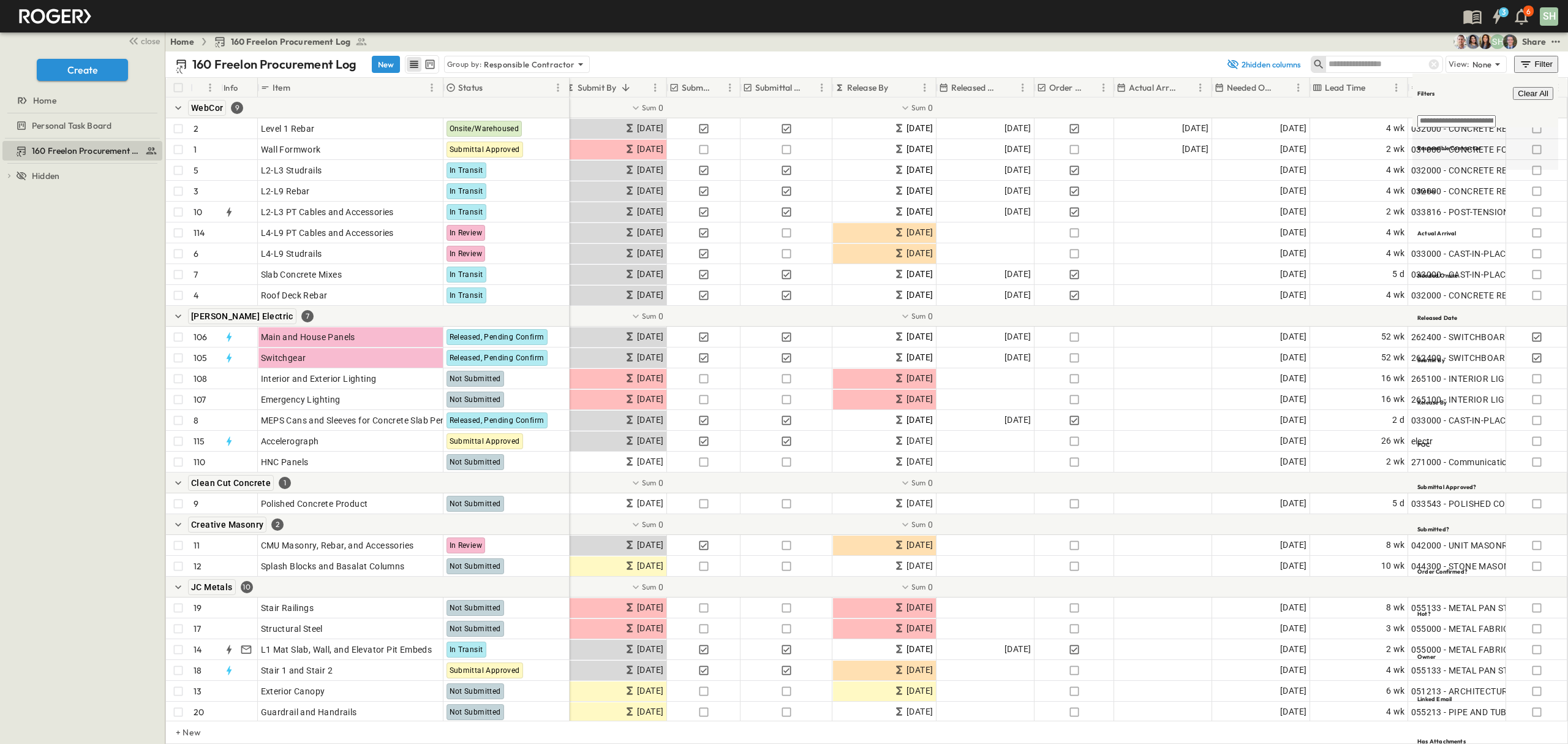
click at [1459, 144] on h6 "Responsible Contractor" at bounding box center [1449, 148] width 64 height 8
click at [1368, 132] on span "[PERSON_NAME] Drywall" at bounding box center [1371, 131] width 85 height 9
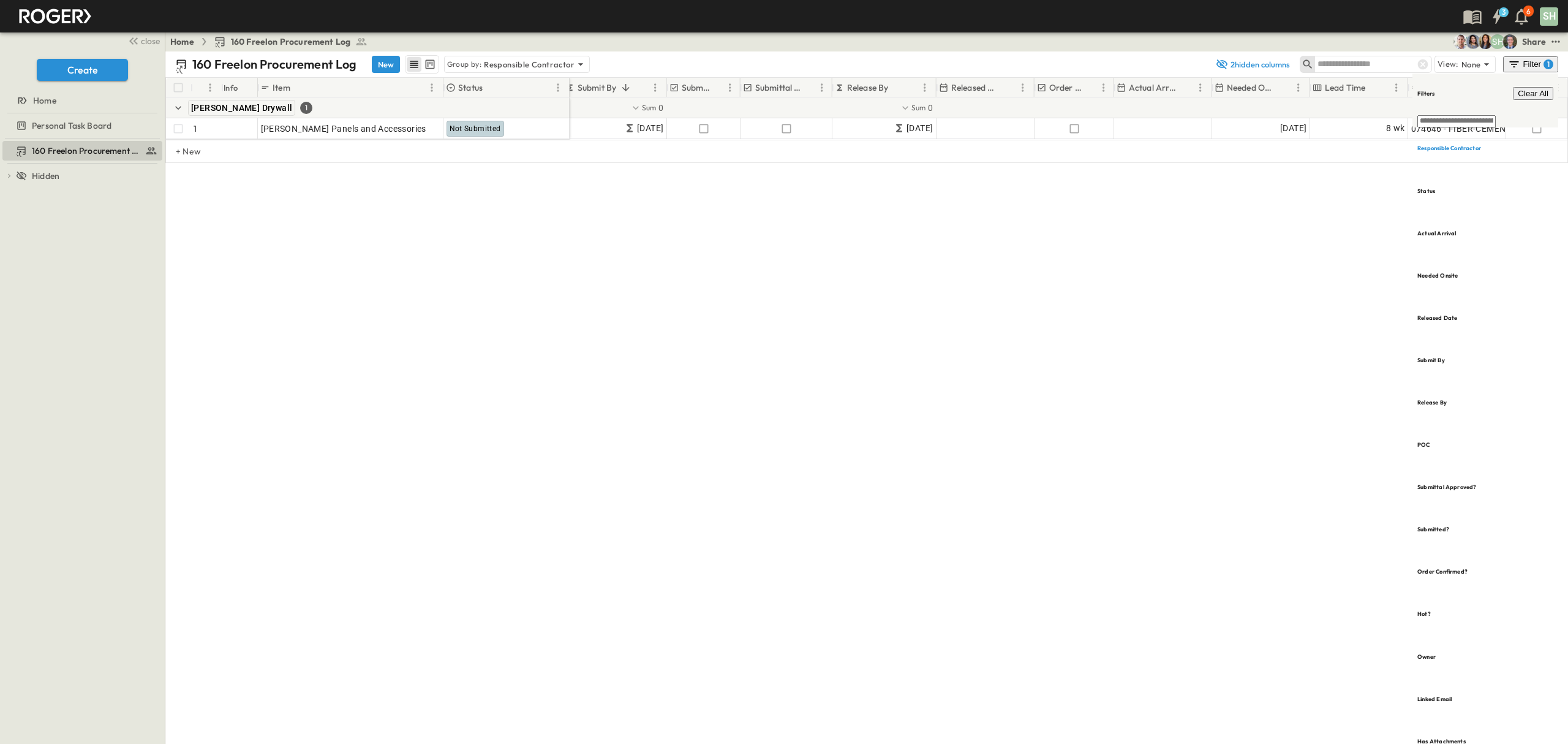
click at [1077, 44] on div "Home 160 Freelon Procurement Log SH Share" at bounding box center [866, 41] width 1403 height 20
click at [1164, 308] on div "160 Freelon Procurement Log New Group by: Responsible Contractor 2 hidden colum…" at bounding box center [866, 398] width 1403 height 693
click at [1445, 130] on div "Responsible Contractor" at bounding box center [1485, 148] width 146 height 42
click at [1164, 239] on div "# Info Item Status POC Responsible Contractor Submit By Submitted? Submittal Ap…" at bounding box center [866, 169] width 1403 height 184
drag, startPoint x: 1177, startPoint y: 239, endPoint x: 1170, endPoint y: 241, distance: 7.3
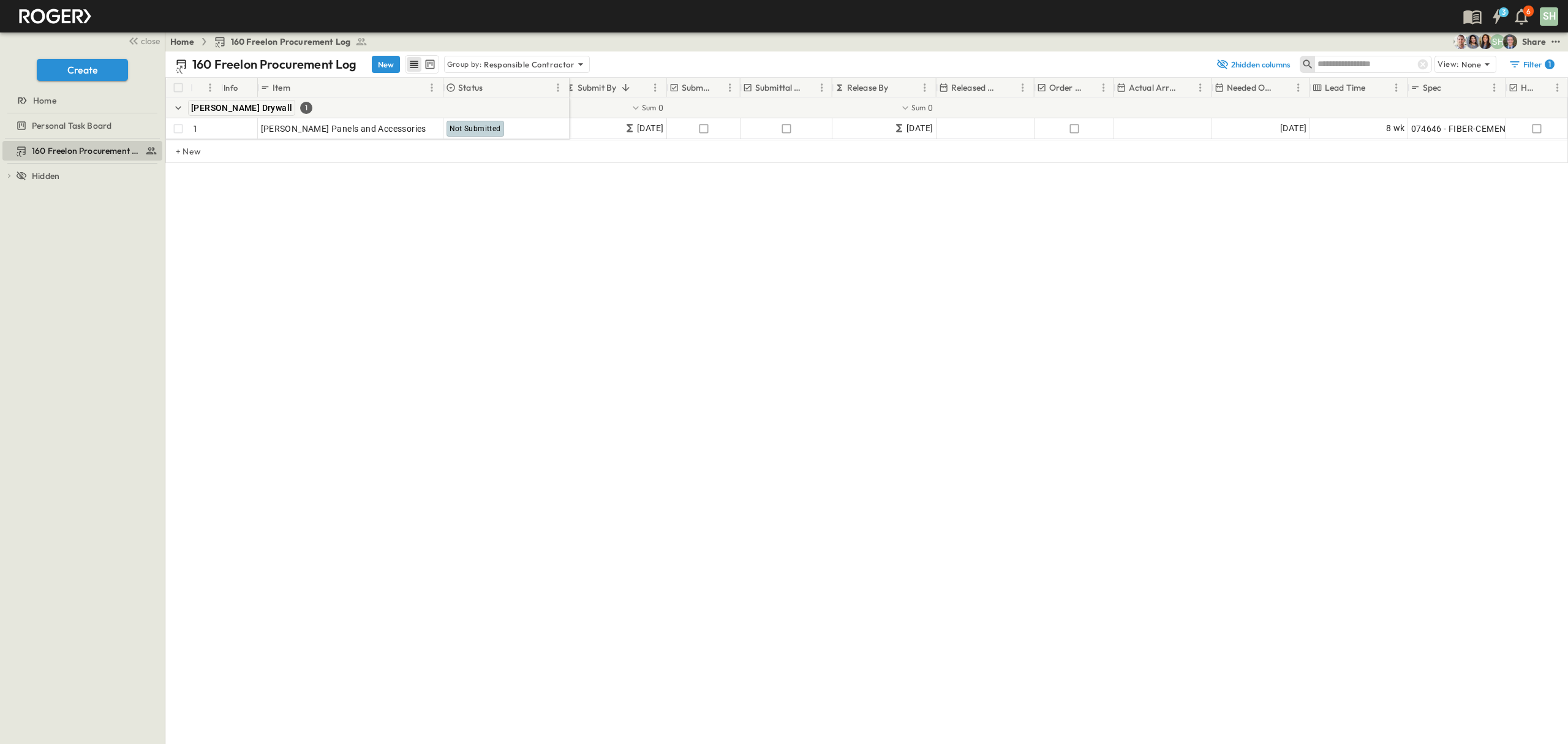
click at [1170, 239] on div "# Info Item Status POC Responsible Contractor Submit By Submitted? Submittal Ap…" at bounding box center [866, 169] width 1403 height 184
click at [1554, 40] on icon "test" at bounding box center [1556, 41] width 12 height 12
click at [1446, 211] on span "CSV" at bounding box center [1455, 217] width 18 height 11
click at [1256, 235] on div "# Info Item Status POC Responsible Contractor Submit By Submitted? Submittal Ap…" at bounding box center [866, 169] width 1403 height 184
click at [1324, 236] on div "# Info Item Status POC Responsible Contractor Submit By Submitted? Submittal Ap…" at bounding box center [866, 169] width 1403 height 184
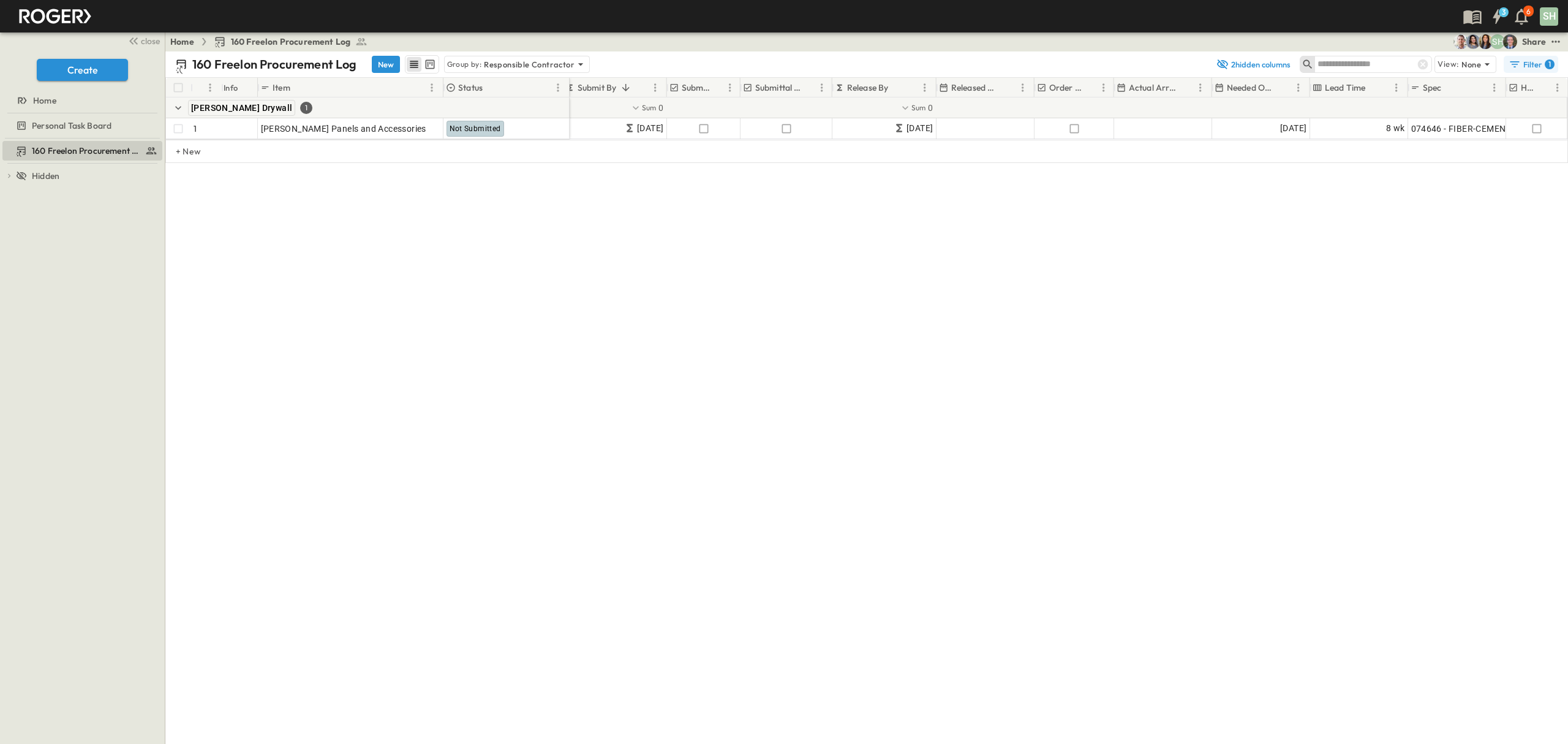
click at [1527, 67] on div "Filter 1" at bounding box center [1532, 64] width 46 height 12
click at [1481, 144] on h6 "Responsible Contractor" at bounding box center [1449, 148] width 64 height 8
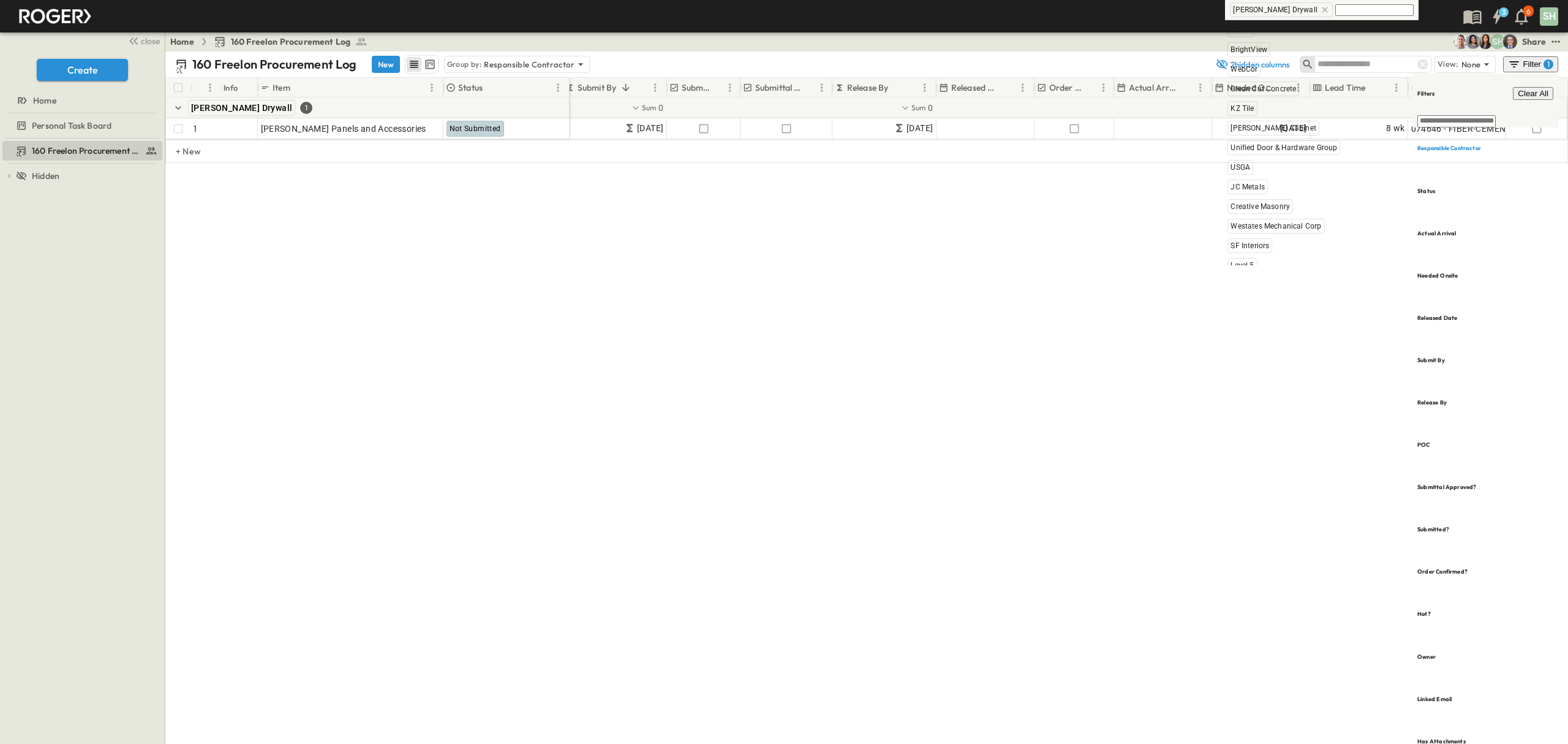
click at [1323, 12] on icon at bounding box center [1325, 9] width 9 height 9
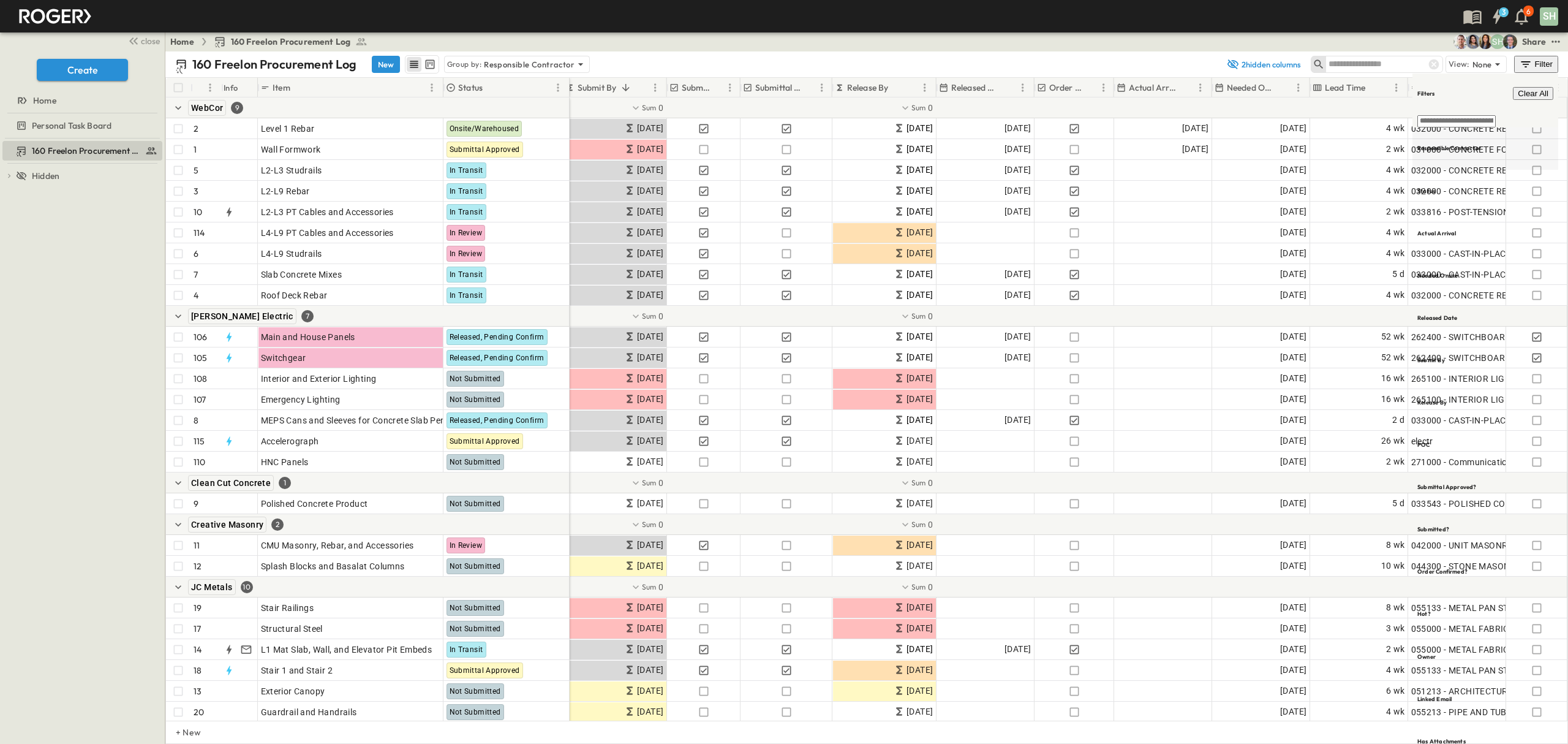
click at [1476, 144] on h6 "Responsible Contractor" at bounding box center [1449, 148] width 64 height 8
type input "*"
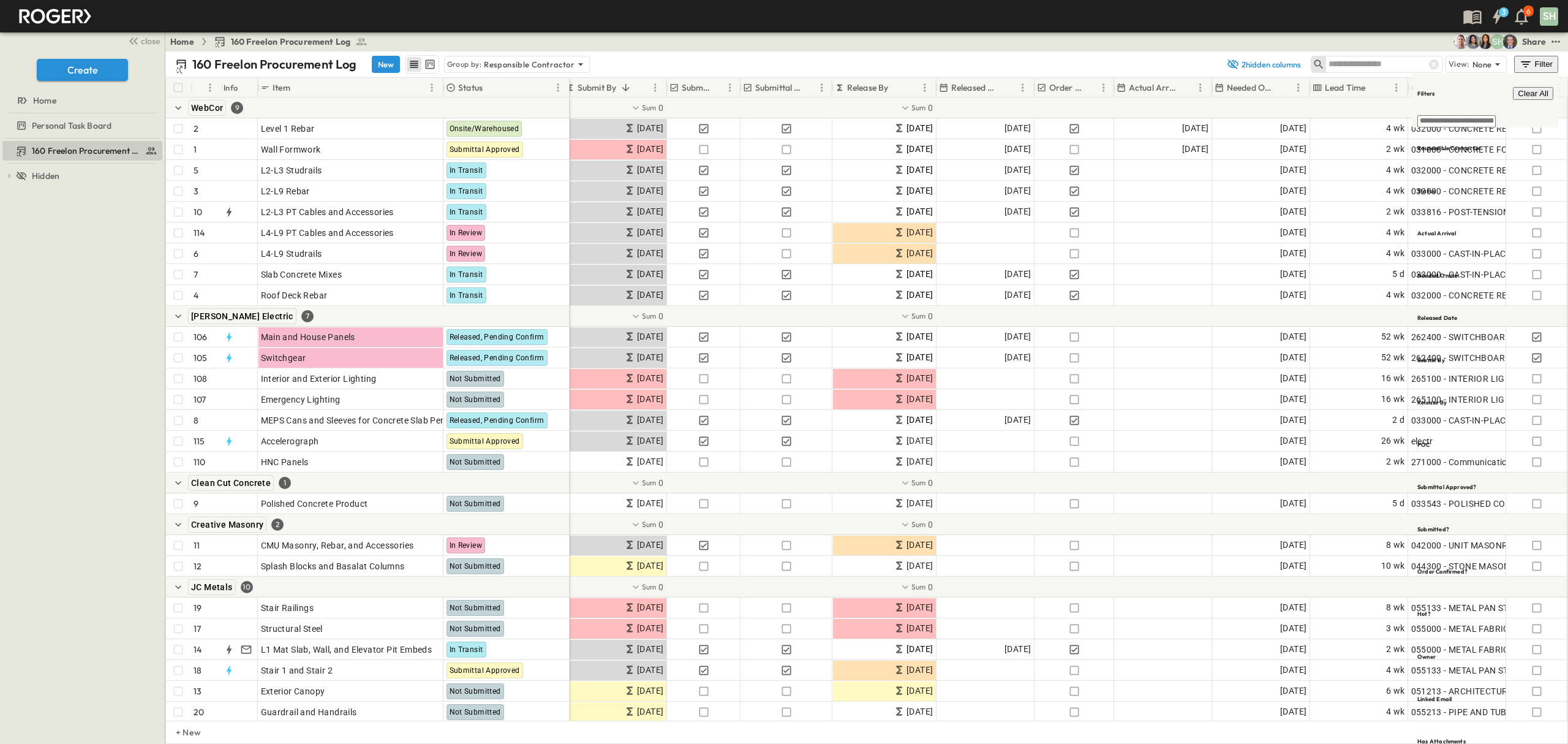
click at [1547, 59] on div "Filter" at bounding box center [1536, 64] width 35 height 14
click at [1548, 64] on div "Filter" at bounding box center [1538, 64] width 35 height 14
click at [1481, 144] on h6 "Responsible Contractor" at bounding box center [1449, 148] width 64 height 8
click at [1349, 5] on input "text" at bounding box center [1345, 9] width 79 height 12
click at [1456, 115] on input "text" at bounding box center [1457, 121] width 79 height 12
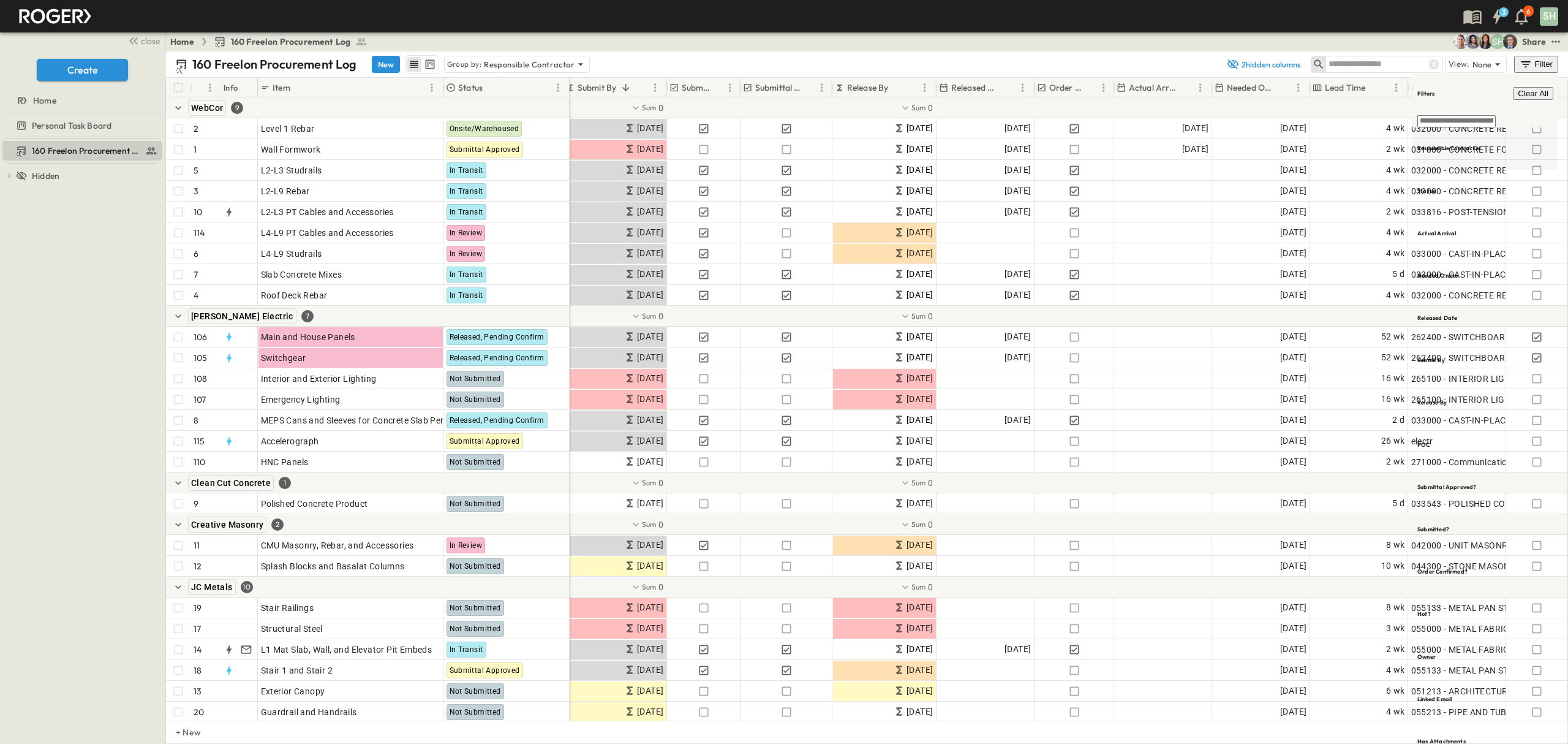
click at [1462, 144] on h6 "Responsible Contractor" at bounding box center [1449, 148] width 64 height 8
type input "*"
click at [1361, 133] on span "JC Metals" at bounding box center [1353, 131] width 35 height 9
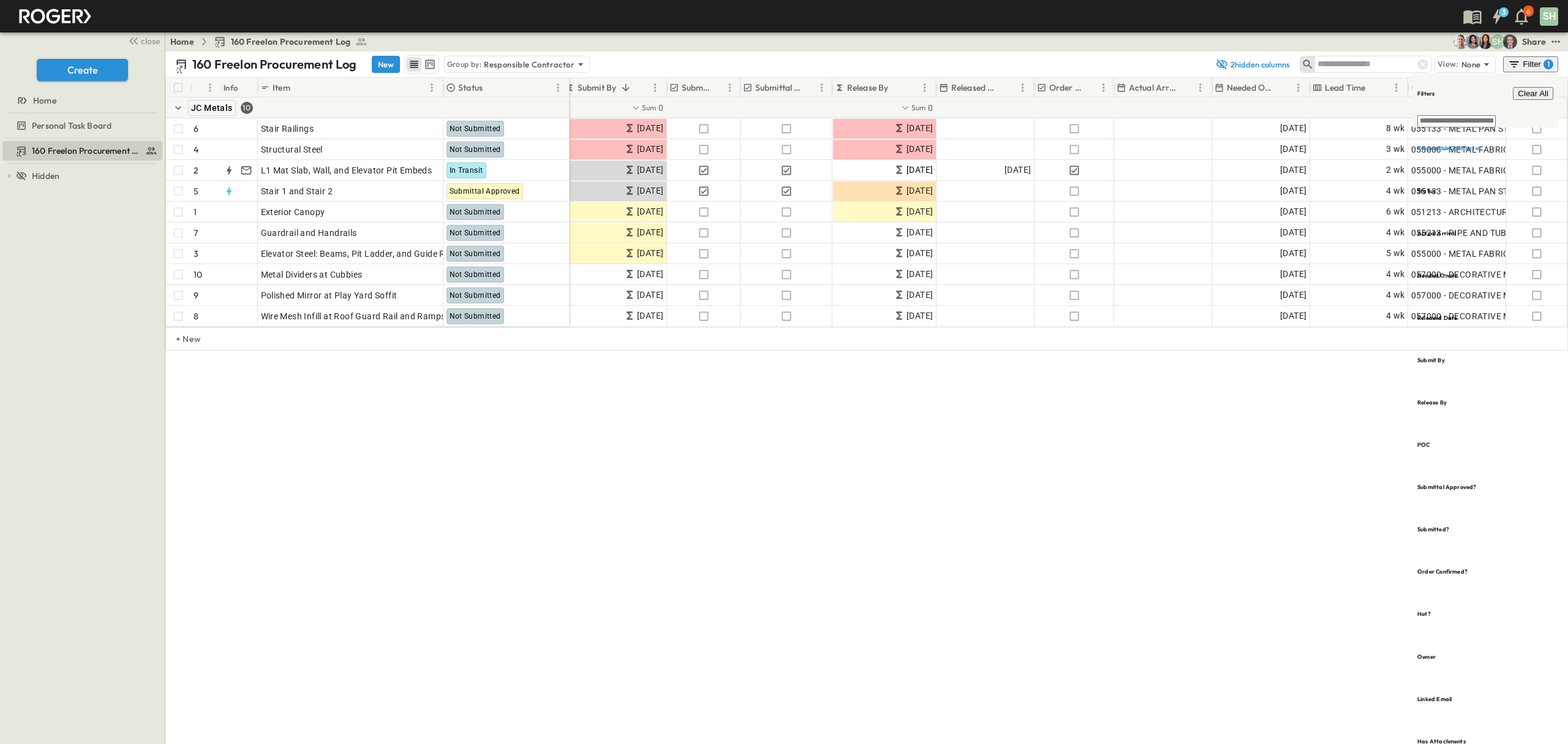
drag, startPoint x: 1322, startPoint y: 457, endPoint x: 1331, endPoint y: 456, distance: 9.1
click at [1321, 457] on div "160 Freelon Procurement Log New Group by: Responsible Contractor 2 hidden colum…" at bounding box center [866, 398] width 1403 height 693
click at [1332, 456] on div "160 Freelon Procurement Log New Group by: Responsible Contractor 2 hidden colum…" at bounding box center [866, 398] width 1403 height 693
click at [1338, 442] on div "160 Freelon Procurement Log New Group by: Responsible Contractor 2 hidden colum…" at bounding box center [866, 398] width 1403 height 693
click at [1452, 144] on h6 "Responsible Contractor" at bounding box center [1449, 148] width 64 height 8
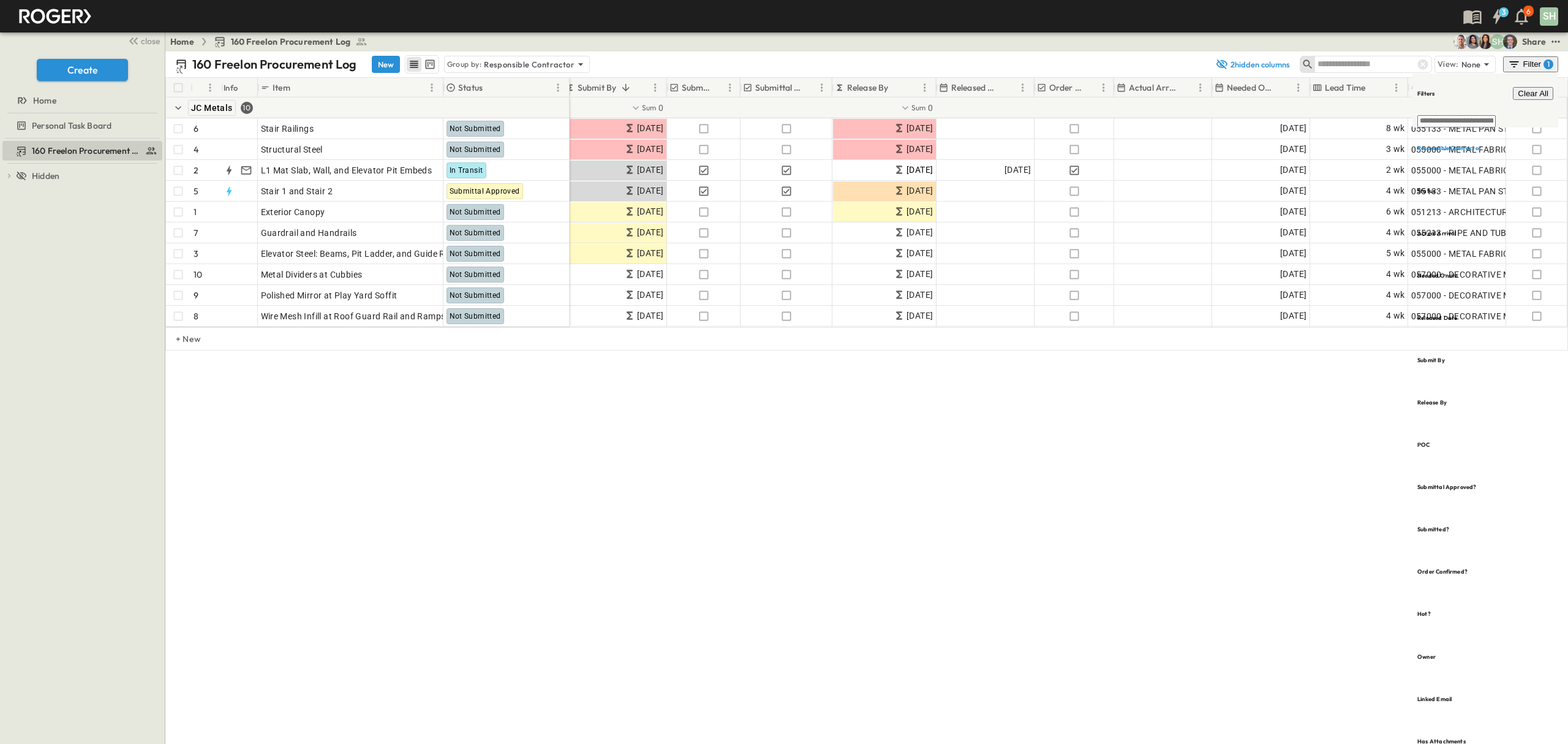
click at [1357, 476] on div "160 Freelon Procurement Log New Group by: Responsible Contractor 2 hidden colum…" at bounding box center [866, 398] width 1403 height 693
click at [1554, 41] on icon "test" at bounding box center [1556, 41] width 8 height 2
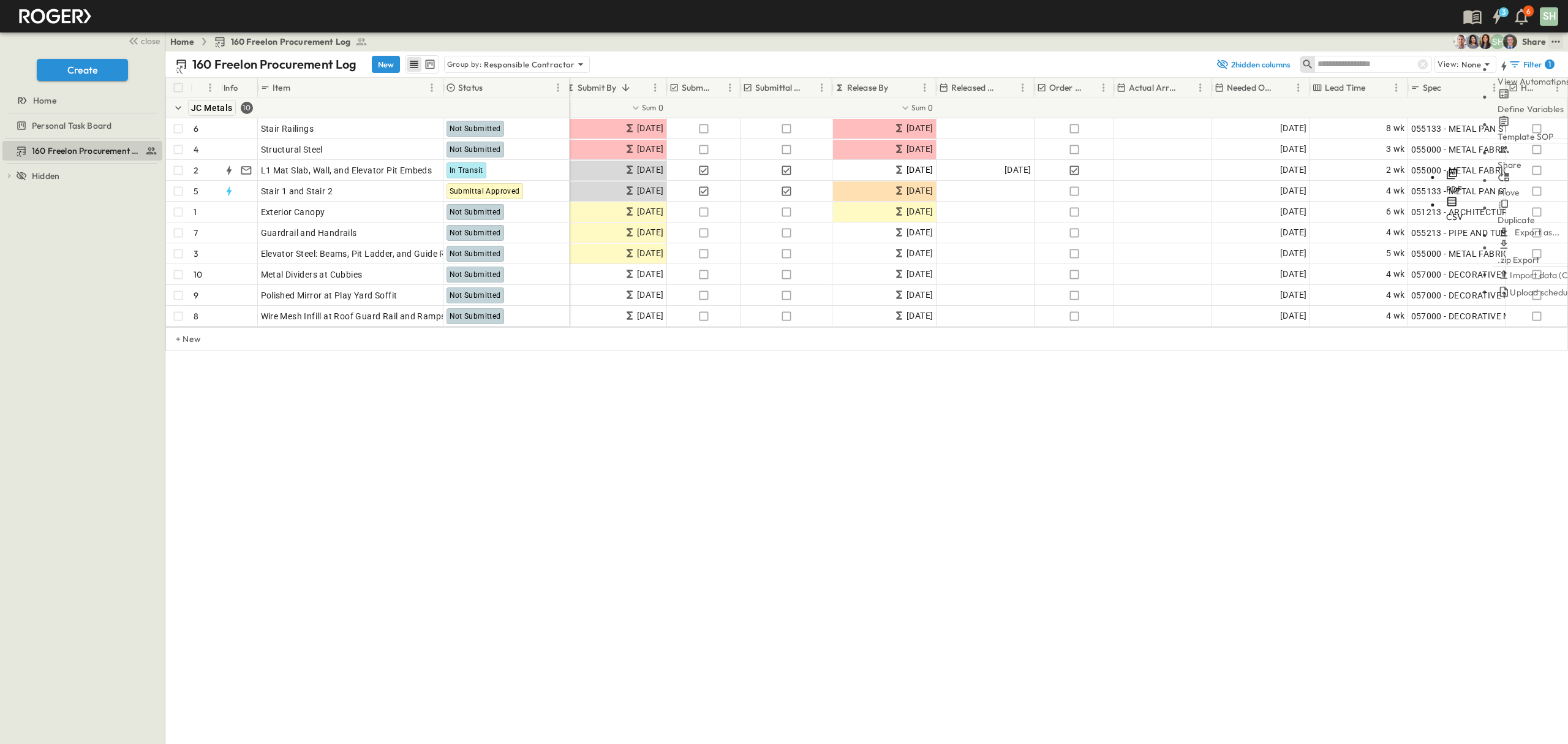
click at [1449, 196] on li "CSV" at bounding box center [1455, 209] width 28 height 28
click at [1353, 43] on div "Home 160 Freelon Procurement Log SH Share View Automations Define Variables Tem…" at bounding box center [866, 41] width 1403 height 20
click at [1548, 62] on div "1" at bounding box center [1550, 64] width 9 height 9
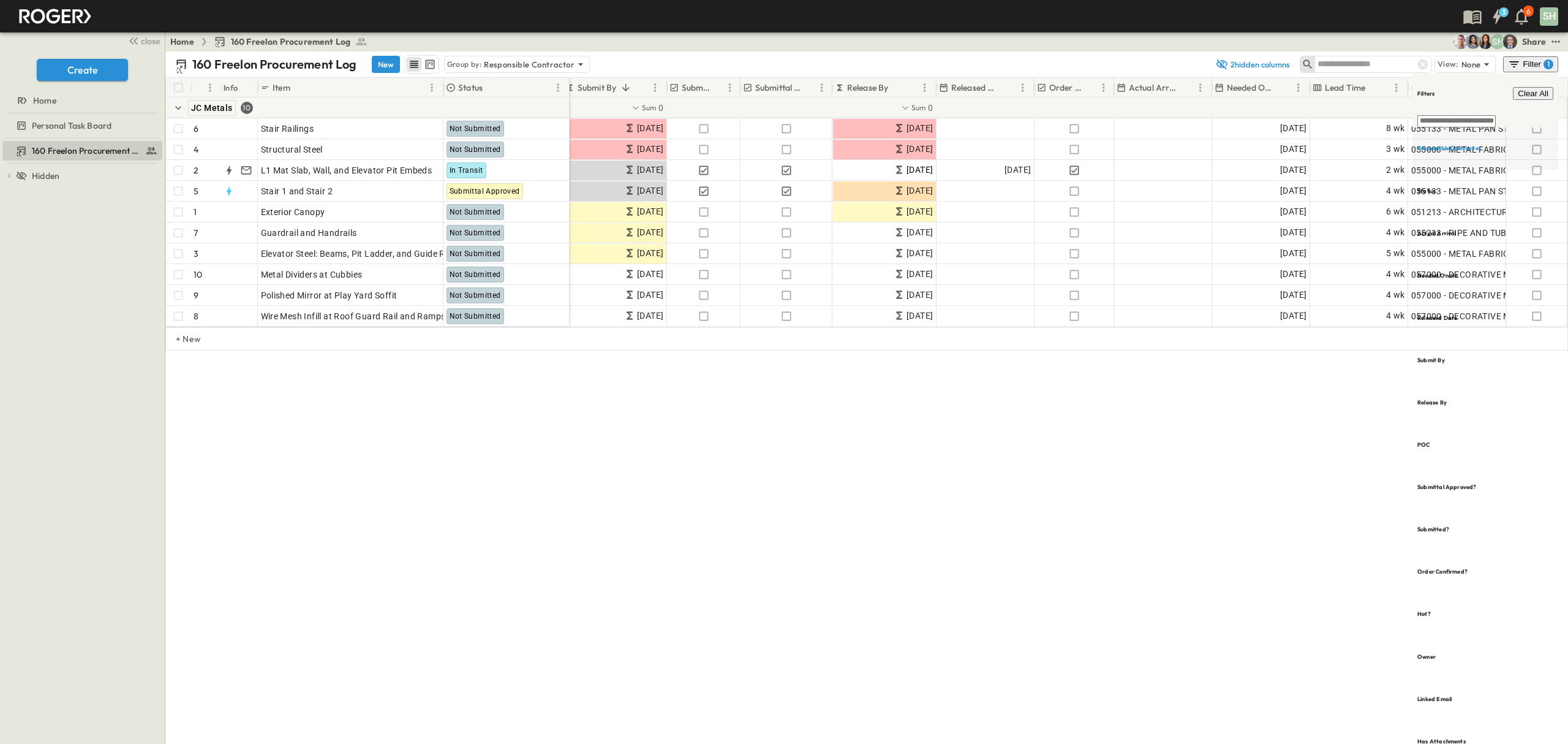
click at [1481, 144] on h6 "Responsible Contractor" at bounding box center [1449, 148] width 64 height 8
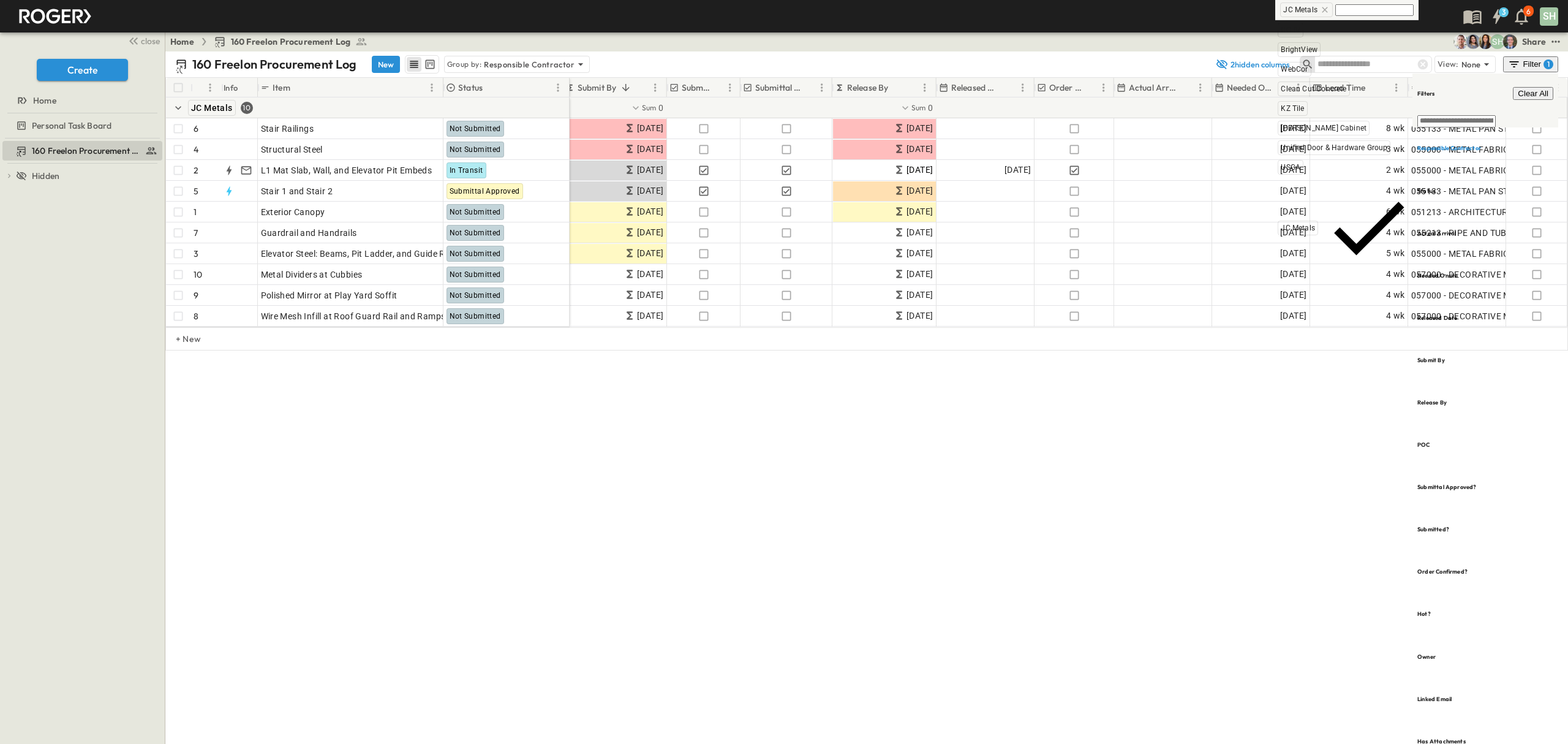
click at [1321, 6] on icon at bounding box center [1325, 9] width 9 height 9
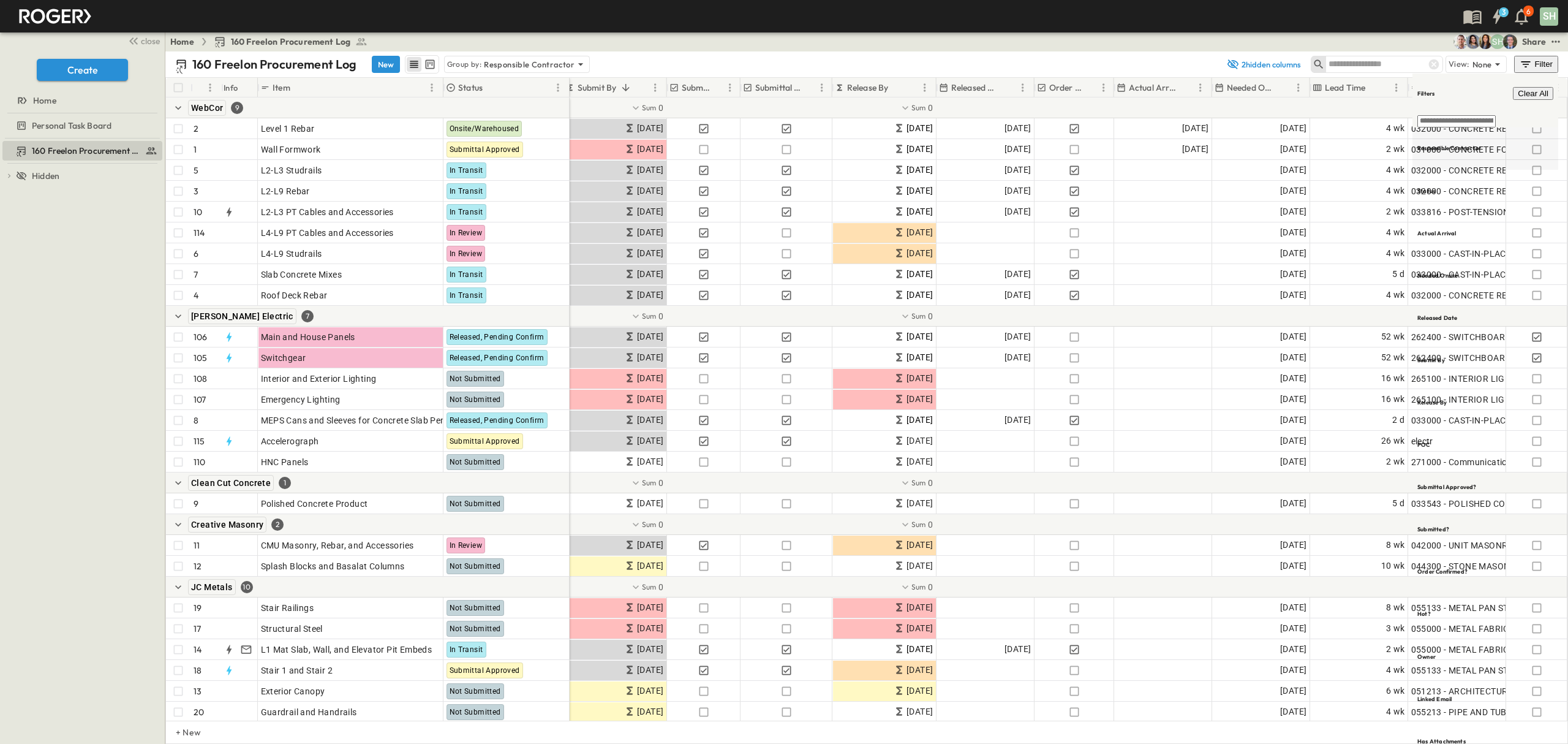
click at [1461, 116] on div "Filters Clear All Responsible Contractor Status Actual Arrival Needed Onsite Re…" at bounding box center [1485, 428] width 146 height 707
click at [1461, 144] on h6 "Responsible Contractor" at bounding box center [1449, 148] width 64 height 8
type input "*"
click at [1340, 133] on span "KZ Tile" at bounding box center [1348, 131] width 23 height 9
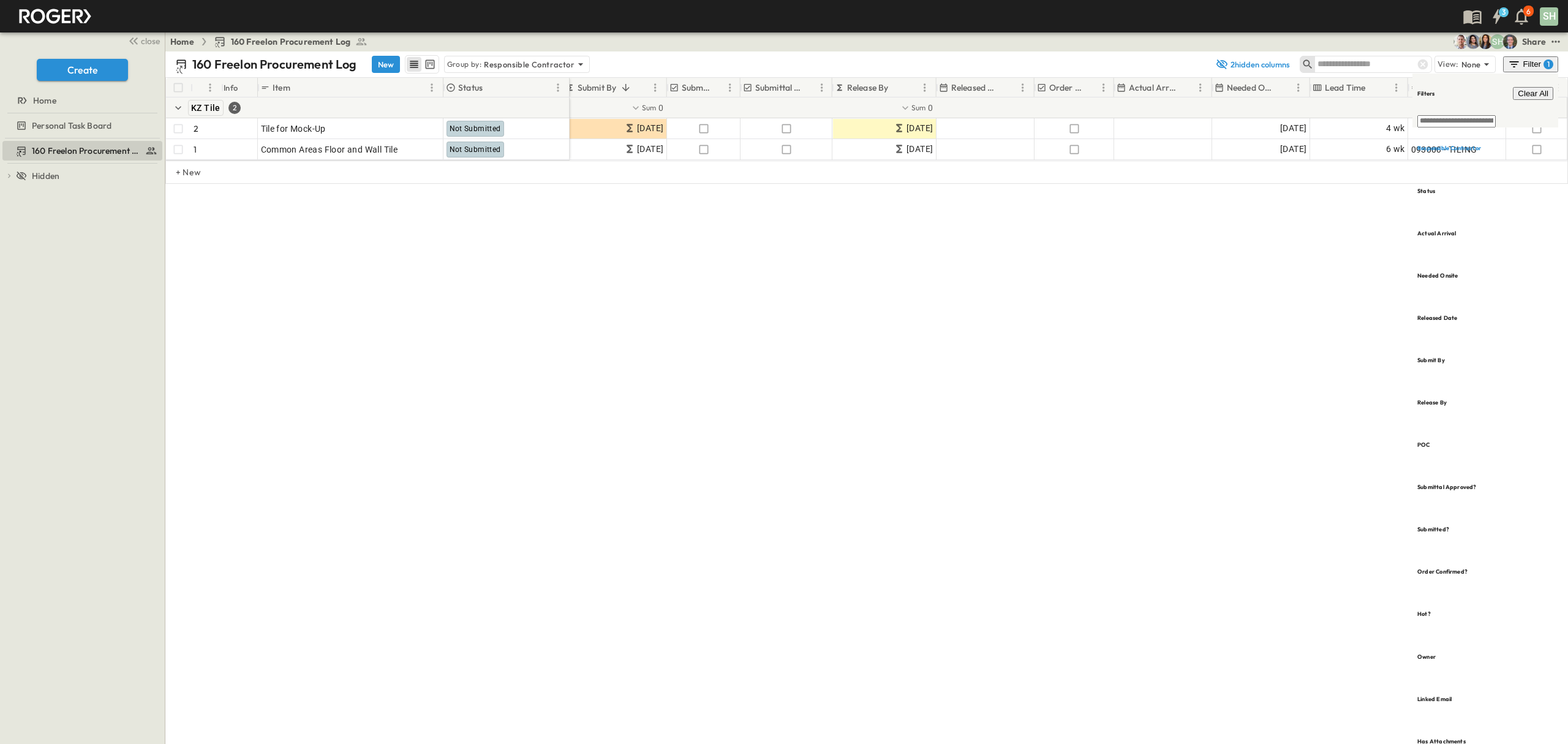
click at [1113, 33] on div "Home 160 Freelon Procurement Log SH Share" at bounding box center [866, 41] width 1403 height 20
click at [1027, 407] on div "160 Freelon Procurement Log New Group by: Responsible Contractor 2 hidden colum…" at bounding box center [866, 398] width 1403 height 693
click at [1221, 285] on div "160 Freelon Procurement Log New Group by: Responsible Contractor 2 hidden colum…" at bounding box center [866, 398] width 1403 height 693
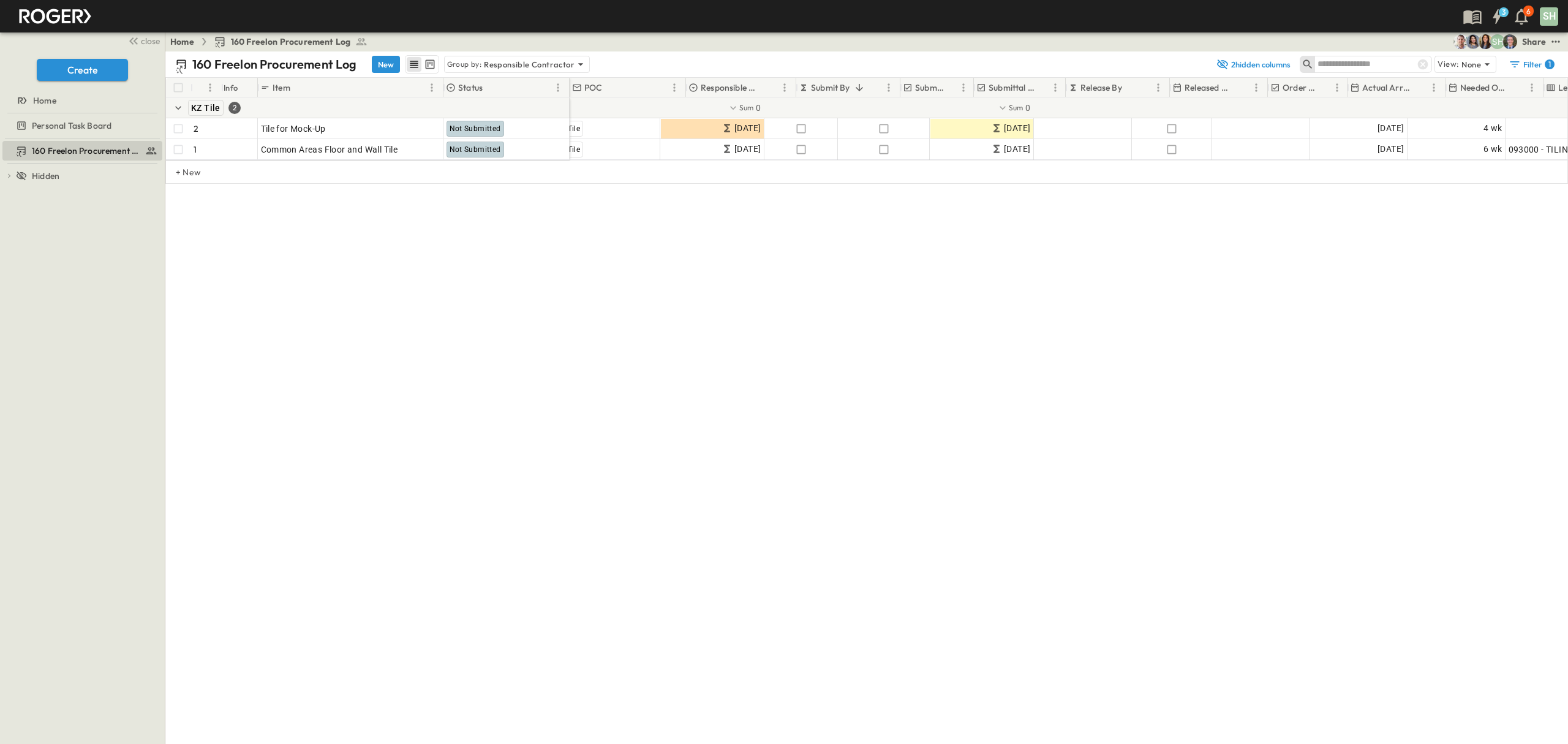
scroll to position [0, 0]
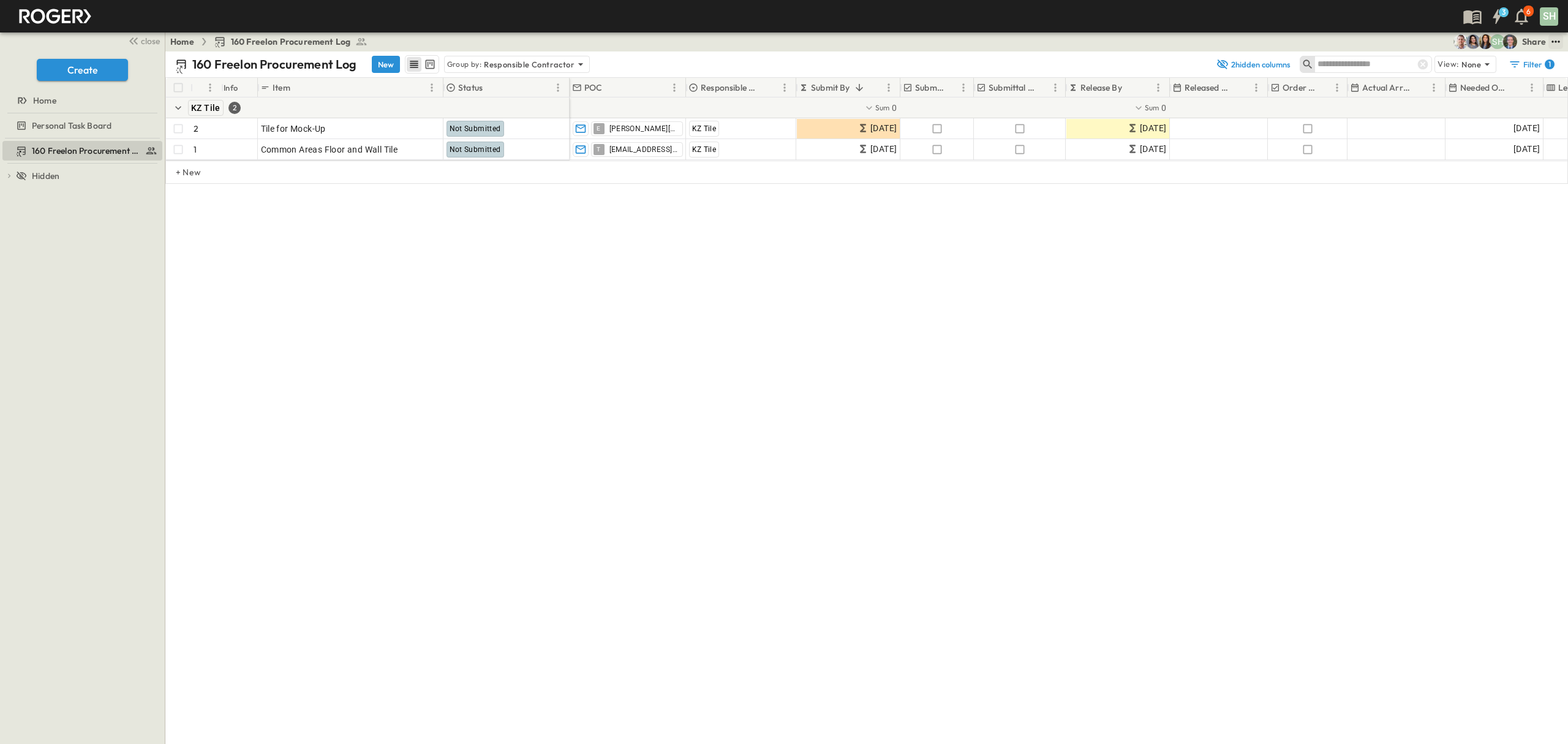
click at [1552, 47] on icon "test" at bounding box center [1556, 41] width 12 height 12
click at [1448, 196] on li "CSV" at bounding box center [1455, 209] width 28 height 28
click at [1238, 229] on div "# Info Item Status POC Responsible Contractor Submit By Submitted? Submittal Ap…" at bounding box center [866, 169] width 1403 height 184
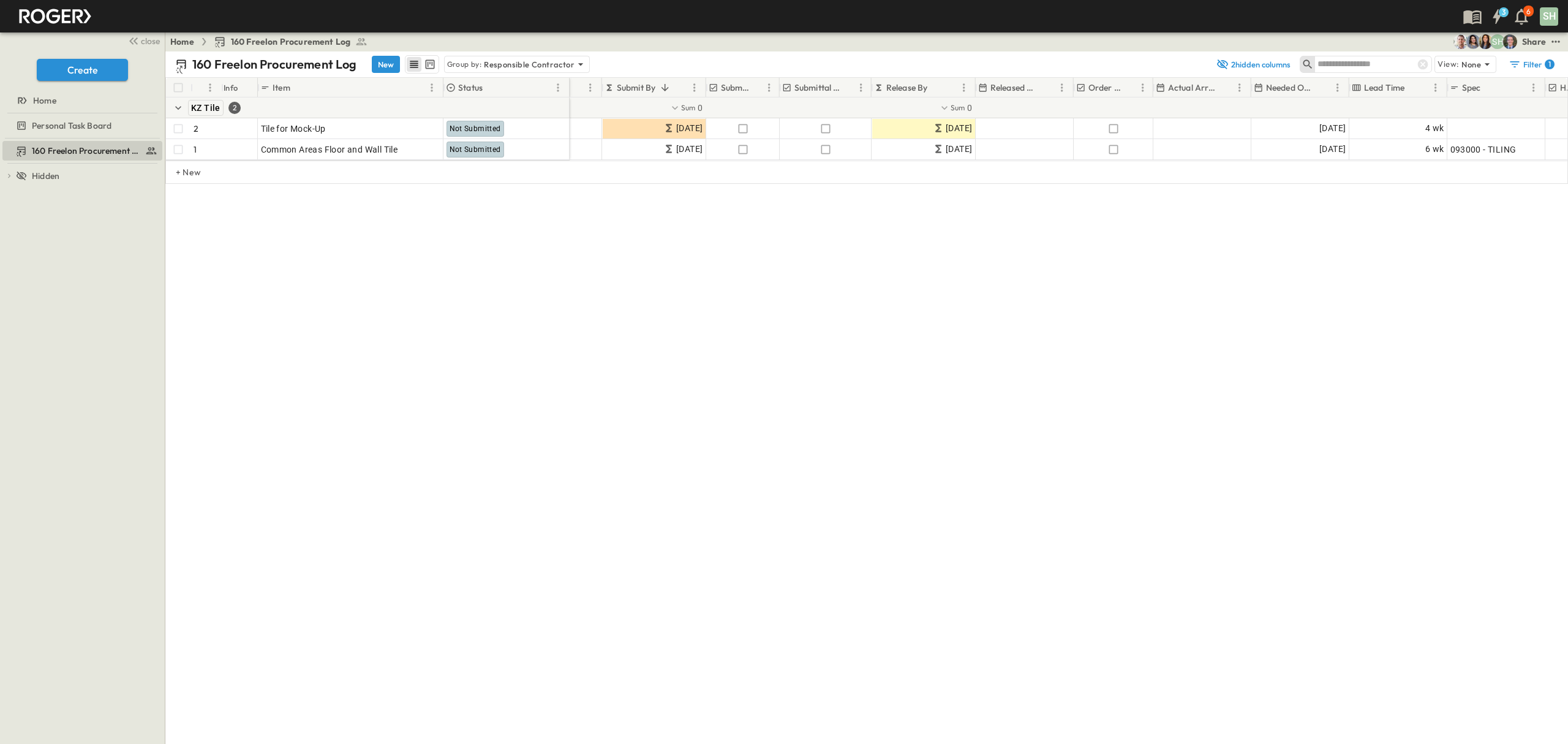
scroll to position [0, 234]
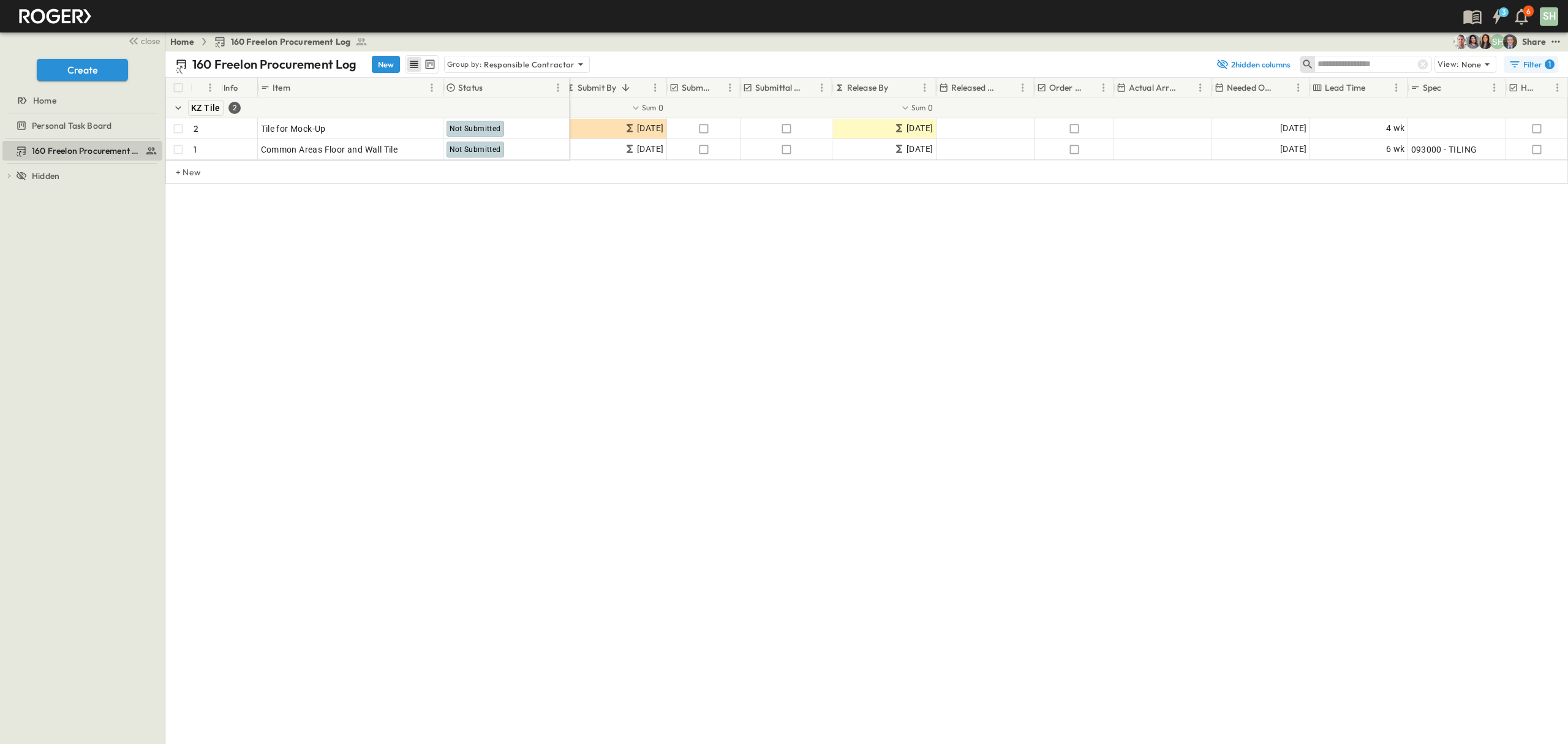
click at [1544, 56] on button "Filter 1" at bounding box center [1531, 64] width 54 height 17
click at [1481, 144] on h6 "Responsible Contractor" at bounding box center [1449, 148] width 64 height 8
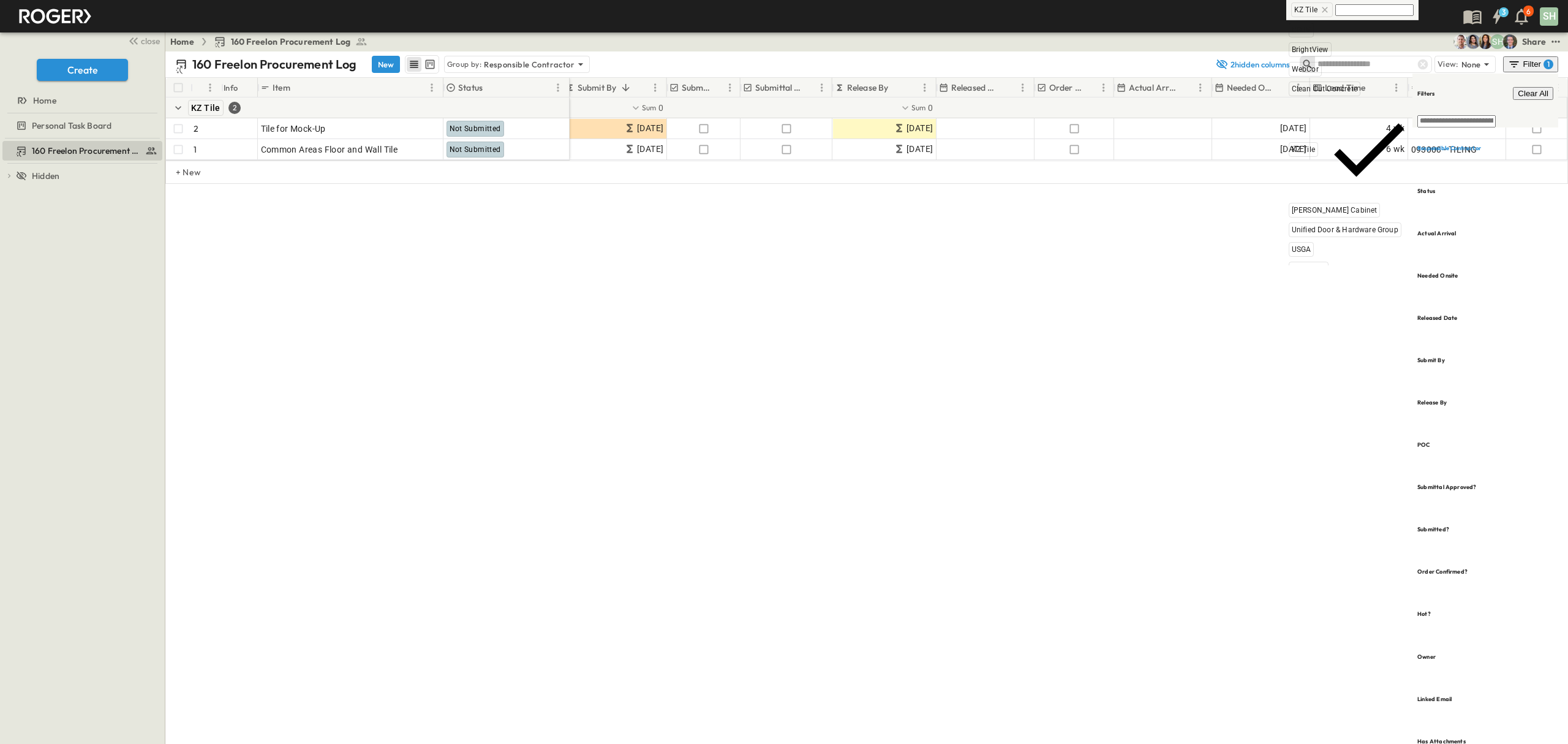
click at [1326, 7] on icon at bounding box center [1325, 9] width 5 height 5
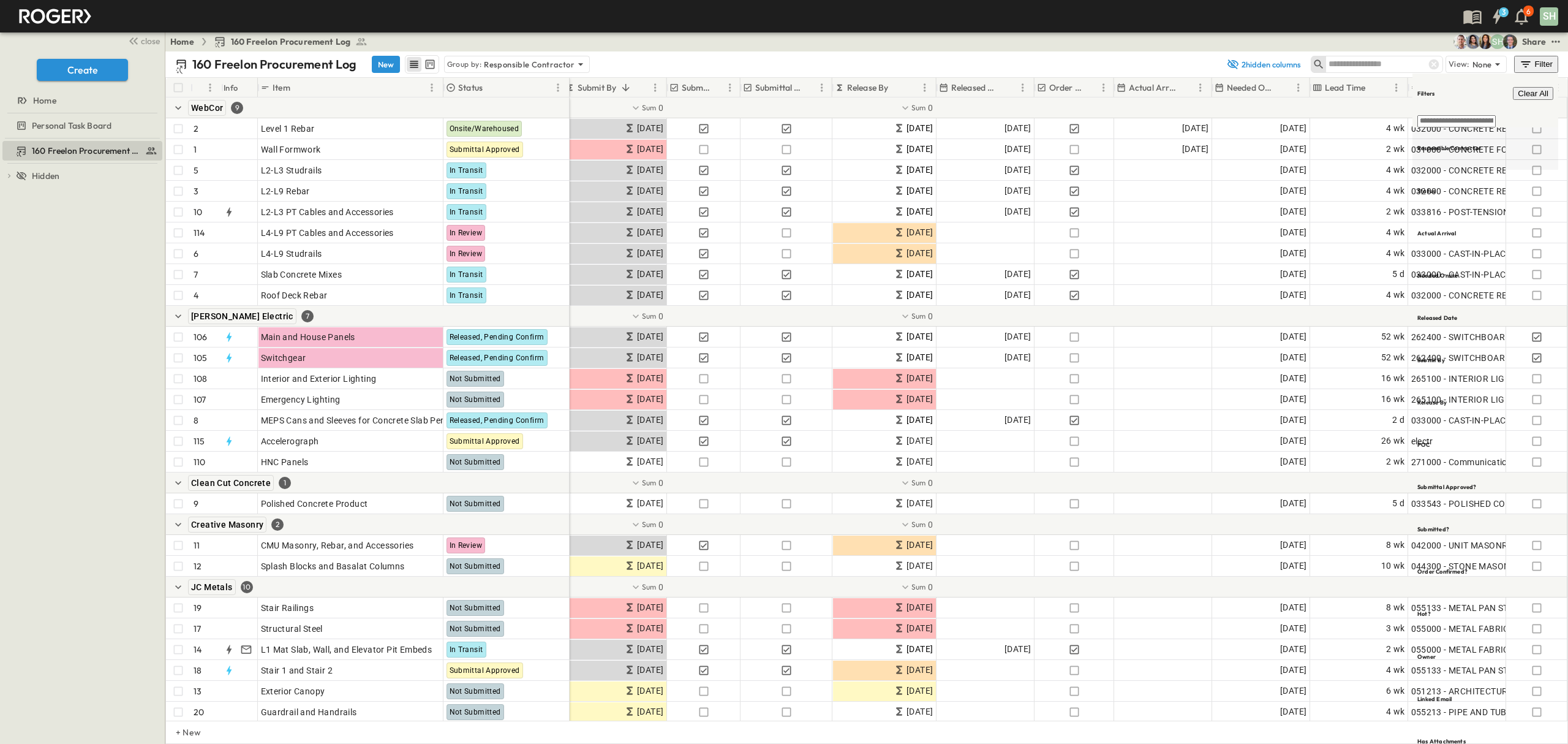
click at [1464, 130] on div "Responsible Contractor" at bounding box center [1485, 148] width 146 height 42
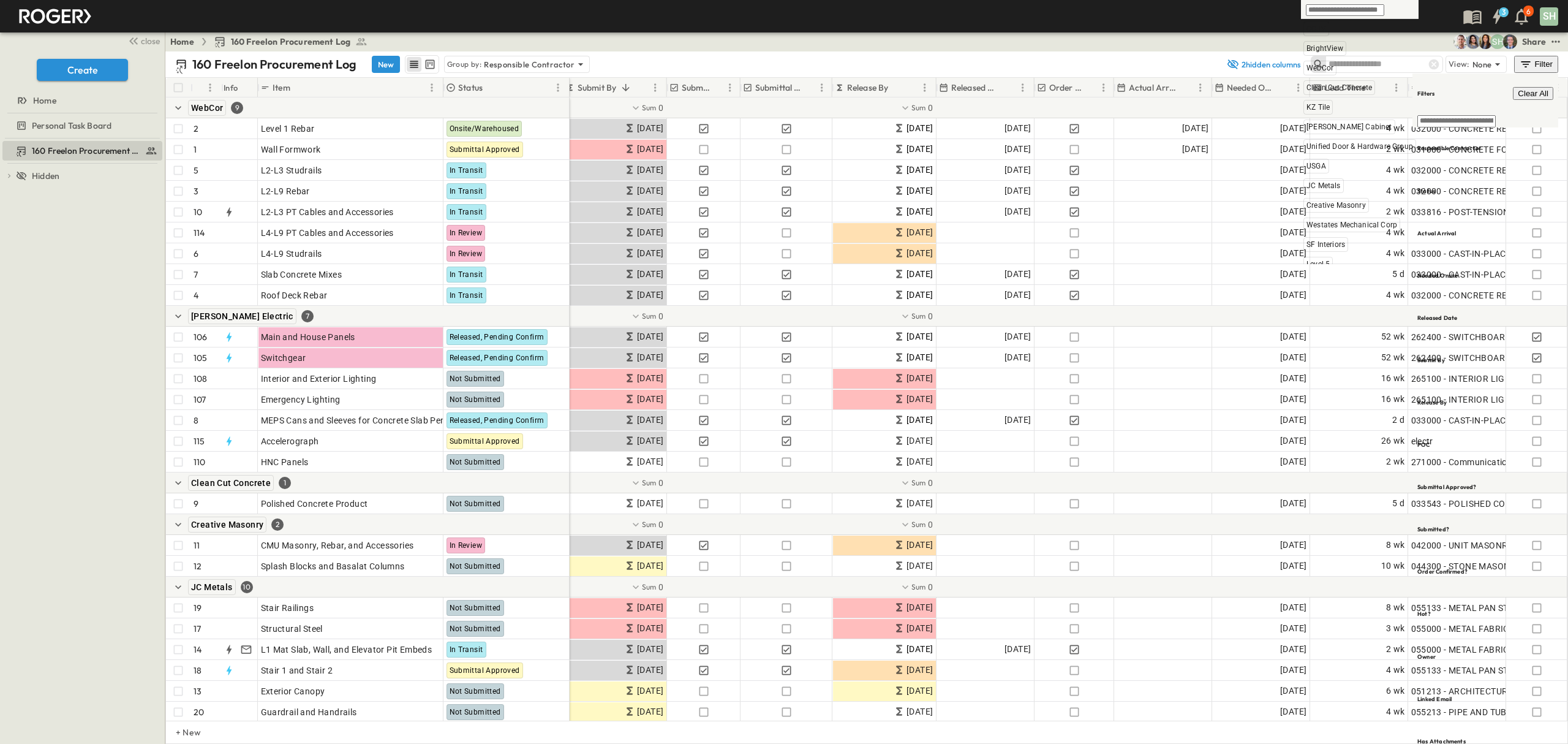
click at [1338, 14] on input "text" at bounding box center [1345, 9] width 79 height 12
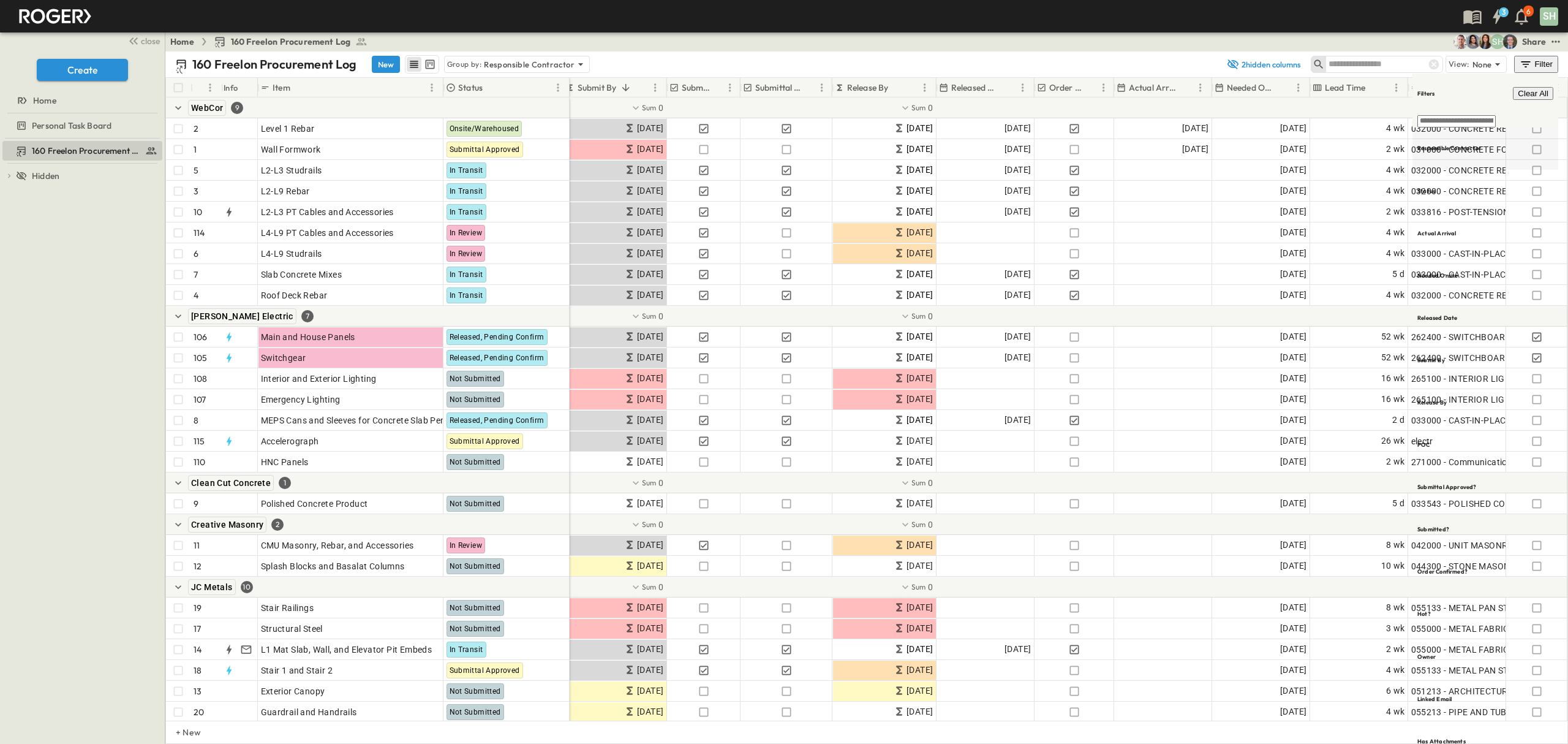
click at [1479, 144] on h6 "Responsible Contractor" at bounding box center [1449, 148] width 64 height 8
type input "**"
click at [1356, 135] on span "[PERSON_NAME] Cabinet" at bounding box center [1370, 131] width 86 height 9
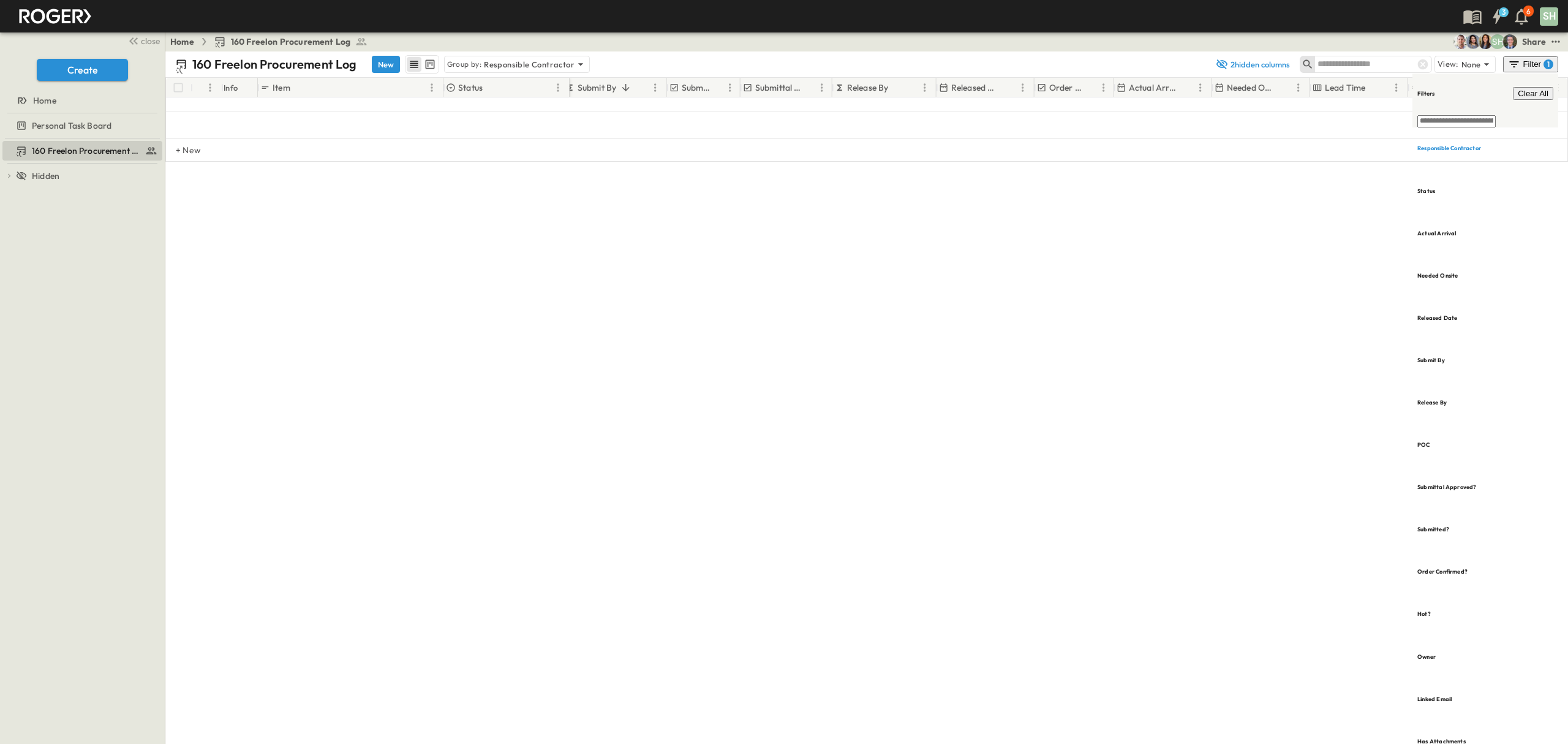
click at [1056, 35] on div "Home 160 Freelon Procurement Log SH Share" at bounding box center [866, 41] width 1403 height 20
click at [1534, 64] on div "Filter 1" at bounding box center [1532, 64] width 46 height 12
click at [1479, 144] on h6 "Responsible Contractor" at bounding box center [1449, 148] width 64 height 8
click at [874, 298] on div "160 Freelon Procurement Log New Group by: Responsible Contractor 2 hidden colum…" at bounding box center [866, 398] width 1403 height 693
click at [1545, 64] on div "1" at bounding box center [1550, 64] width 9 height 9
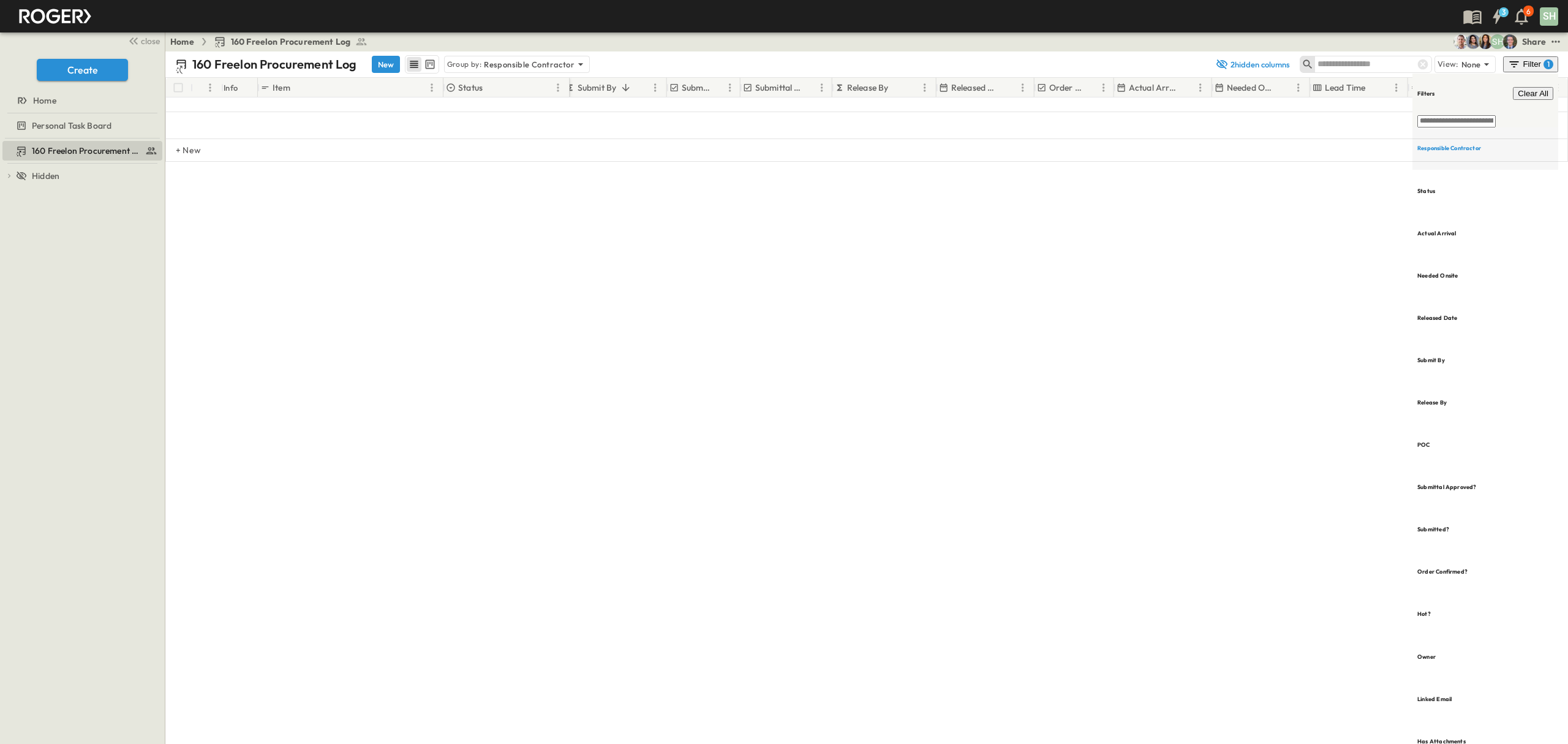
click at [1481, 144] on h6 "Responsible Contractor" at bounding box center [1449, 148] width 64 height 8
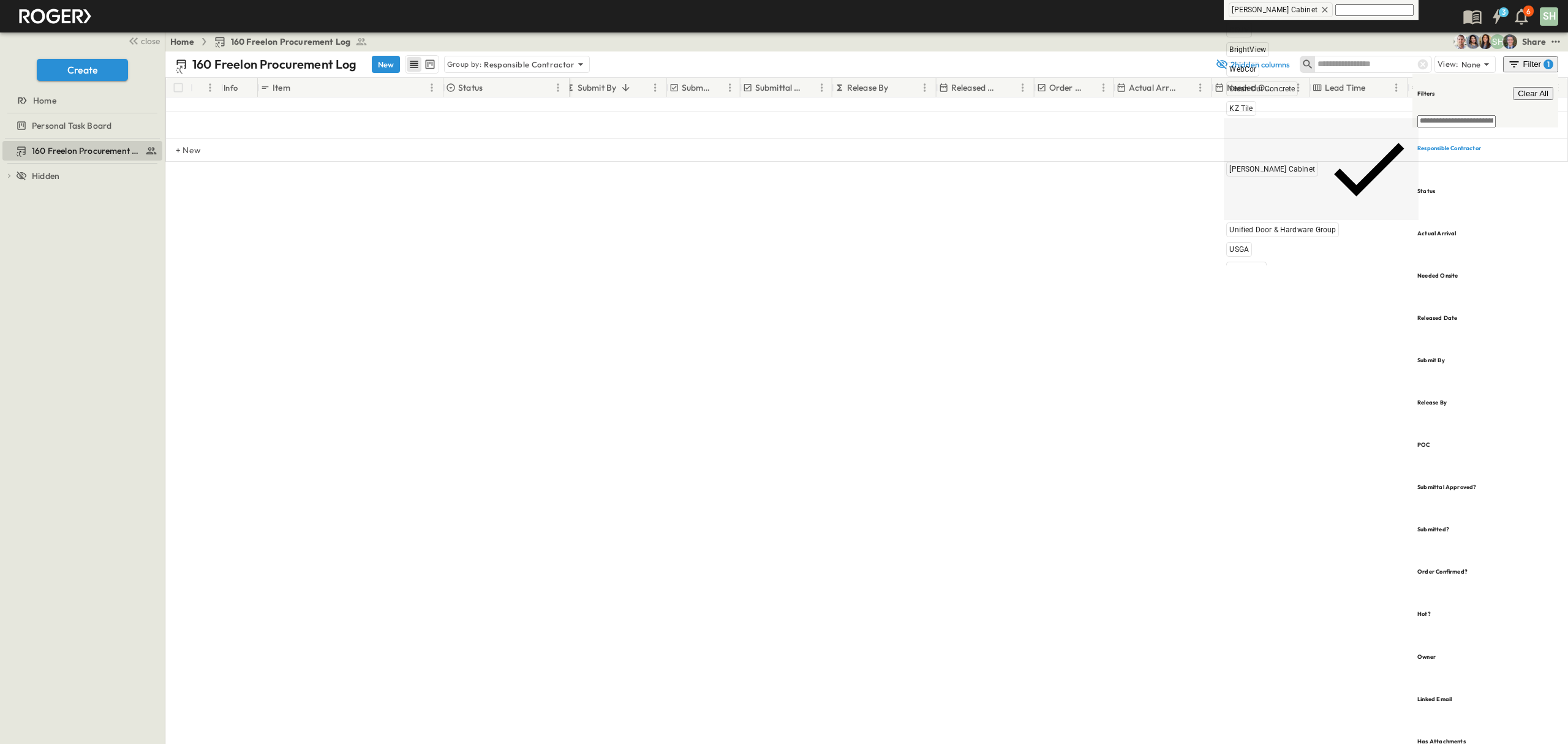
click at [1328, 126] on icon at bounding box center [1368, 168] width 96 height 96
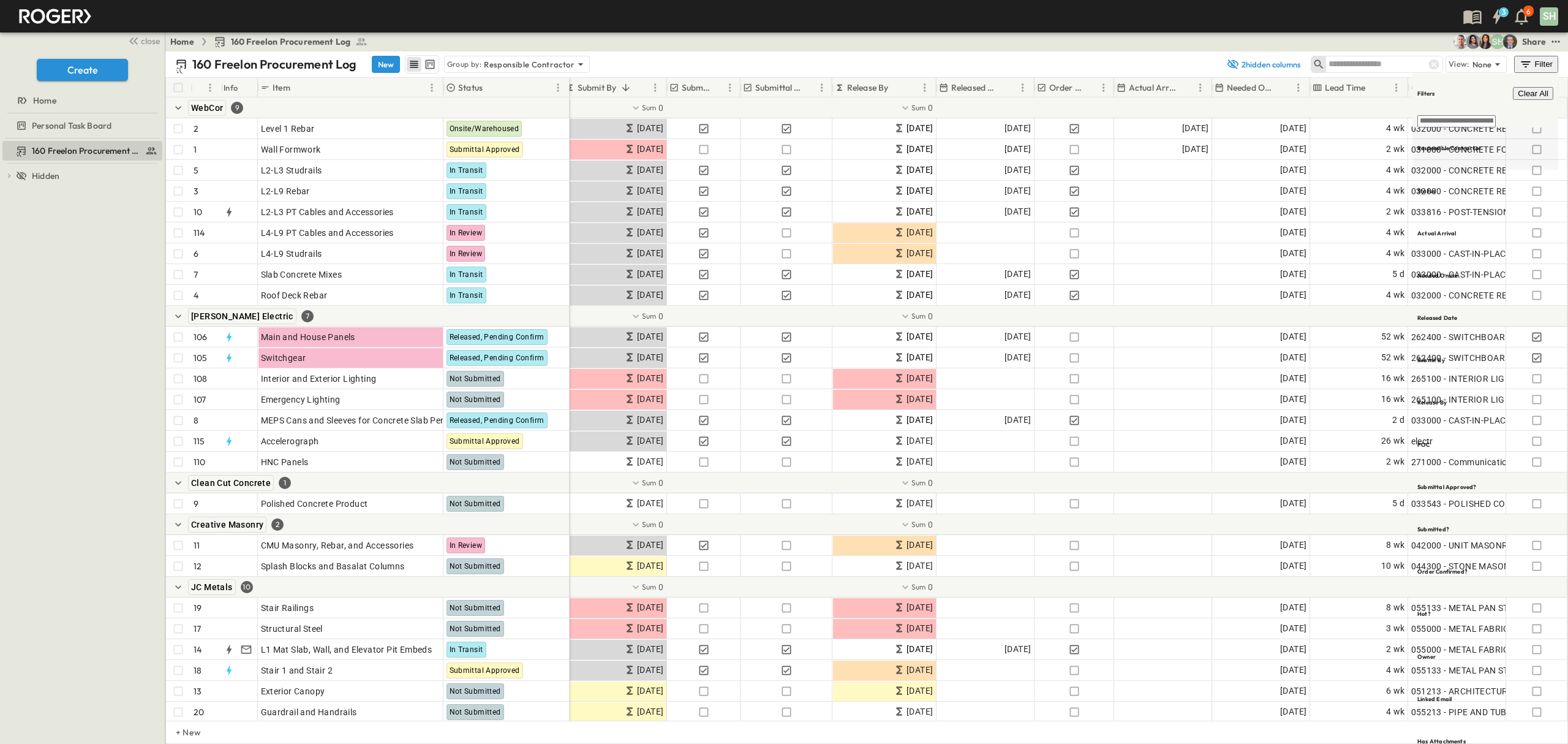
click at [1481, 144] on h6 "Responsible Contractor" at bounding box center [1449, 148] width 64 height 8
type input "*"
click at [1351, 126] on span "Level 5" at bounding box center [1339, 121] width 23 height 9
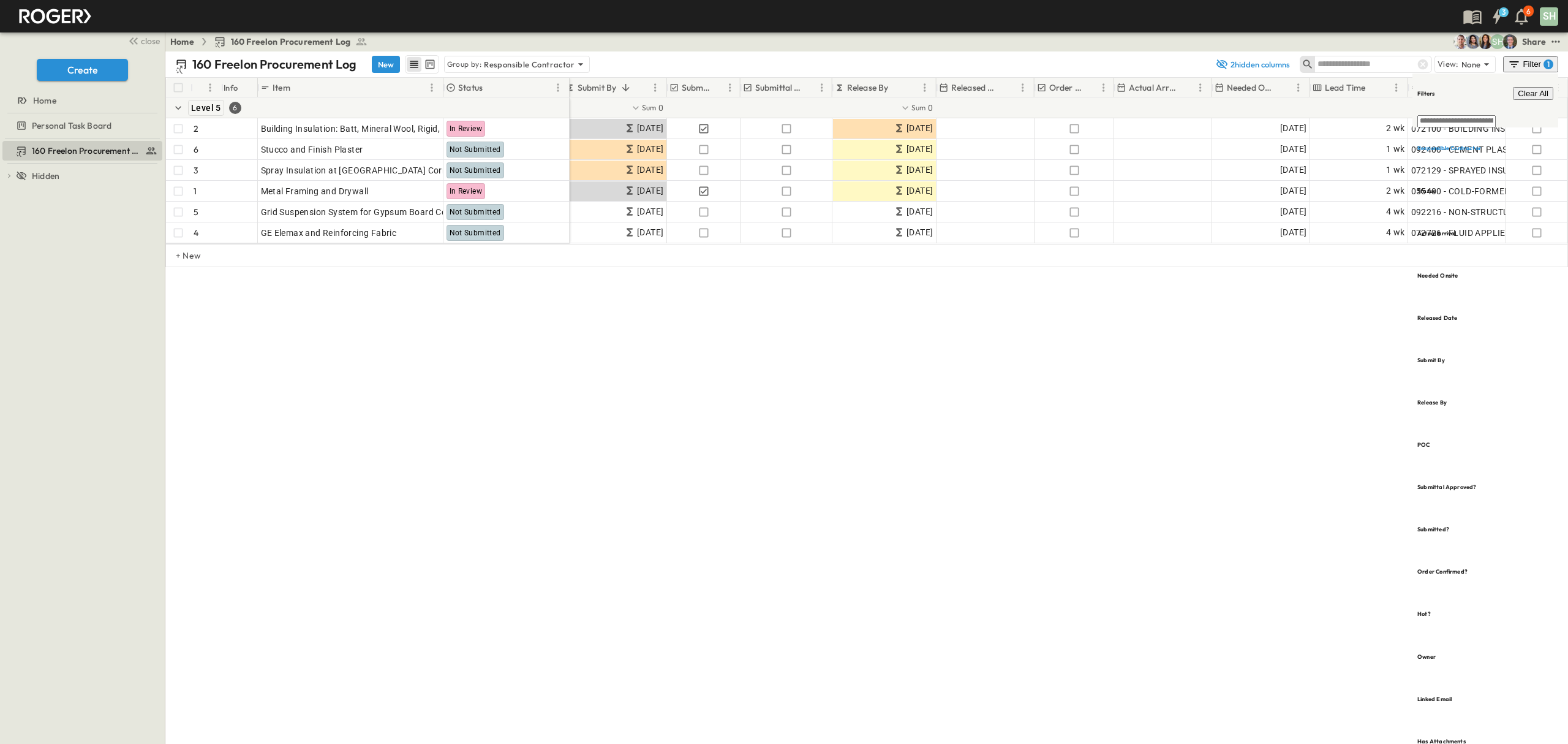
click at [1125, 375] on div "160 Freelon Procurement Log New Group by: Responsible Contractor 2 hidden colum…" at bounding box center [866, 398] width 1403 height 693
click at [1475, 144] on h6 "Responsible Contractor" at bounding box center [1449, 148] width 64 height 8
click at [1179, 18] on div "3 6 SH" at bounding box center [783, 16] width 1566 height 33
click at [1534, 67] on div "Filter 1" at bounding box center [1532, 64] width 46 height 12
click at [1330, 385] on div "160 Freelon Procurement Log New Group by: Responsible Contractor 2 hidden colum…" at bounding box center [866, 398] width 1403 height 693
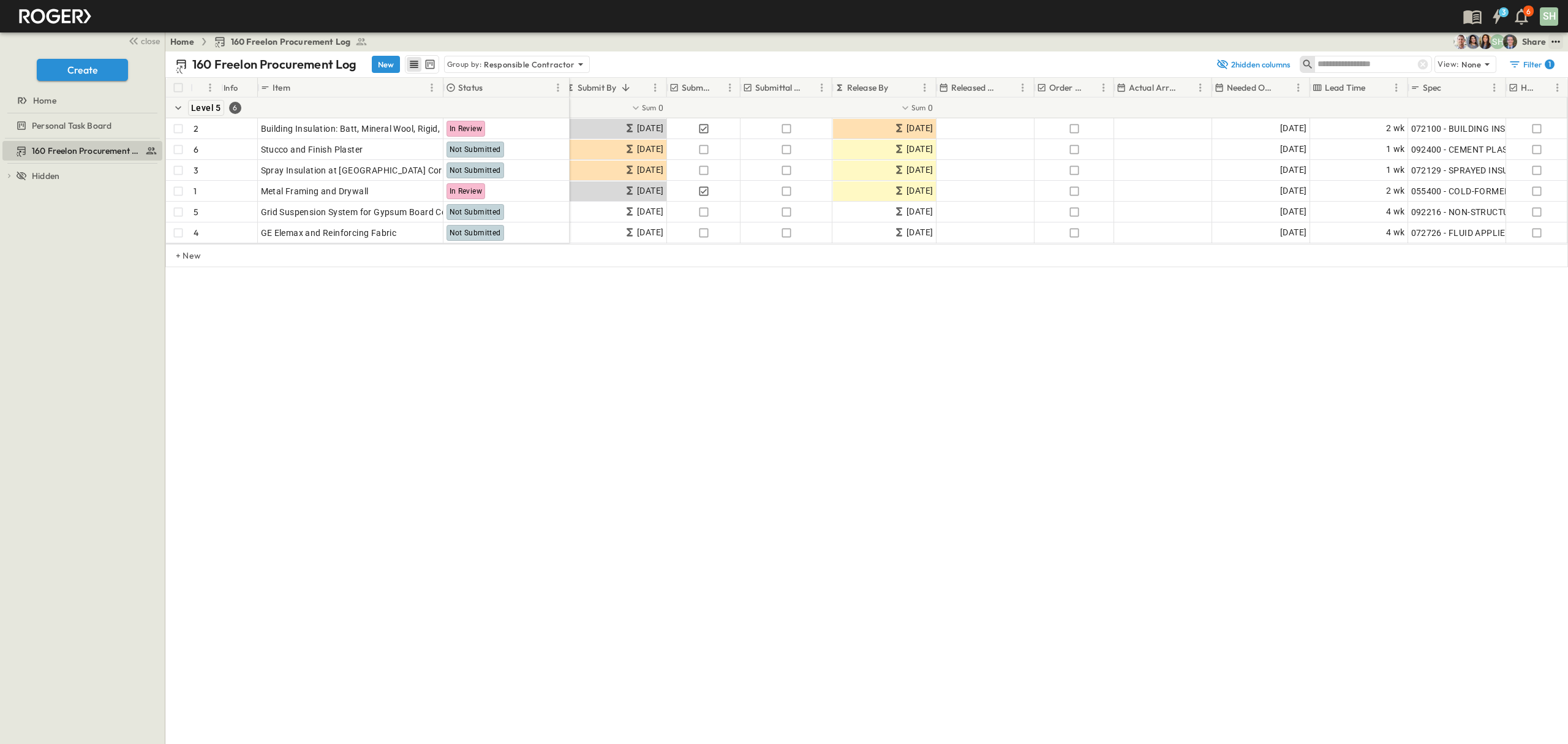
click at [1552, 41] on icon "test" at bounding box center [1556, 41] width 8 height 2
click at [1446, 211] on span "CSV" at bounding box center [1455, 217] width 18 height 11
click at [782, 481] on div "160 Freelon Procurement Log New Group by: Responsible Contractor 2 hidden colum…" at bounding box center [866, 398] width 1403 height 693
